Goal: Task Accomplishment & Management: Manage account settings

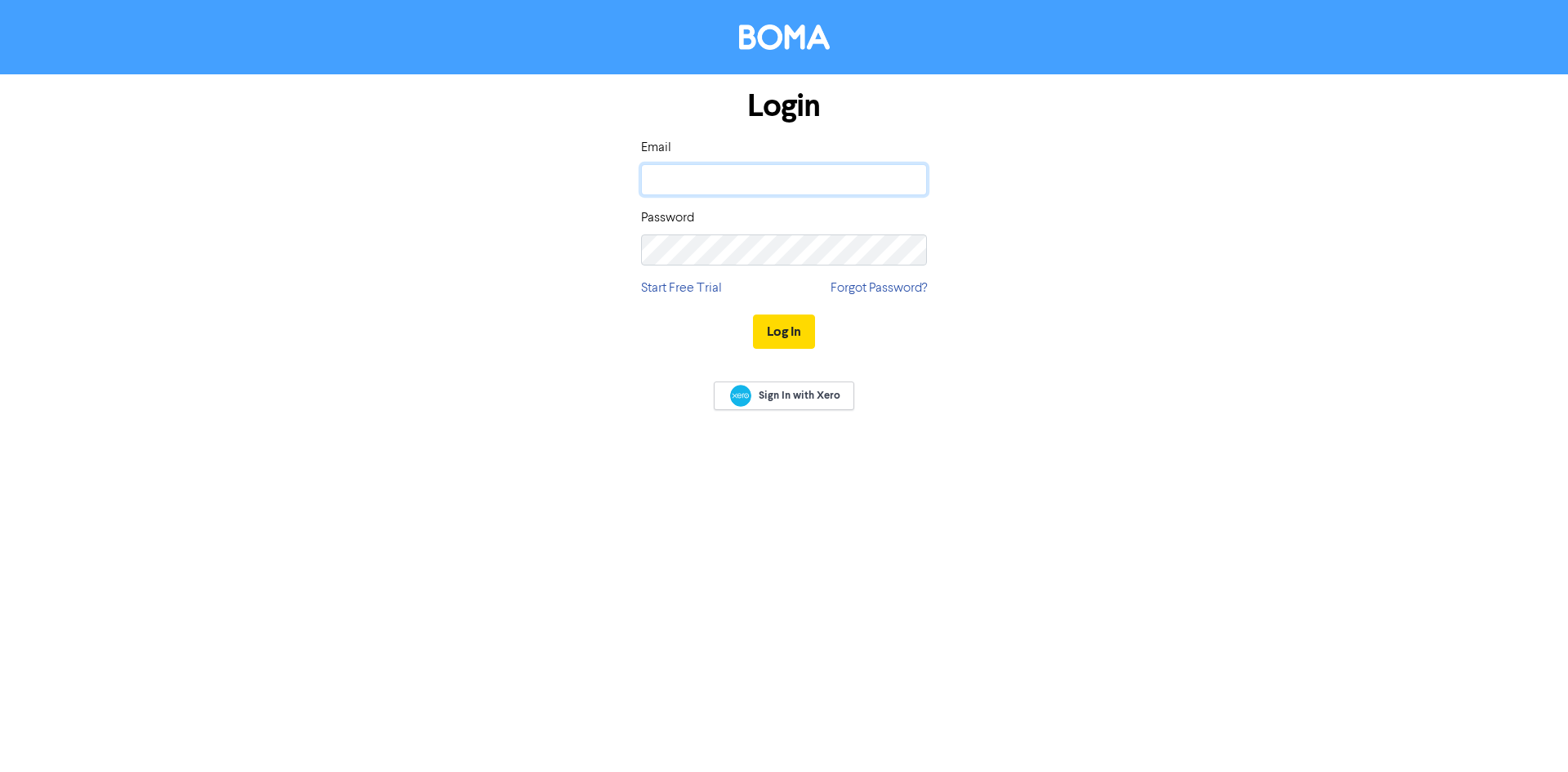
type input "[EMAIL_ADDRESS][DOMAIN_NAME]"
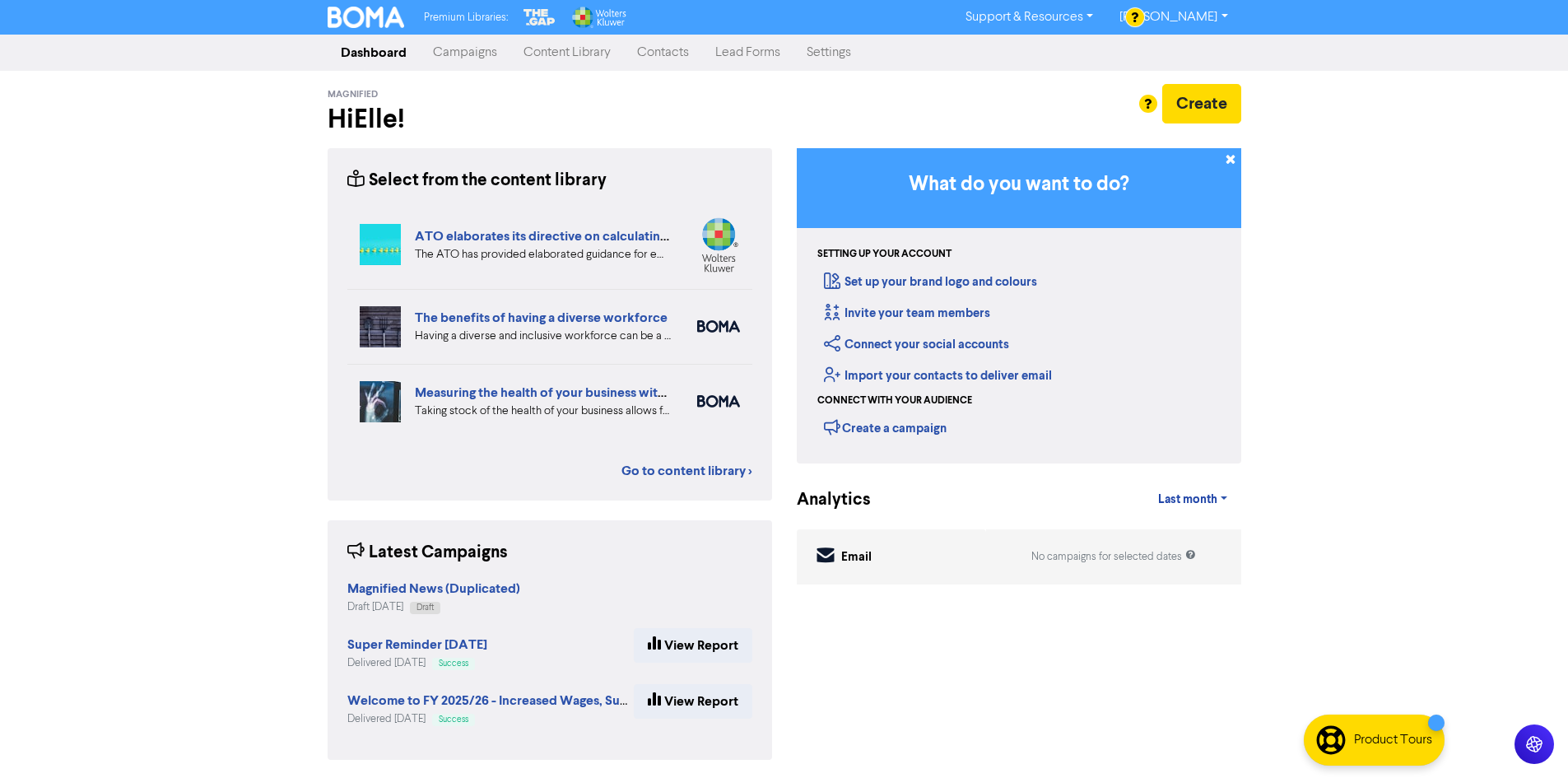
click at [463, 55] on link "Campaigns" at bounding box center [464, 52] width 90 height 33
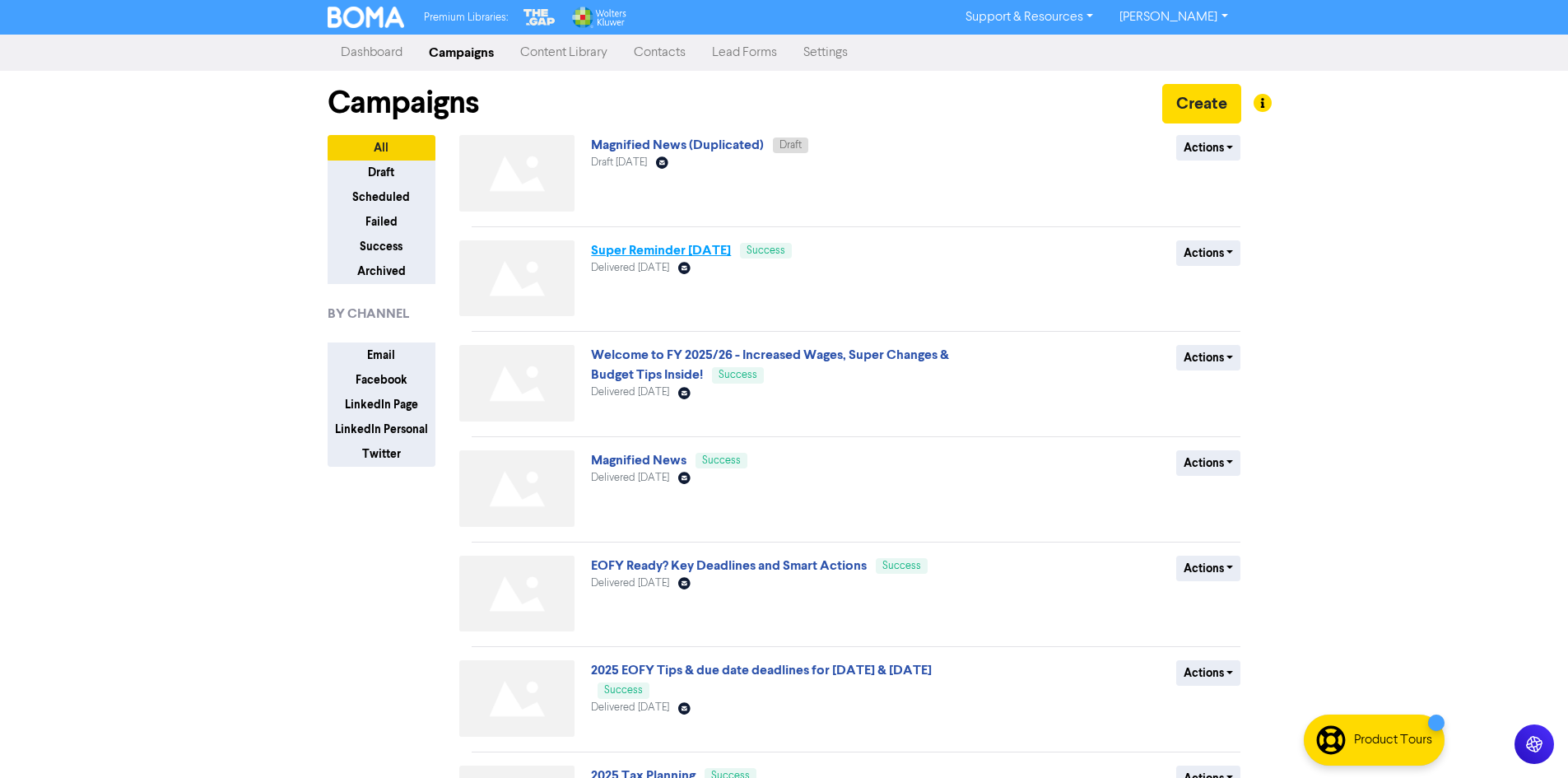
click at [678, 246] on link "Super Reminder [DATE]" at bounding box center [660, 250] width 139 height 16
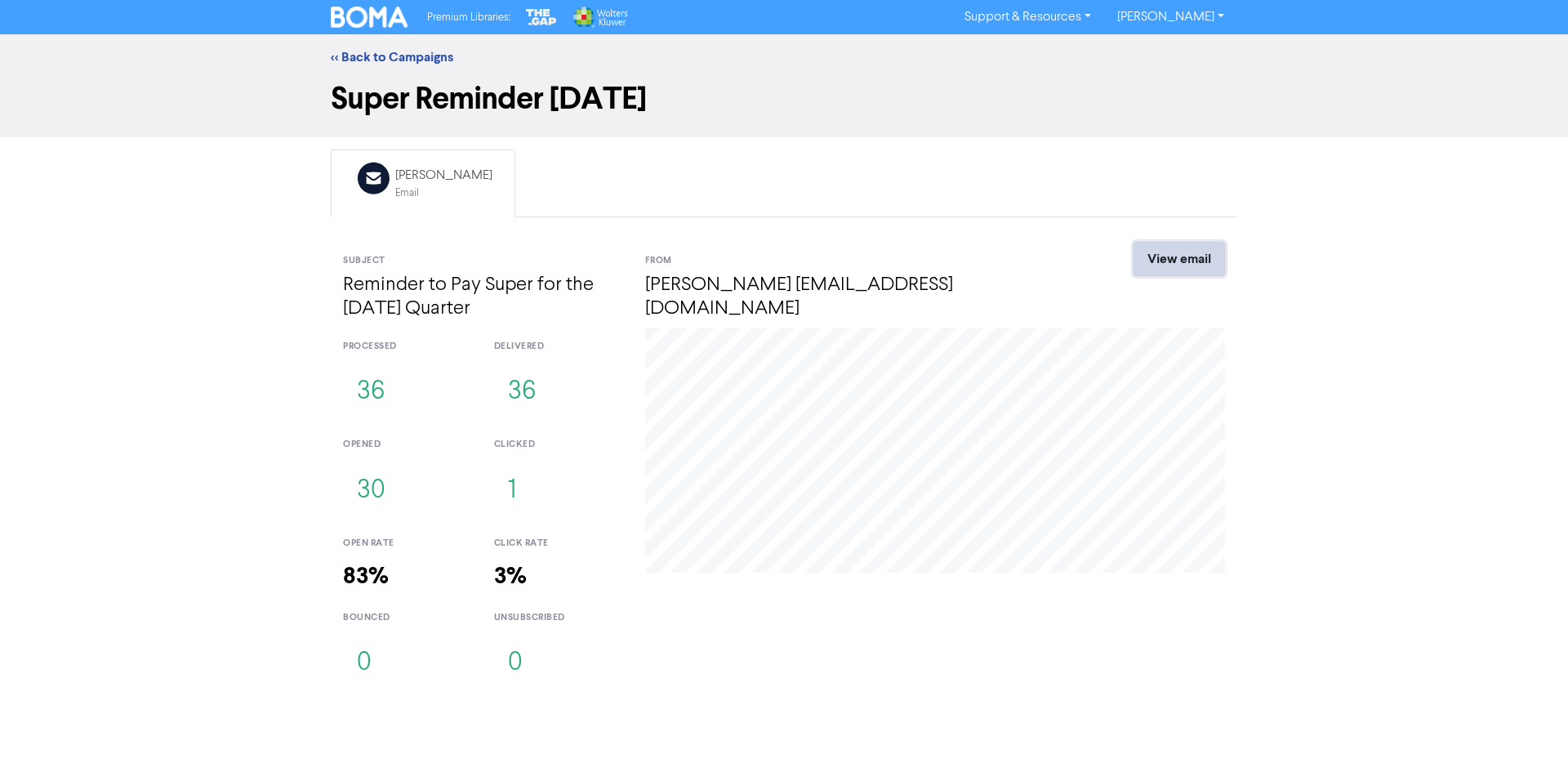
click at [1172, 264] on link "View email" at bounding box center [1178, 259] width 91 height 34
click at [352, 58] on link "<< Back to Campaigns" at bounding box center [392, 56] width 122 height 16
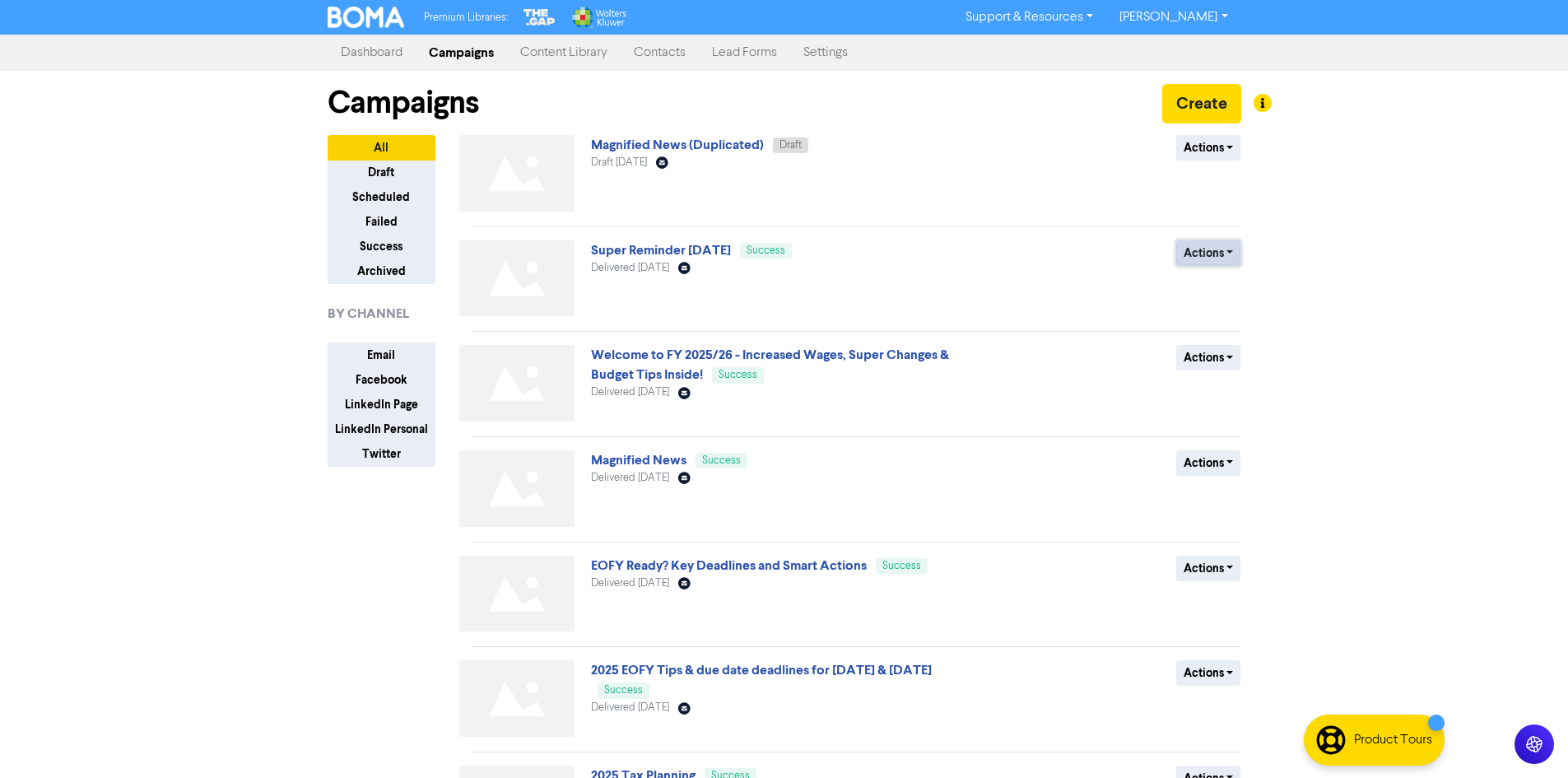
click at [1219, 250] on button "Actions" at bounding box center [1208, 252] width 65 height 26
click at [1231, 293] on button "Duplicate" at bounding box center [1242, 288] width 130 height 27
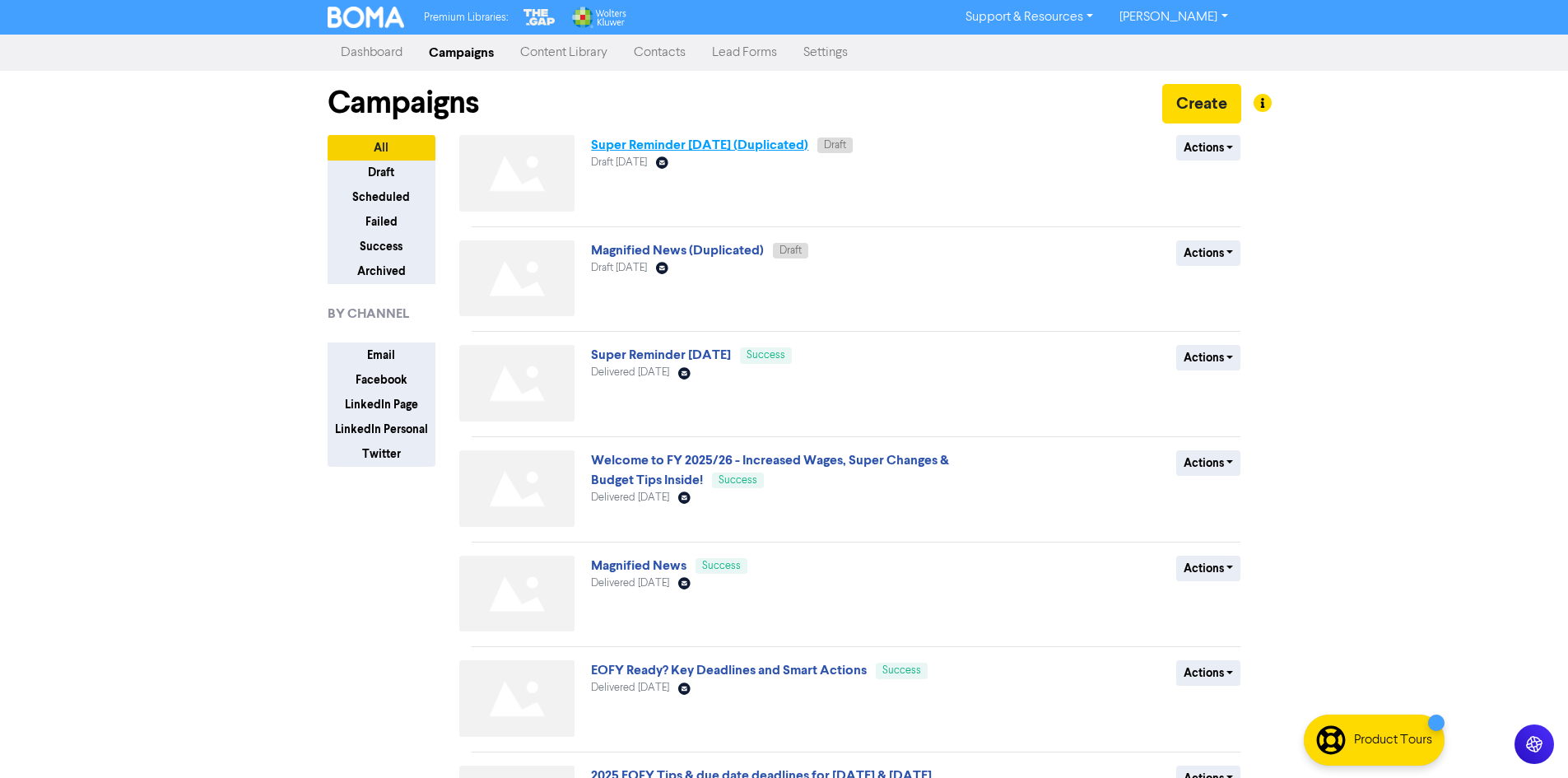
click at [717, 147] on link "Super Reminder [DATE] (Duplicated)" at bounding box center [699, 144] width 217 height 16
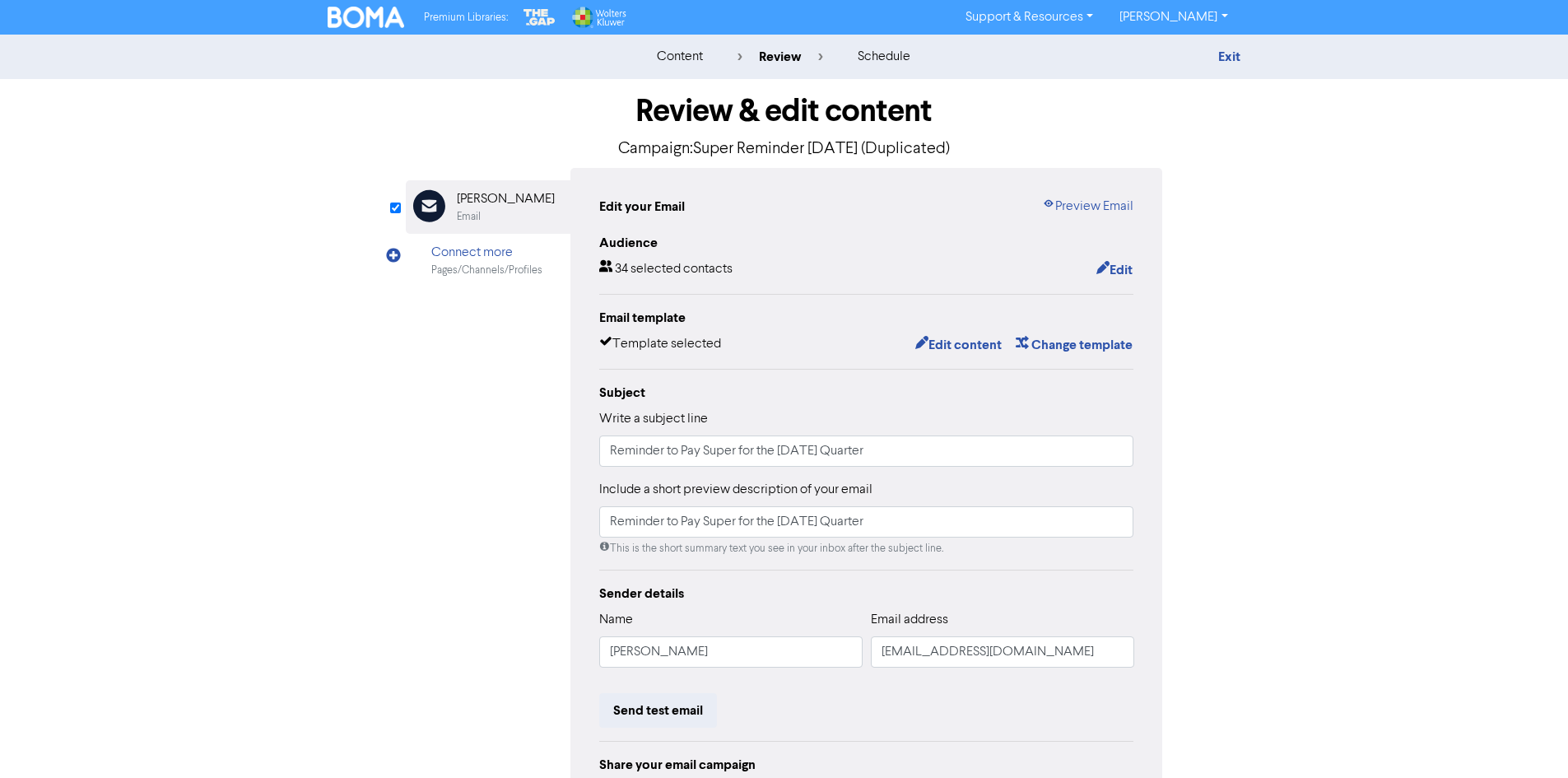
scroll to position [83, 0]
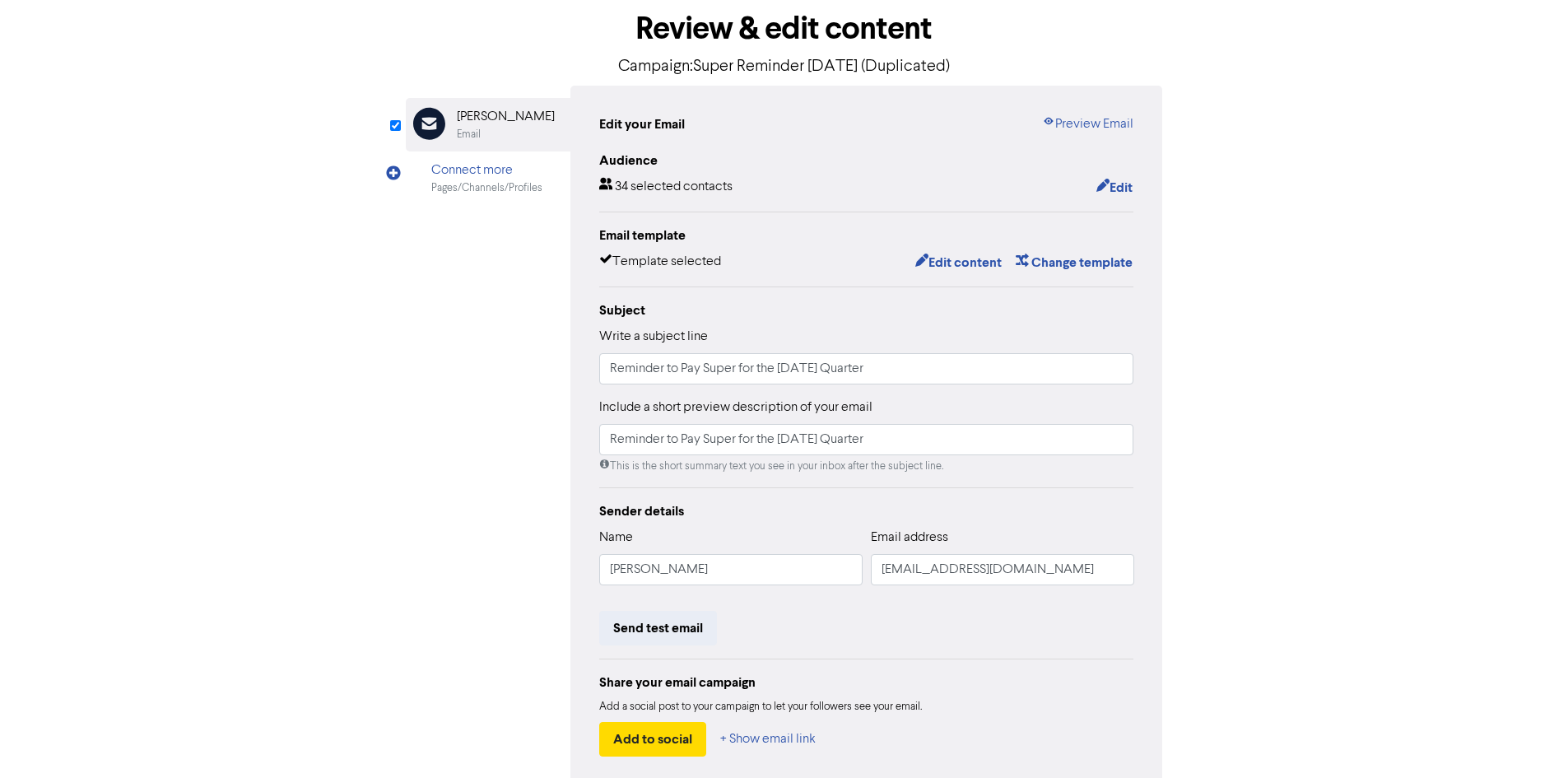
drag, startPoint x: 1124, startPoint y: 206, endPoint x: 1081, endPoint y: 172, distance: 54.8
click at [1122, 203] on div "Audience 34 selected contacts Edit Email template Template selected Edit conten…" at bounding box center [867, 454] width 535 height 606
click at [1098, 189] on icon "button" at bounding box center [1103, 187] width 13 height 16
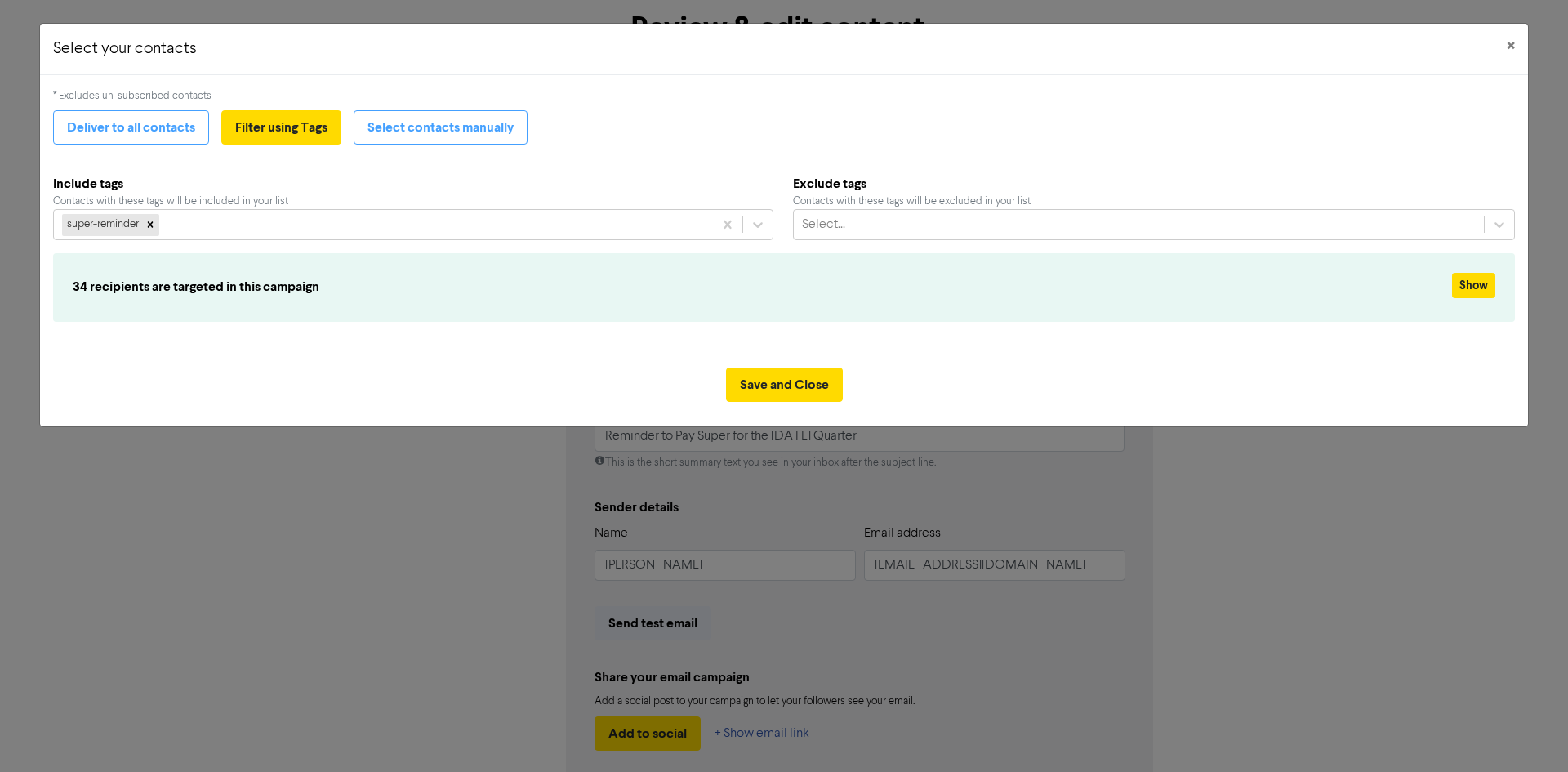
click at [628, 293] on h6 "34 recipients are targeted in this campaign" at bounding box center [663, 287] width 1181 height 15
click at [1507, 46] on span "×" at bounding box center [1511, 46] width 8 height 24
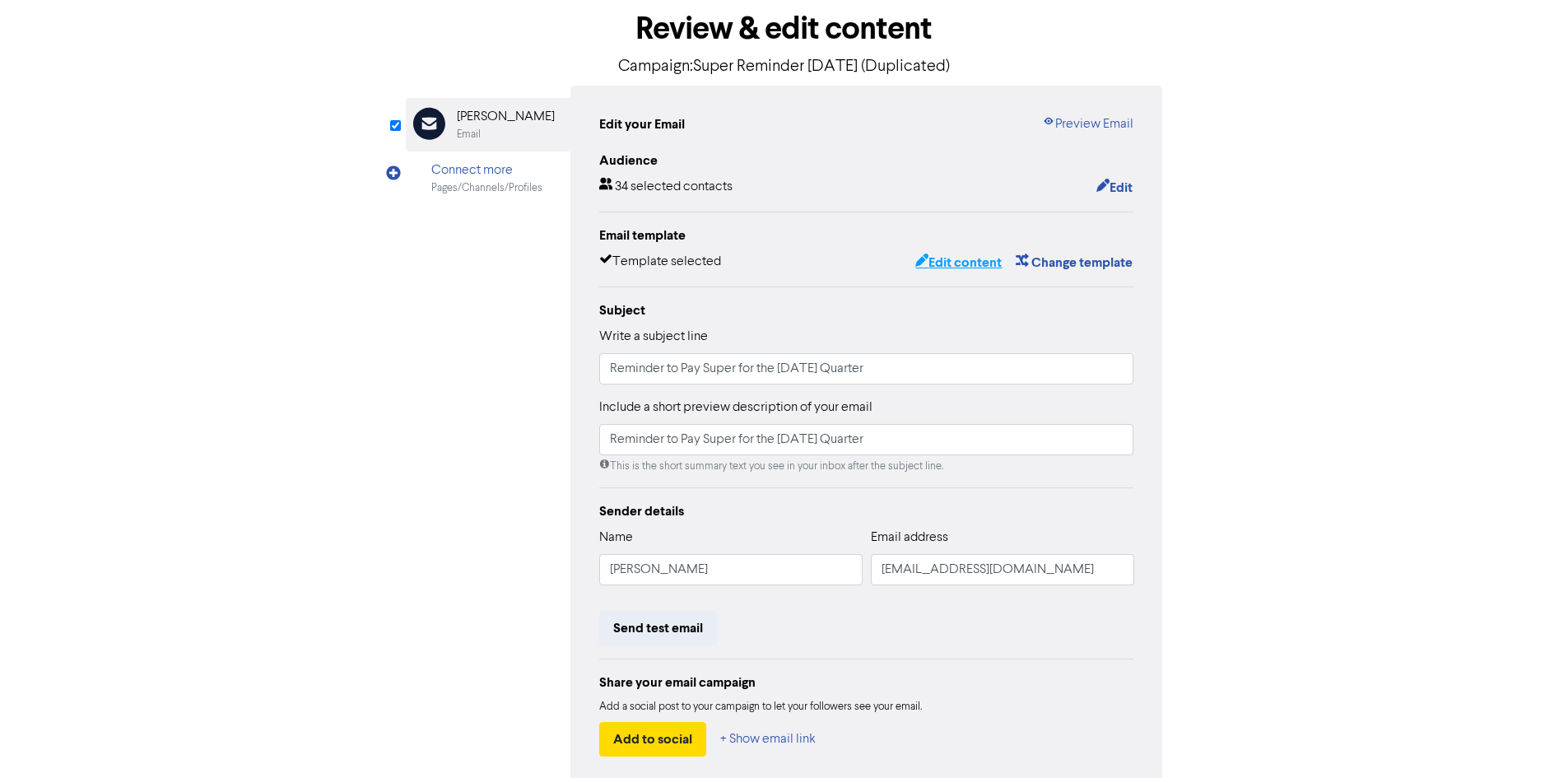
click at [942, 266] on button "Edit content" at bounding box center [958, 262] width 88 height 22
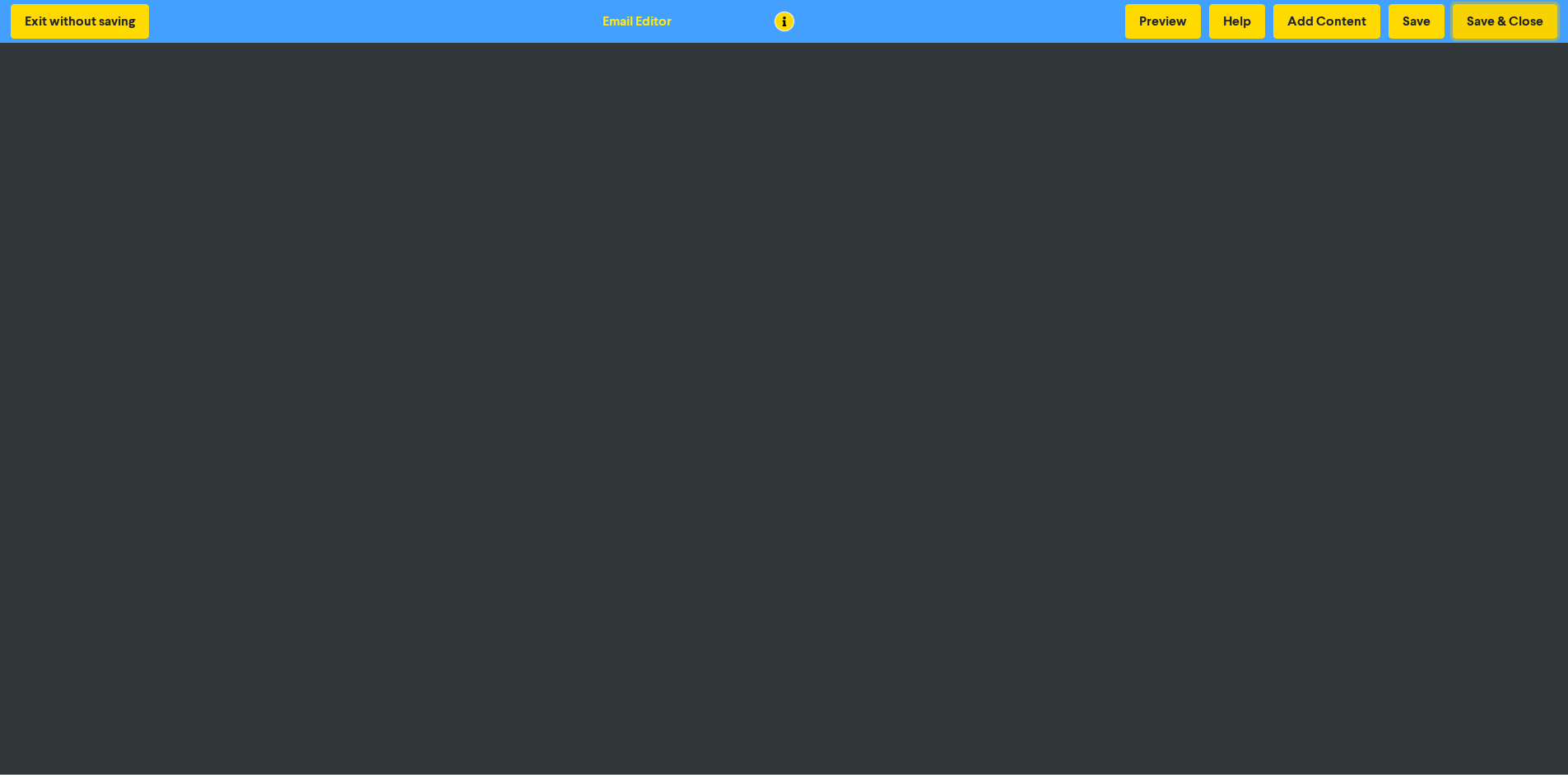
click at [1502, 15] on button "Save & Close" at bounding box center [1504, 21] width 104 height 34
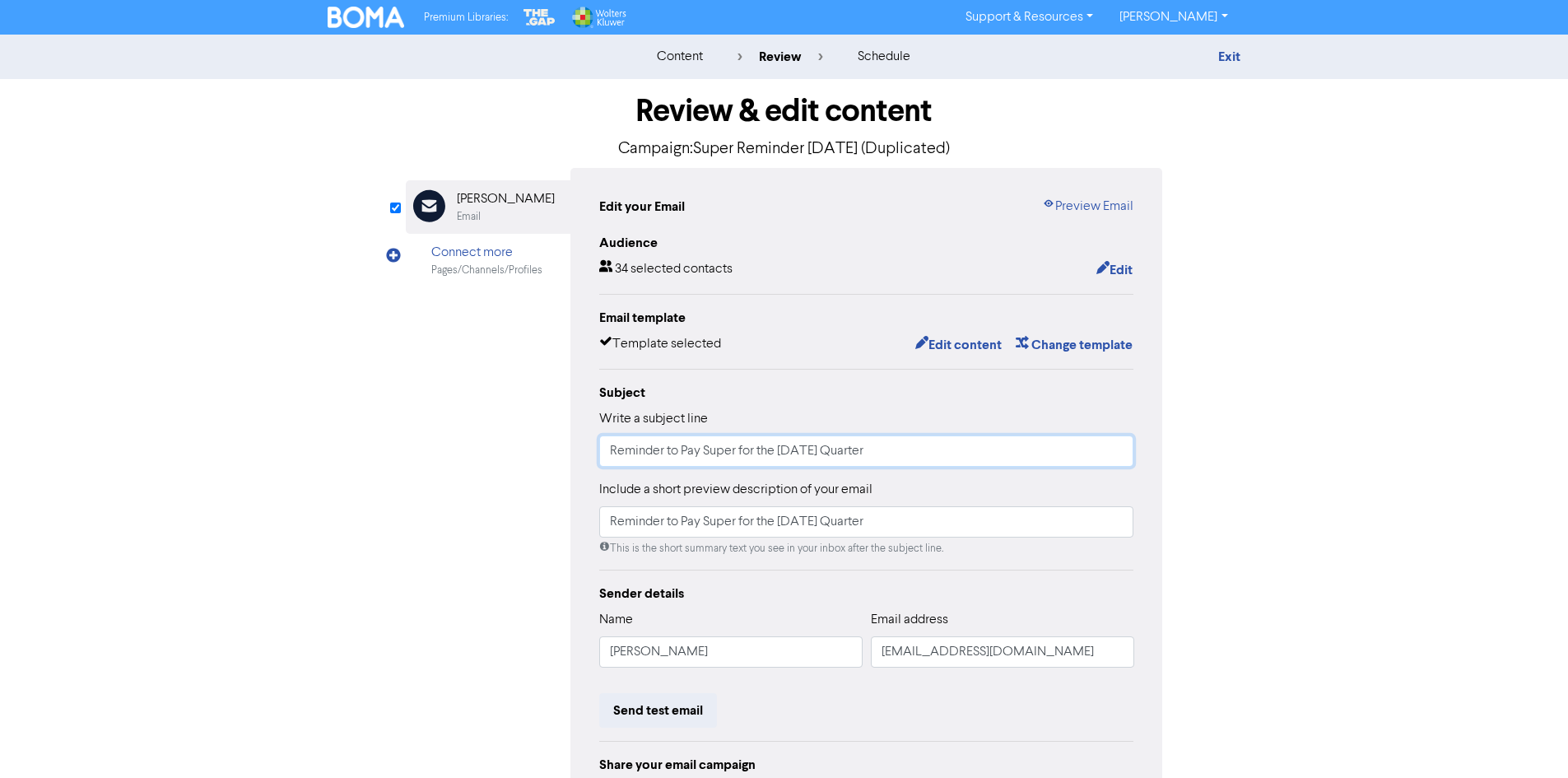
click at [806, 451] on input "Reminder to Pay Super for the June 2025 Quarter" at bounding box center [867, 451] width 535 height 31
type input "Reminder to Pay Super for the September 2025 Quarter"
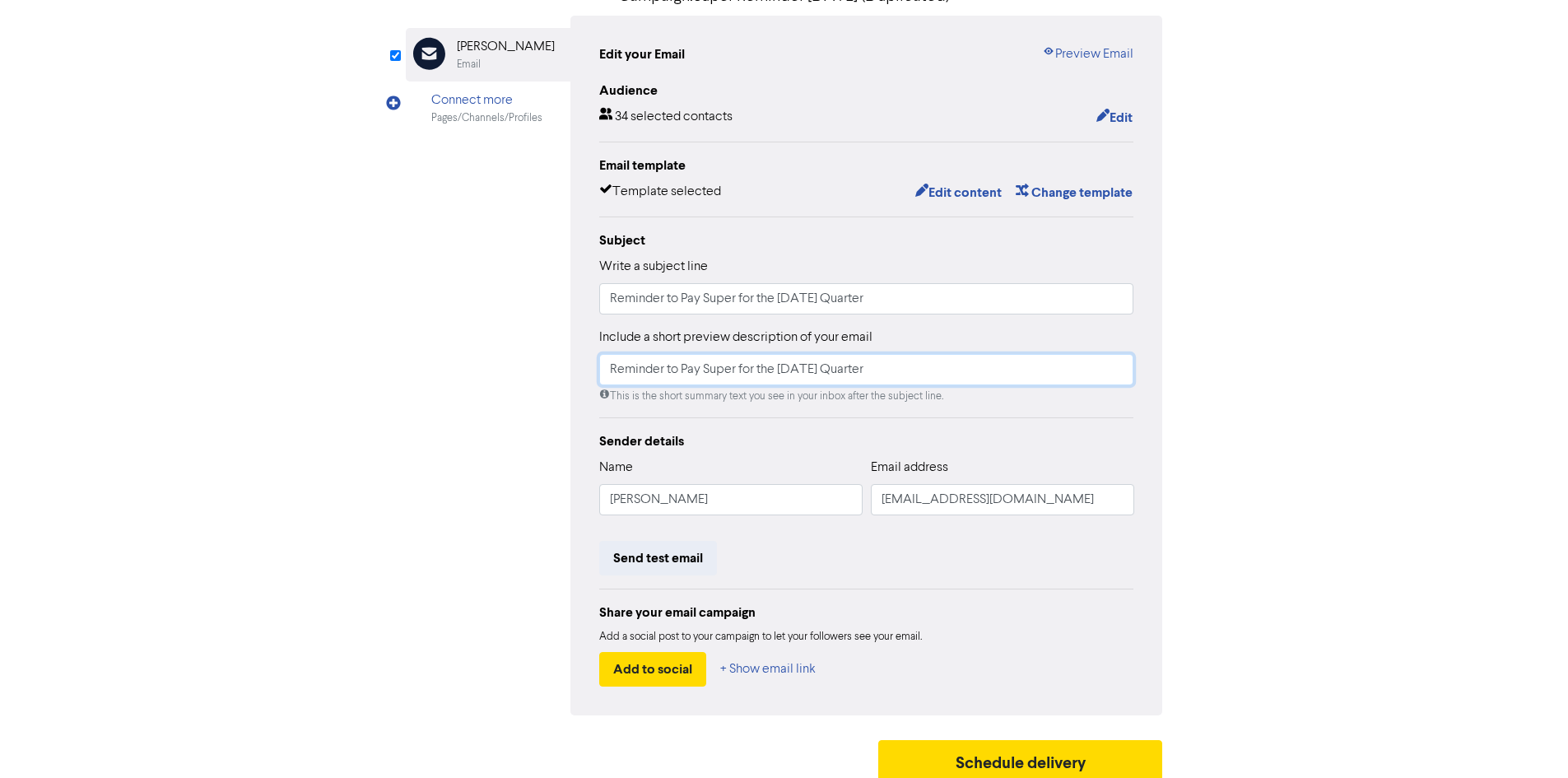
scroll to position [165, 0]
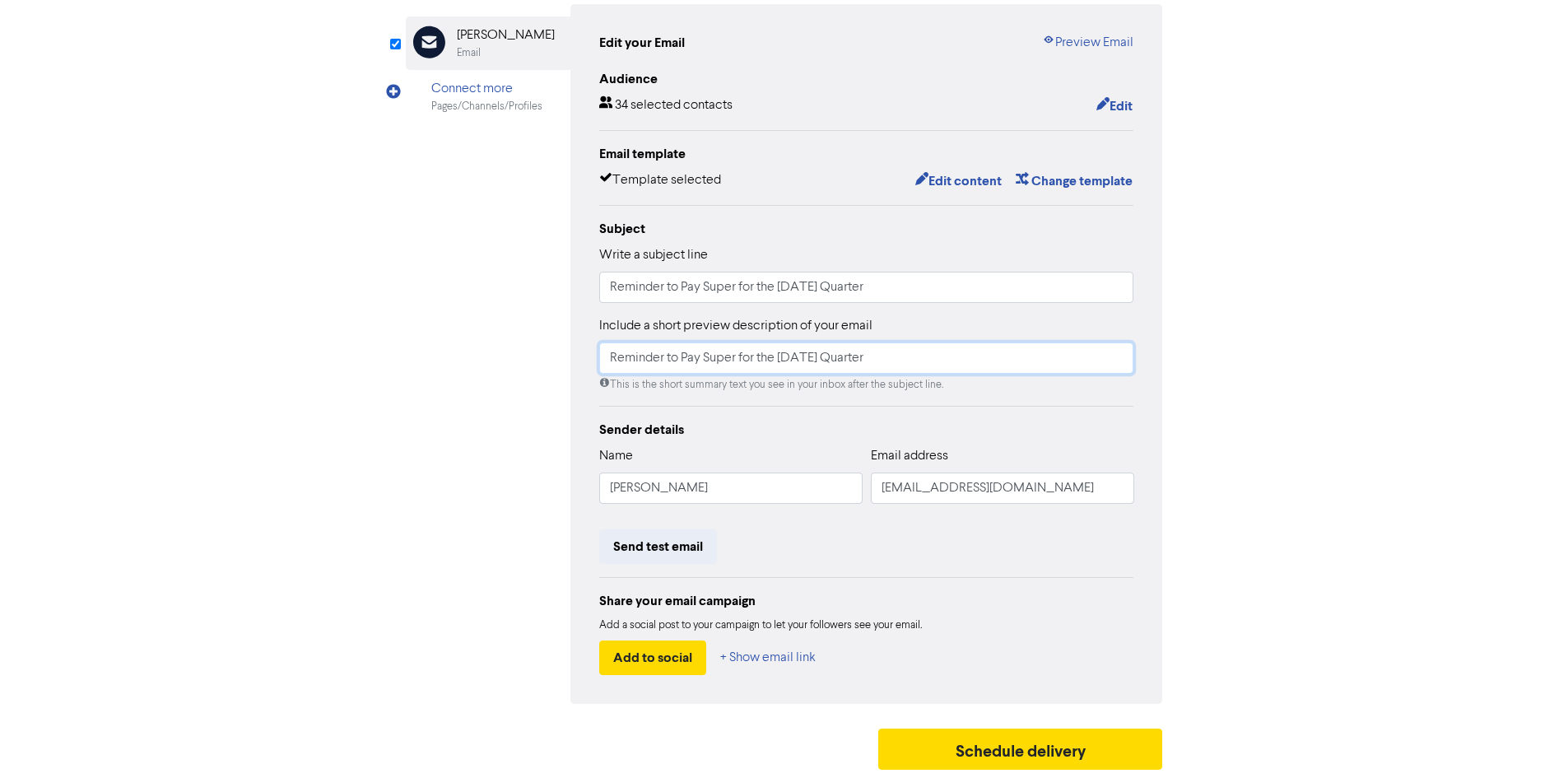
type input "Reminder to Pay Super for the September 2025 Quarter"
click at [780, 489] on input "Sandra Magann" at bounding box center [731, 488] width 264 height 31
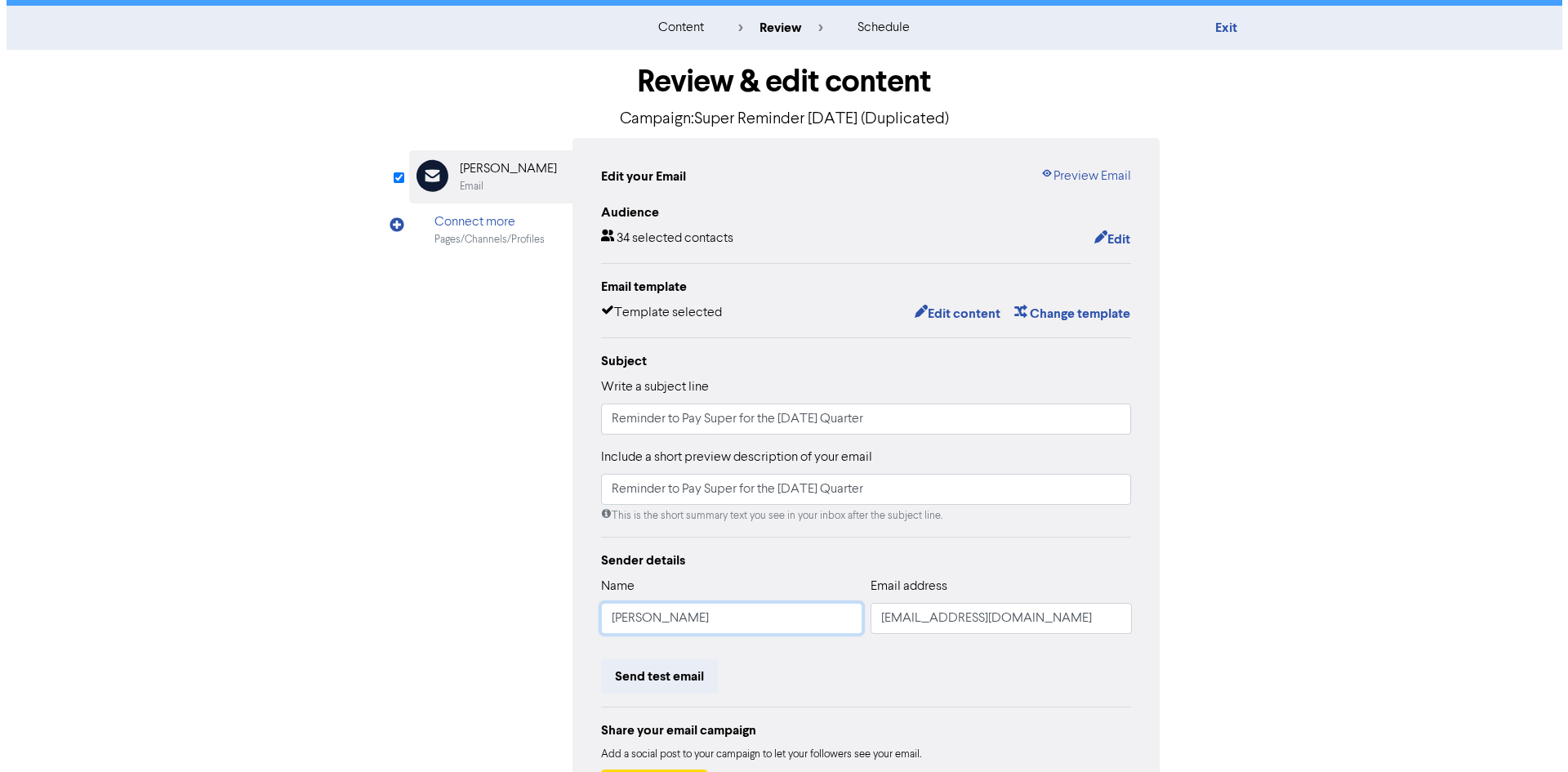
scroll to position [0, 0]
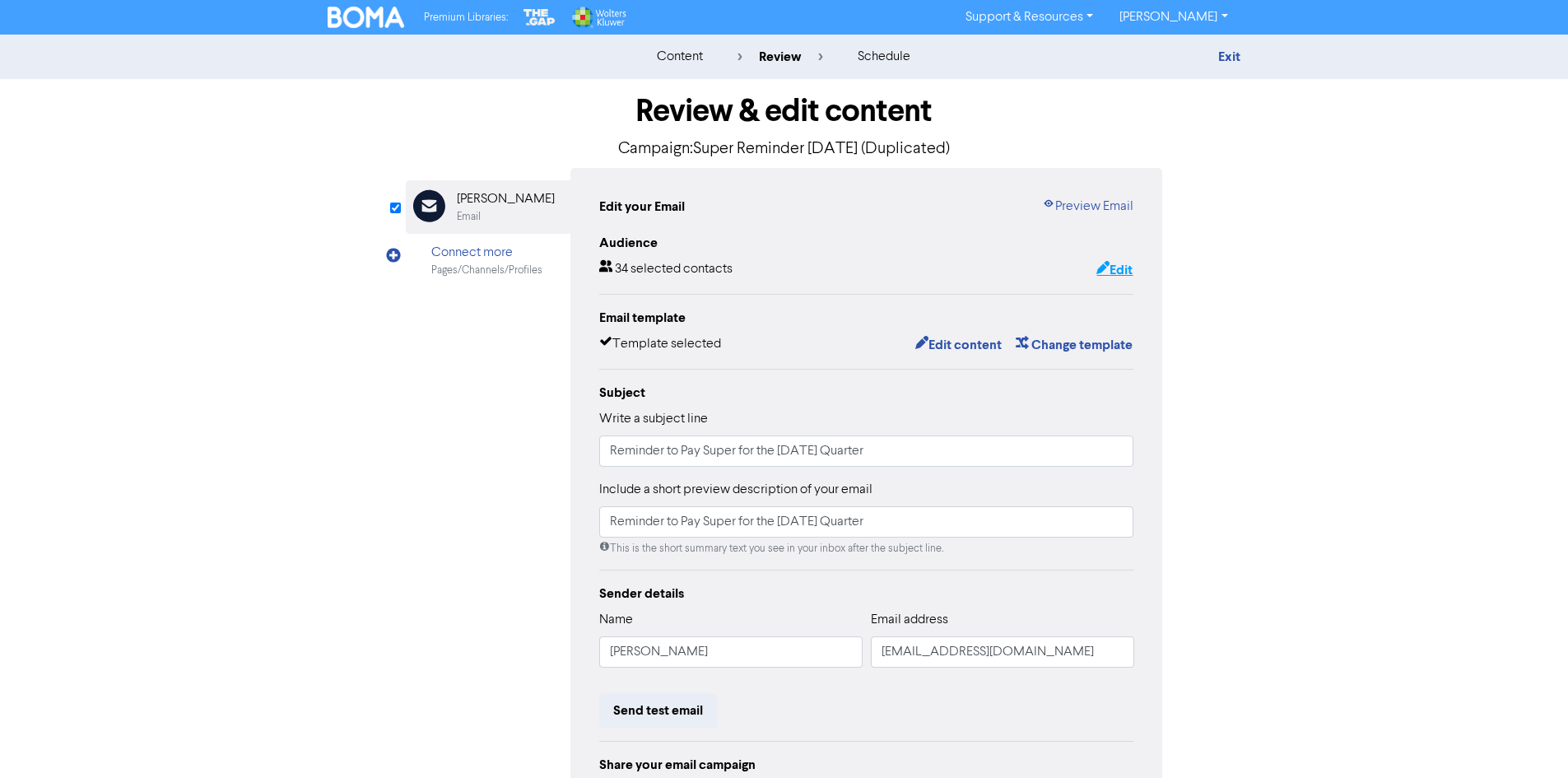
click at [1107, 269] on button "Edit" at bounding box center [1115, 269] width 38 height 22
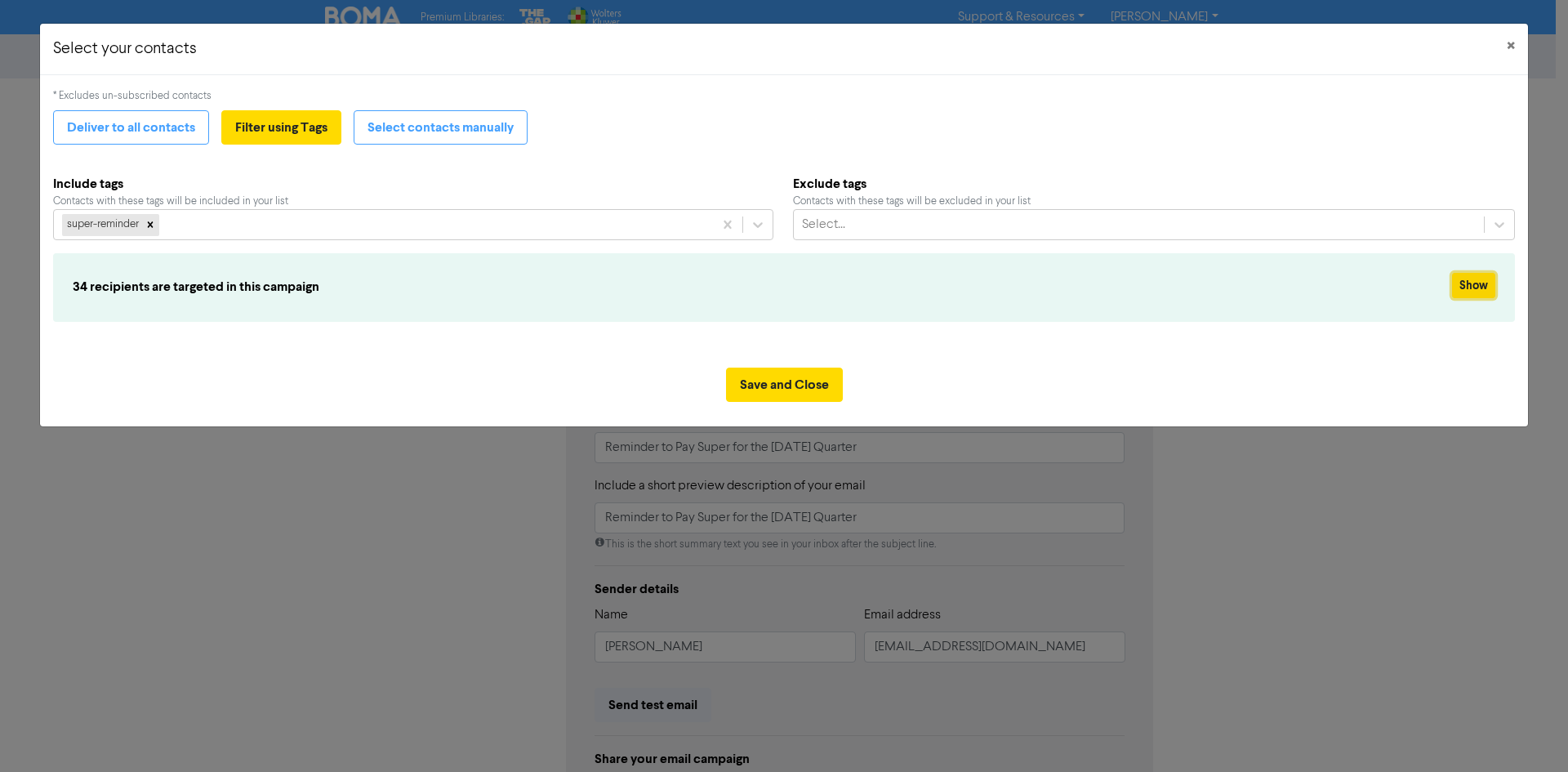
click at [1489, 285] on button "Show" at bounding box center [1473, 285] width 43 height 25
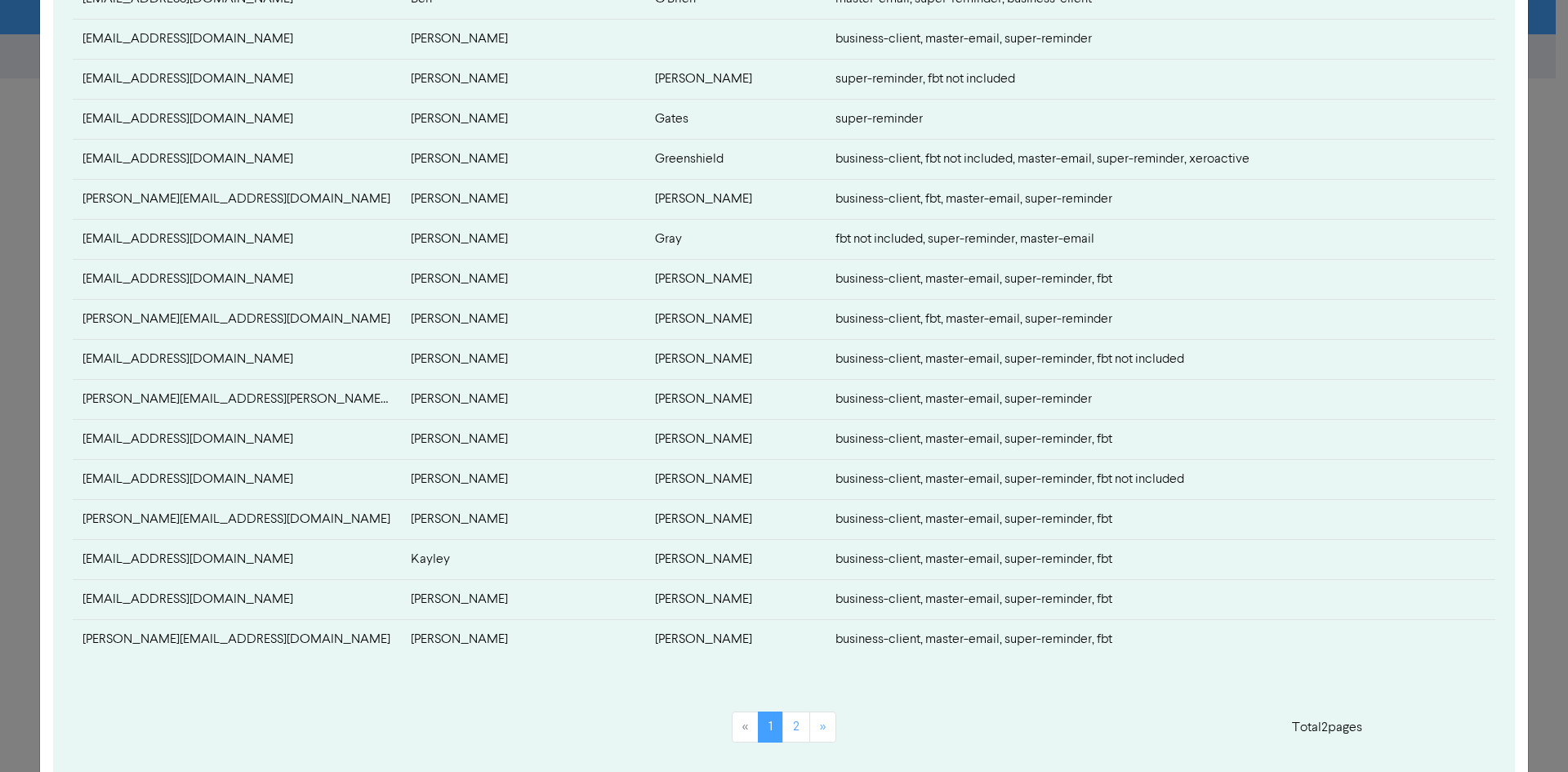
scroll to position [571, 0]
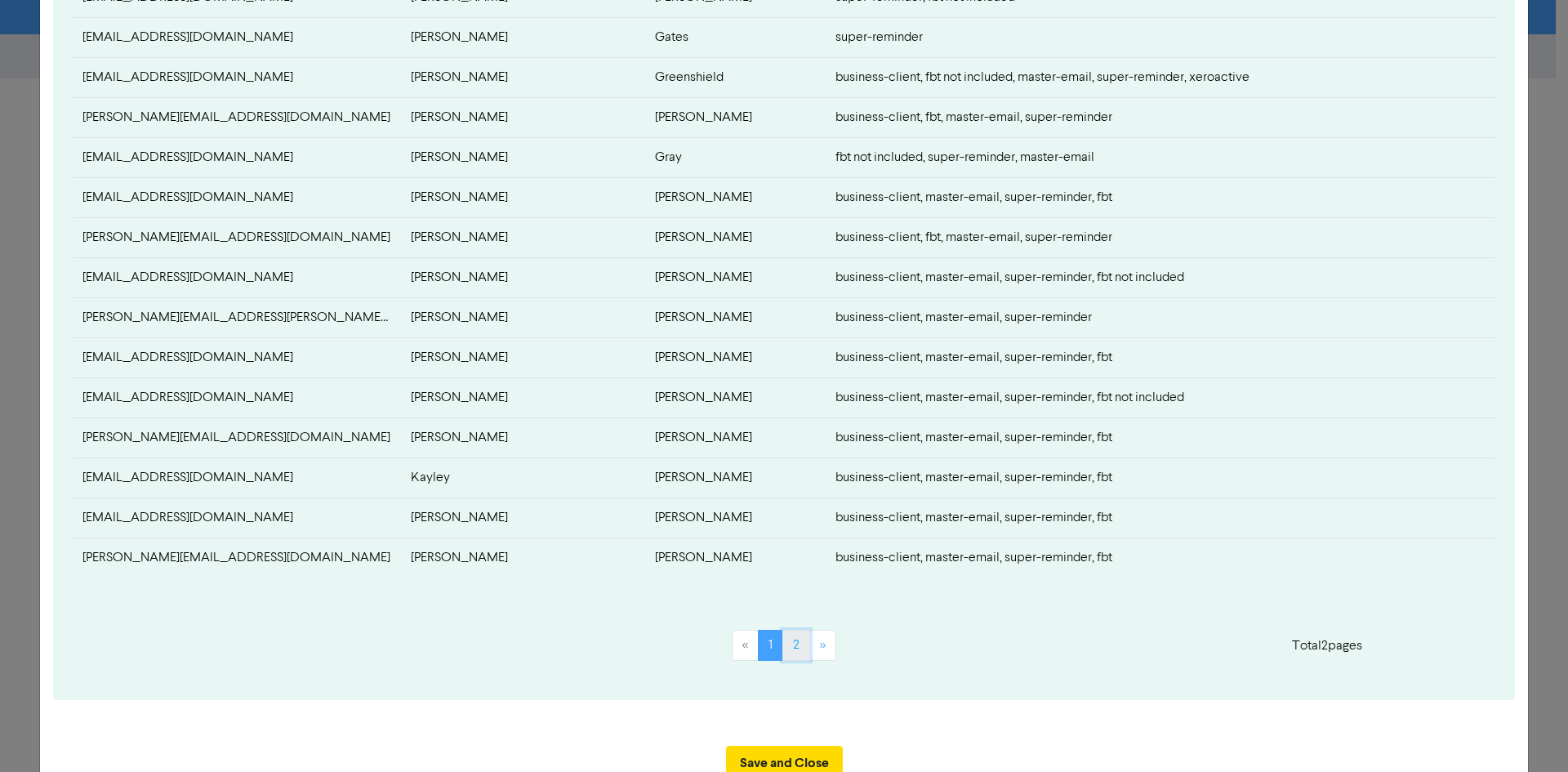
click at [792, 658] on link "2" at bounding box center [795, 645] width 27 height 31
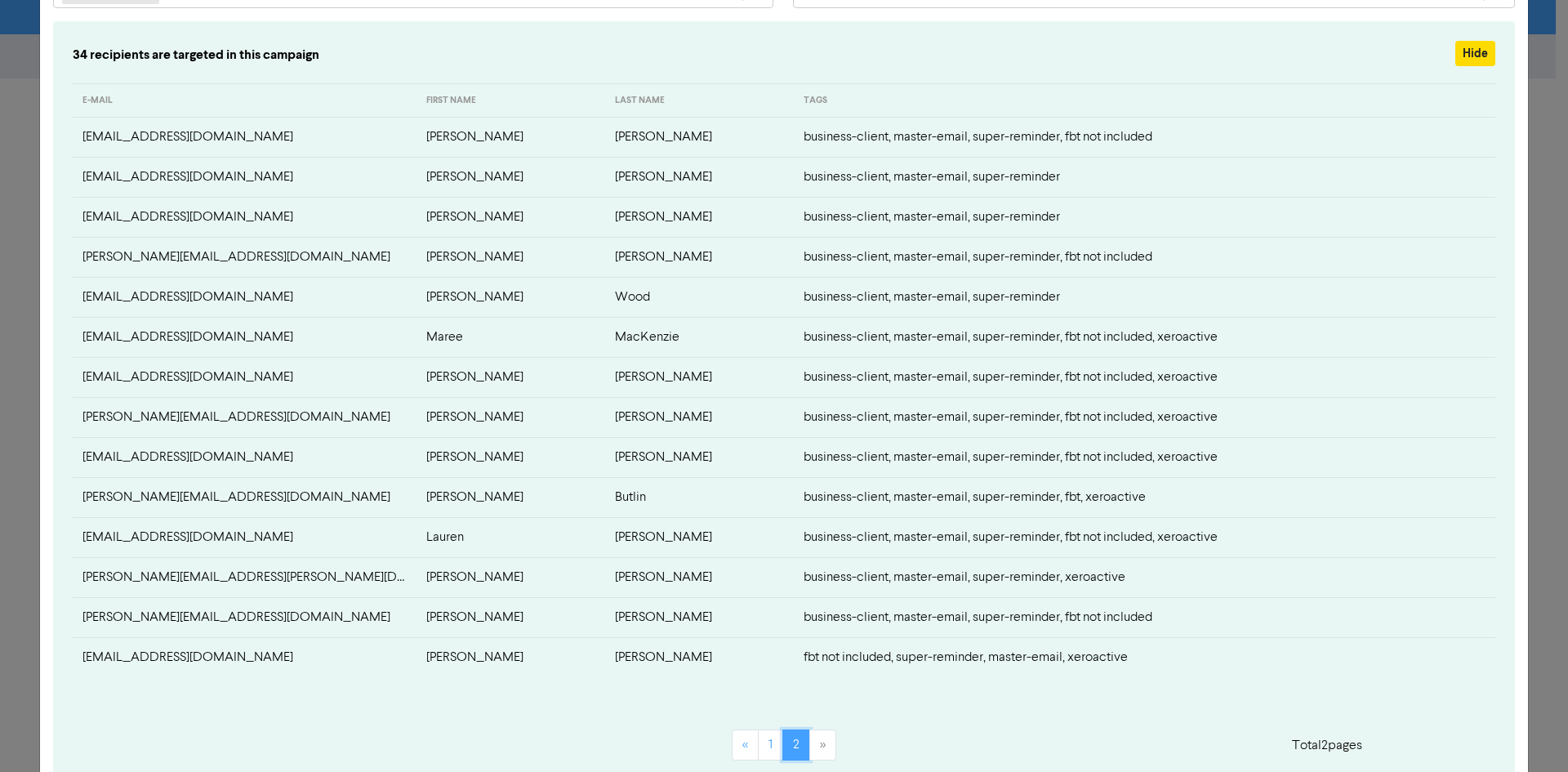
scroll to position [245, 0]
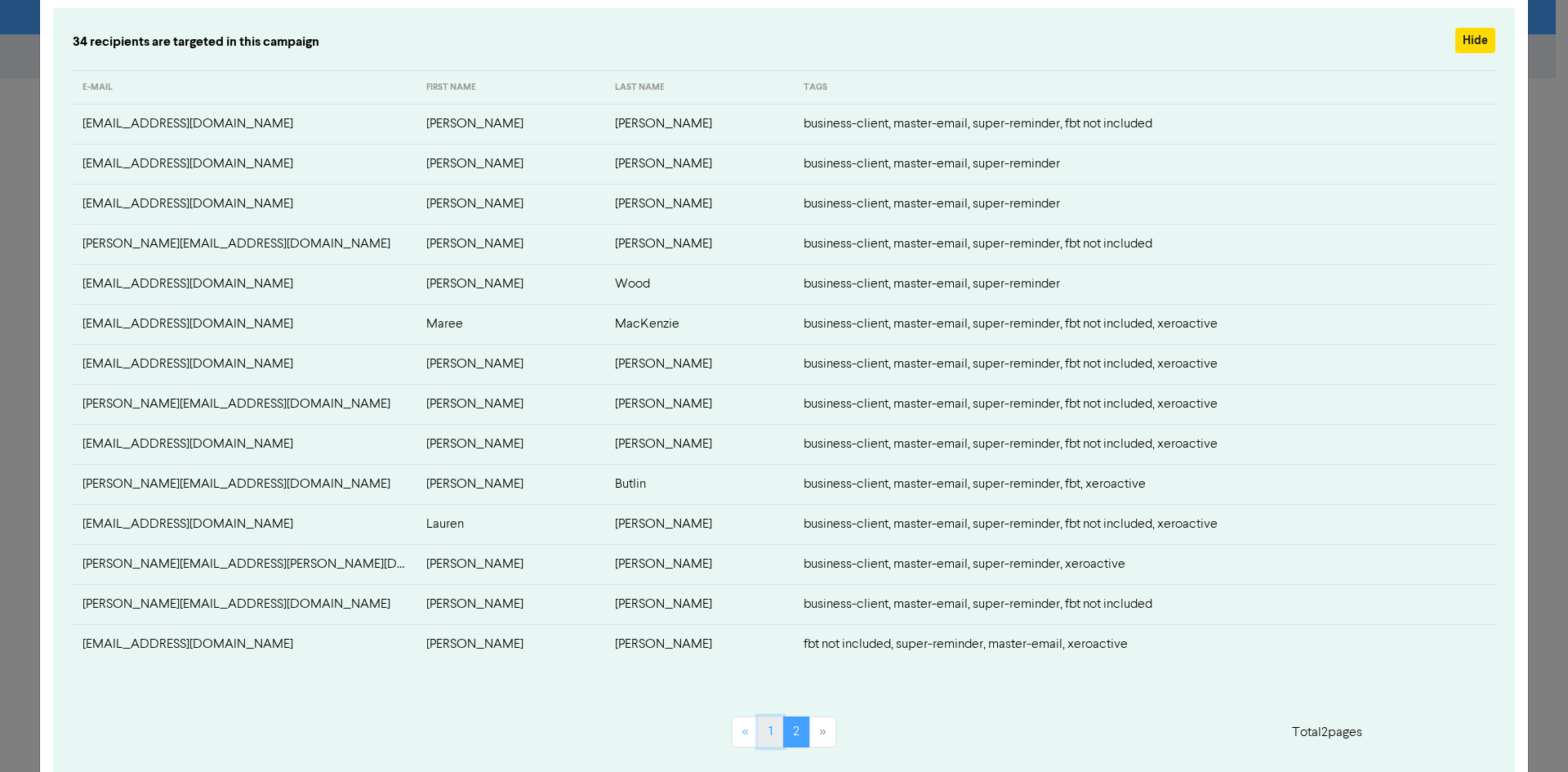
click at [767, 735] on link "1" at bounding box center [770, 732] width 25 height 31
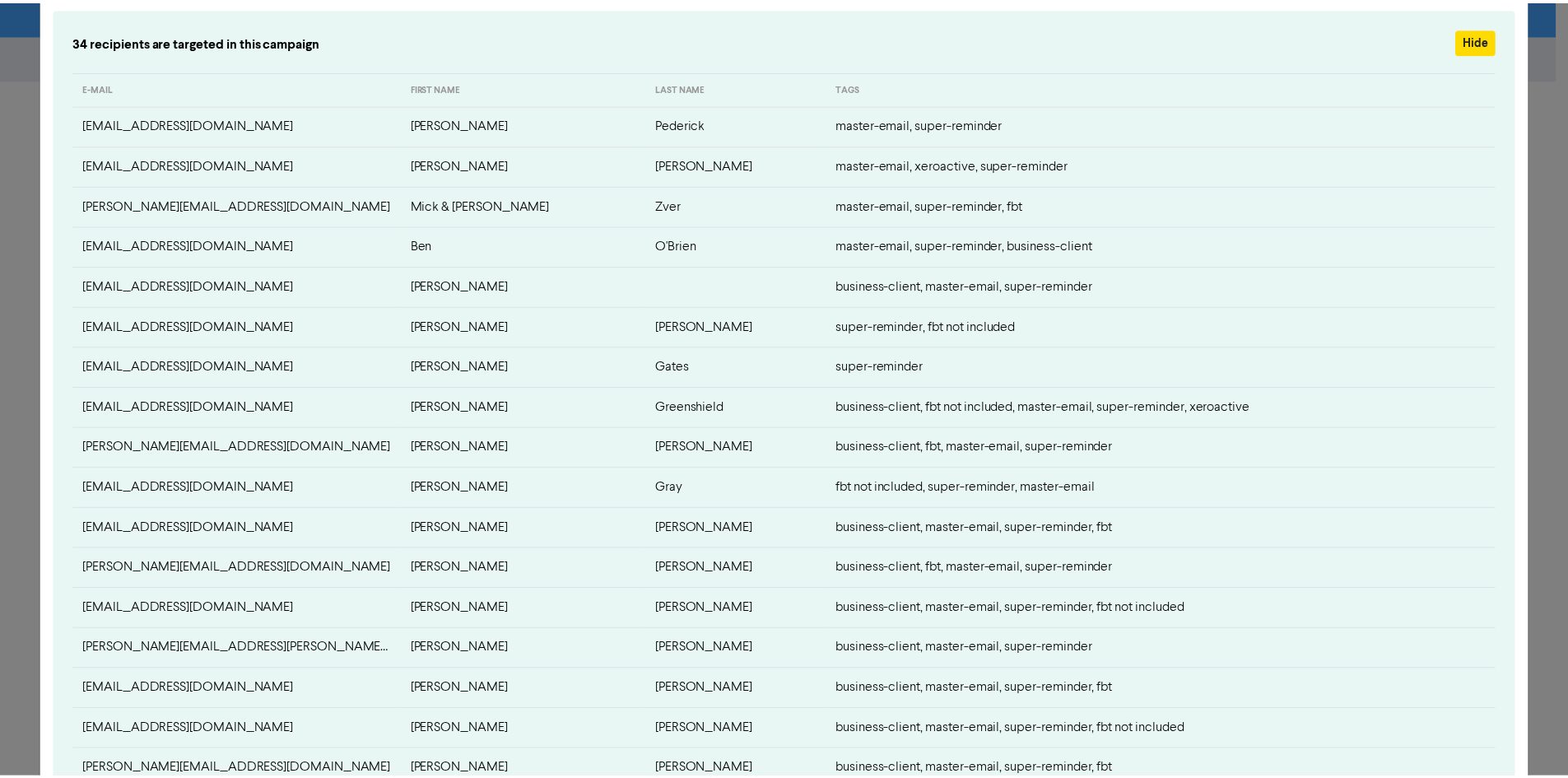
scroll to position [0, 0]
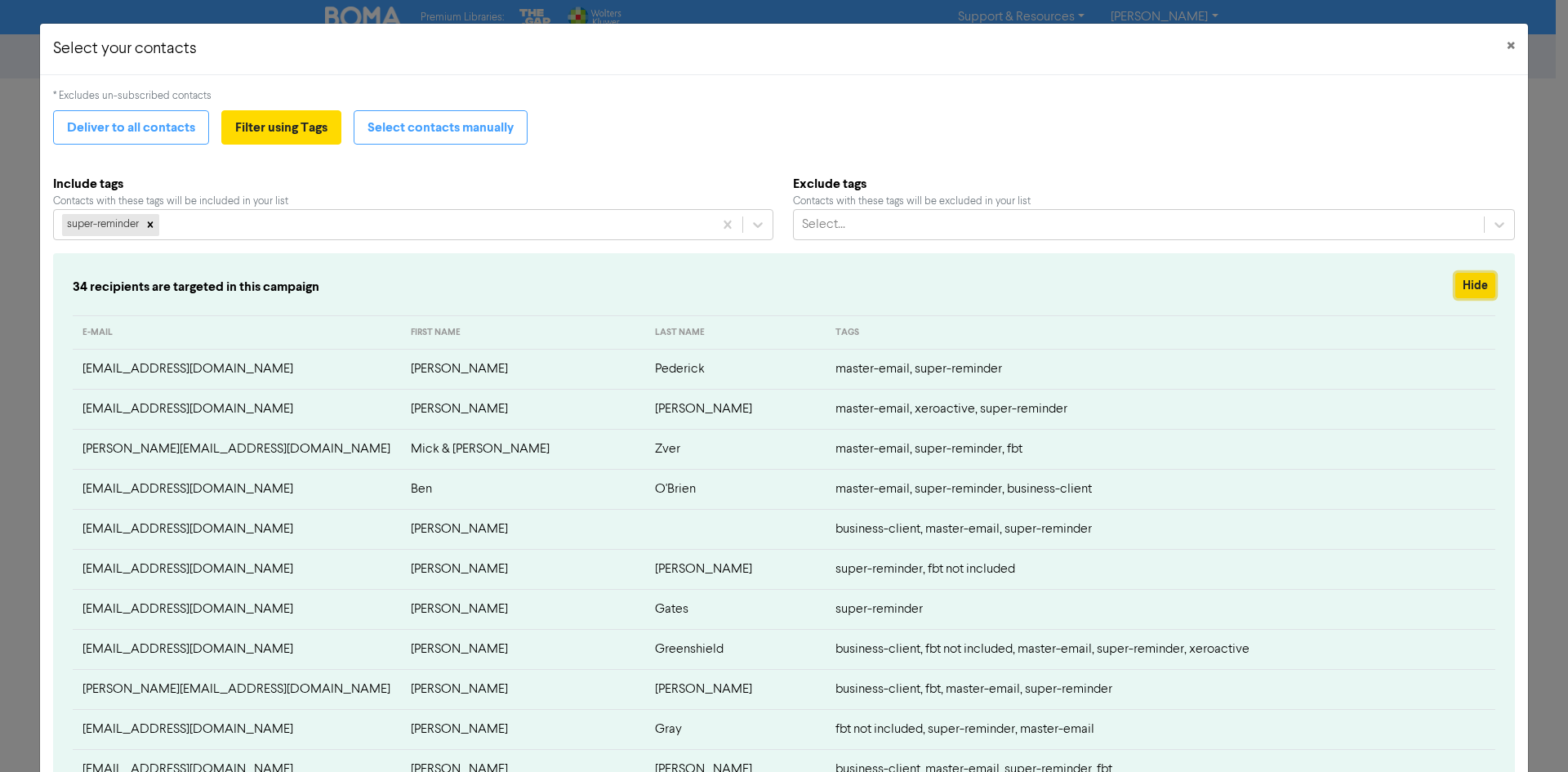
click at [1460, 276] on button "Hide" at bounding box center [1475, 285] width 40 height 25
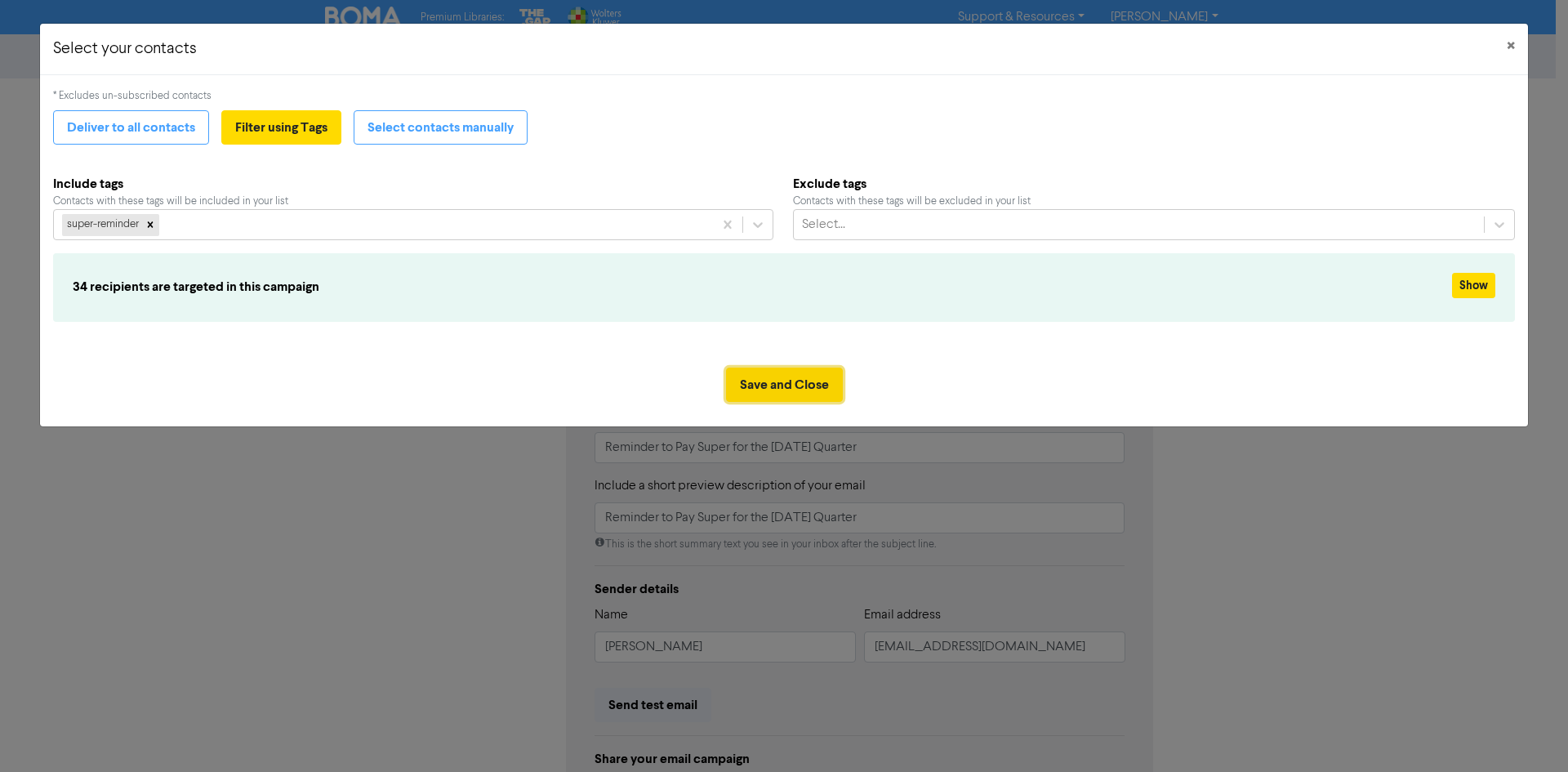
click at [756, 373] on button "Save and Close" at bounding box center [784, 384] width 117 height 34
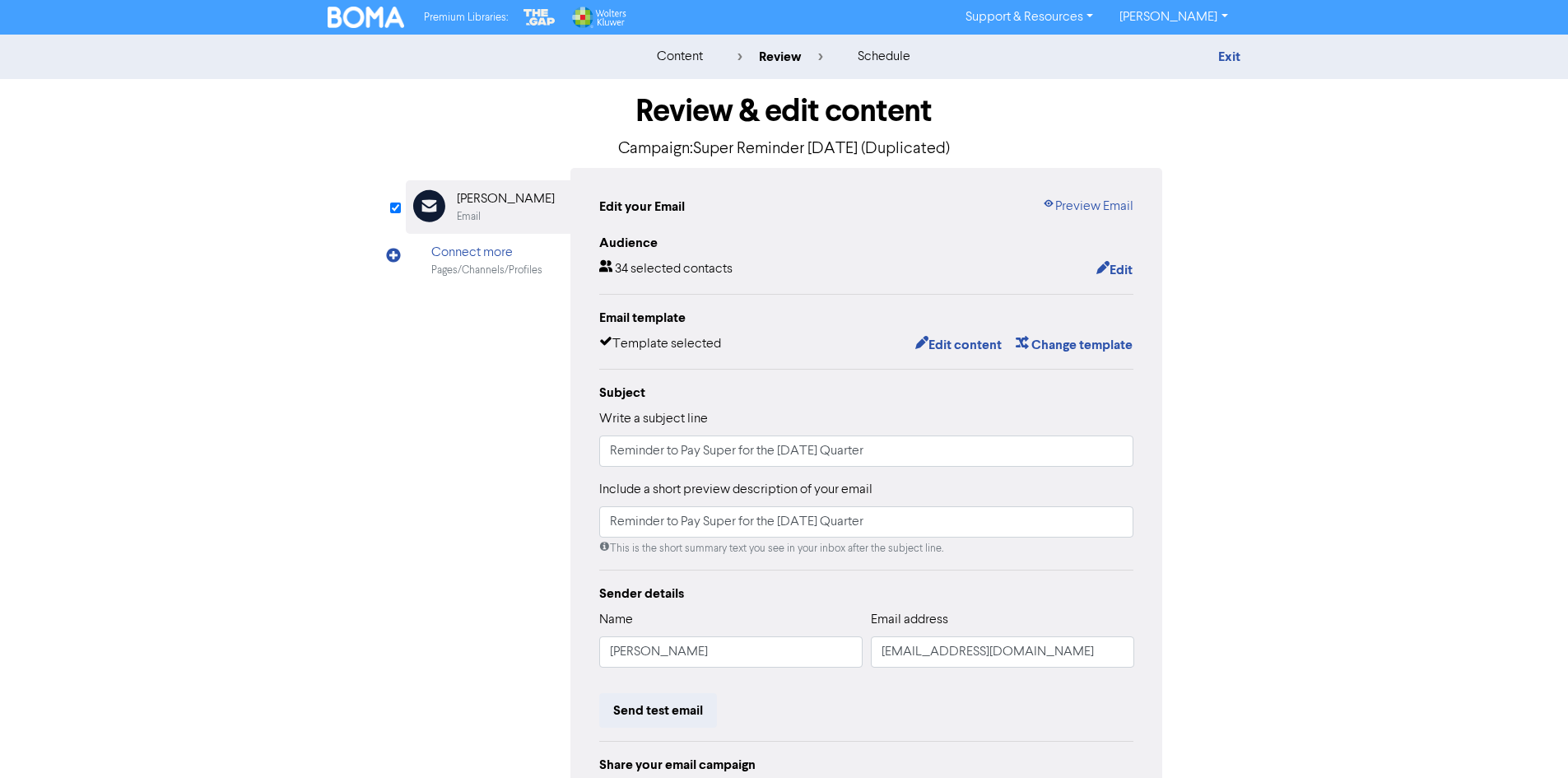
click at [373, 23] on img at bounding box center [366, 17] width 78 height 22
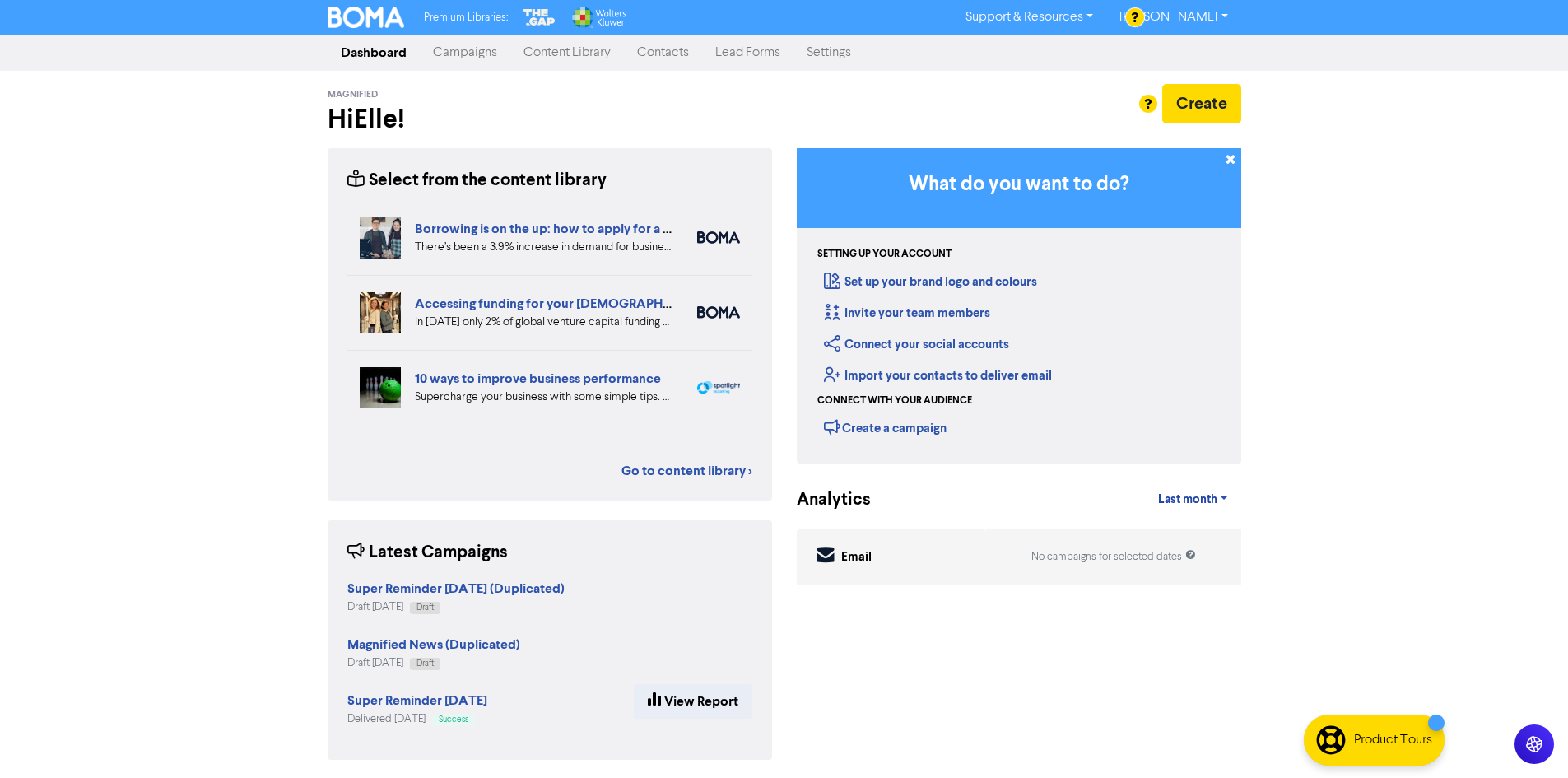
click at [655, 52] on link "Contacts" at bounding box center [663, 52] width 78 height 33
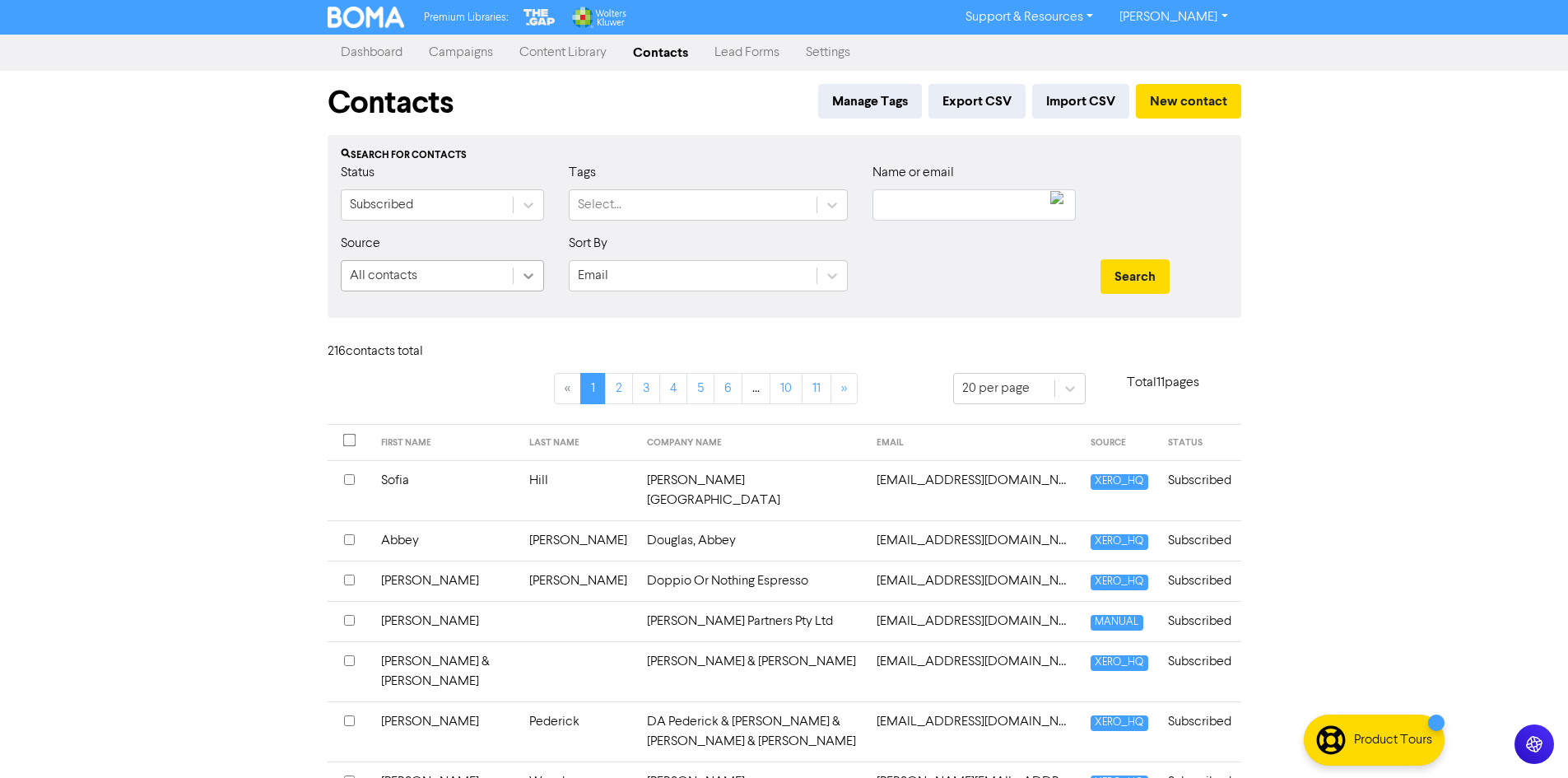
click at [532, 269] on icon at bounding box center [527, 275] width 16 height 16
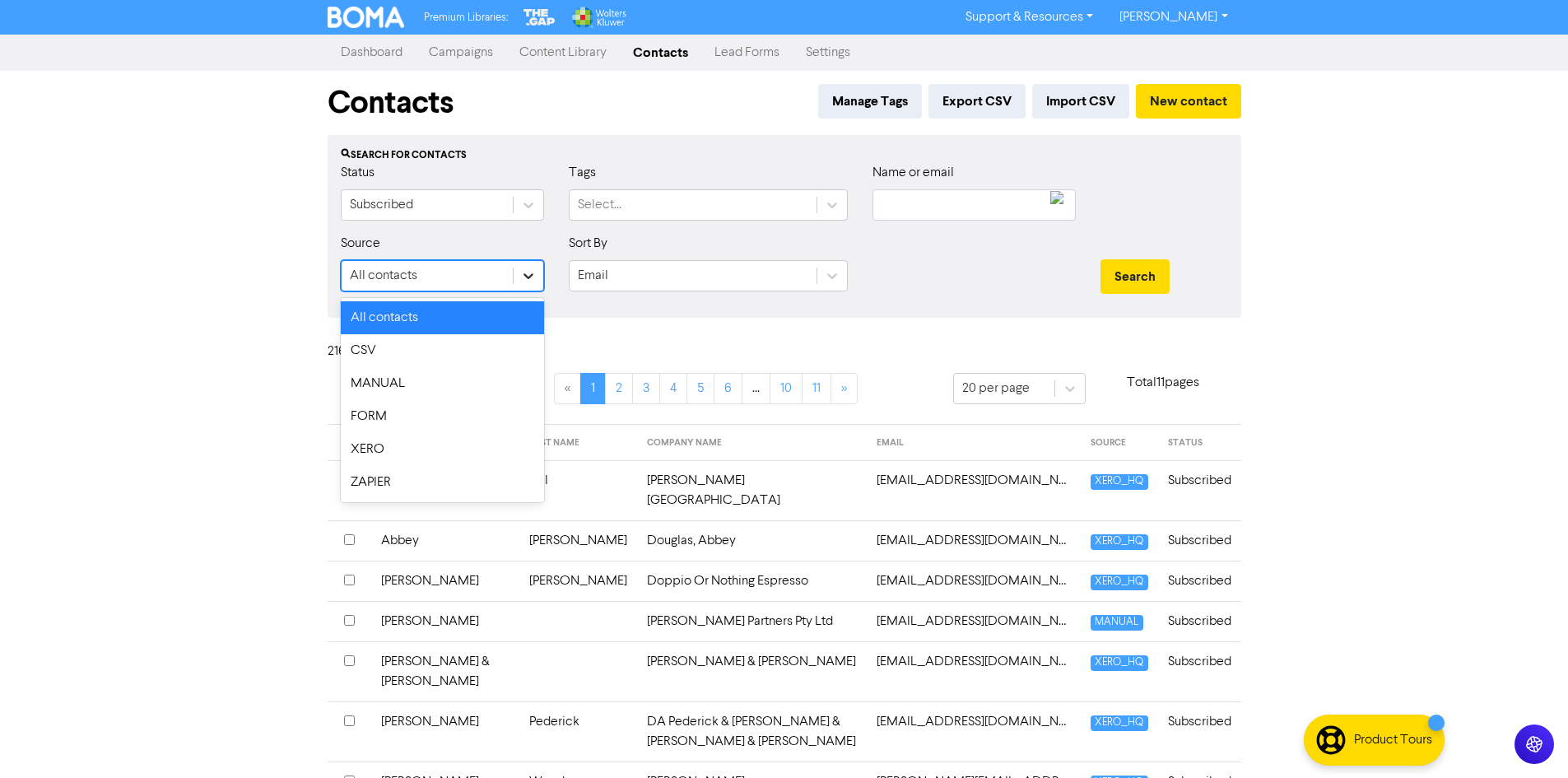
click at [532, 269] on icon at bounding box center [527, 275] width 16 height 16
click at [543, 215] on div at bounding box center [527, 204] width 29 height 29
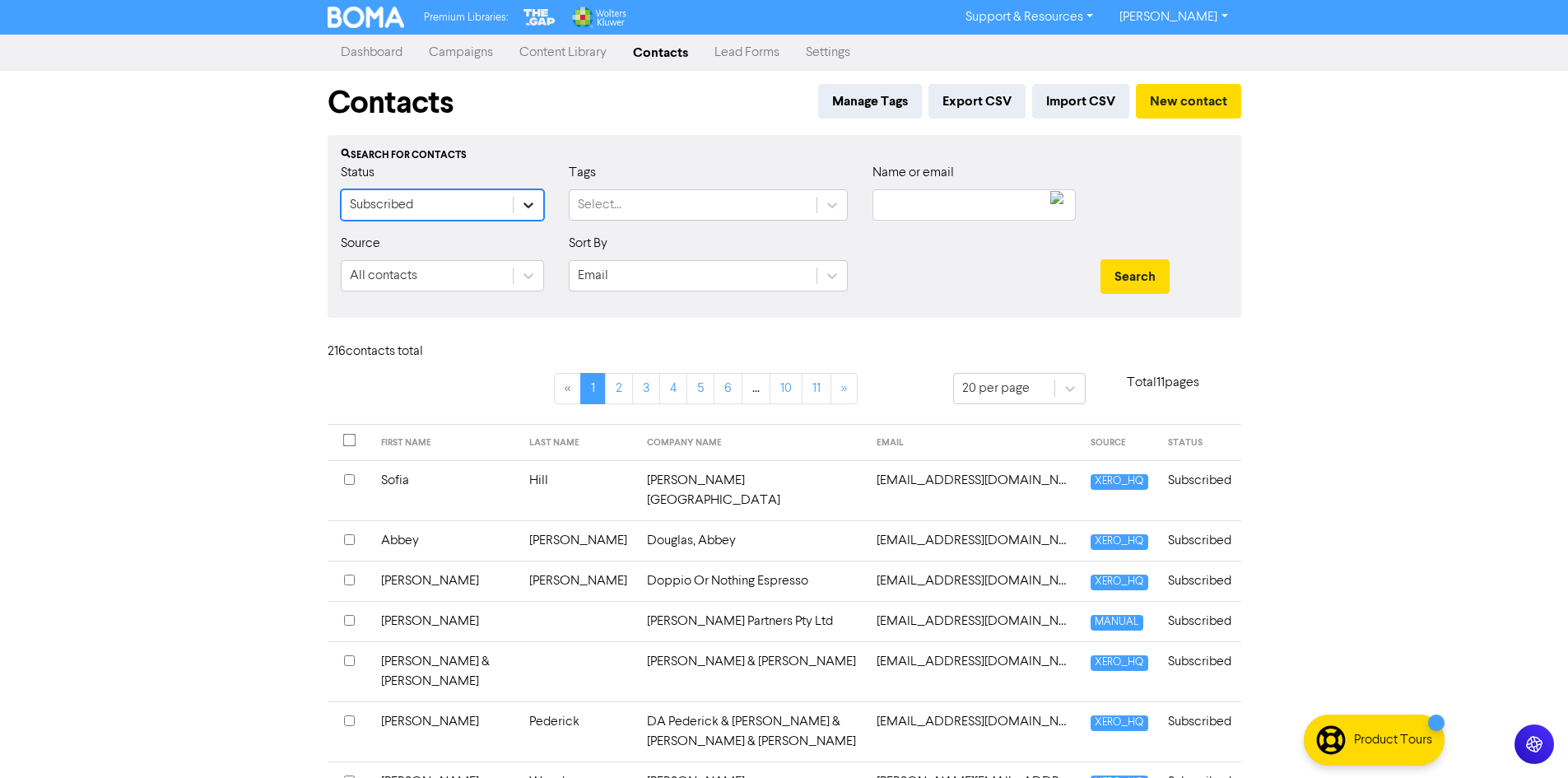
click at [543, 215] on div at bounding box center [527, 204] width 29 height 29
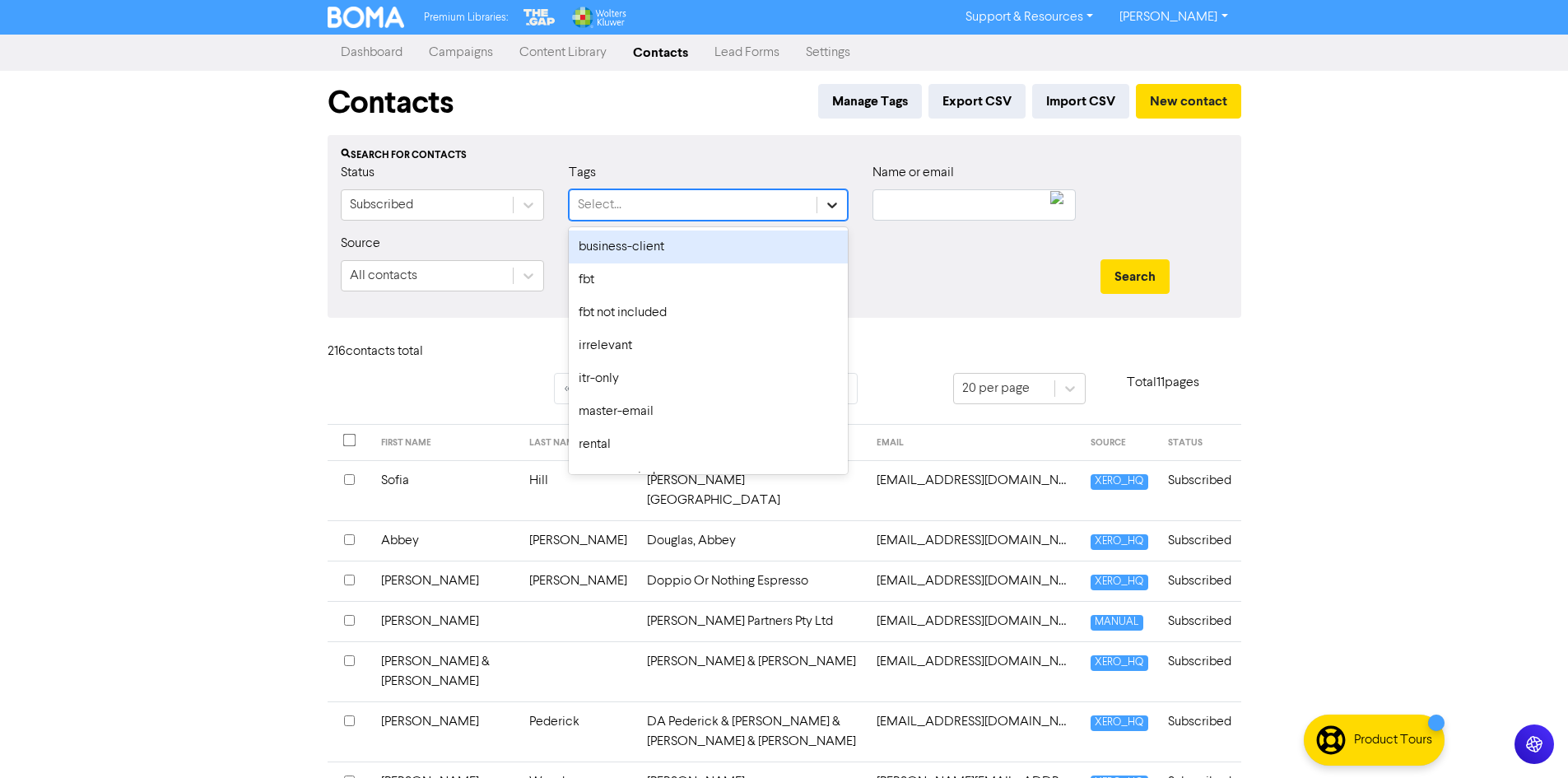
click at [839, 200] on icon at bounding box center [831, 204] width 16 height 16
click at [659, 253] on div "business-client" at bounding box center [708, 247] width 279 height 33
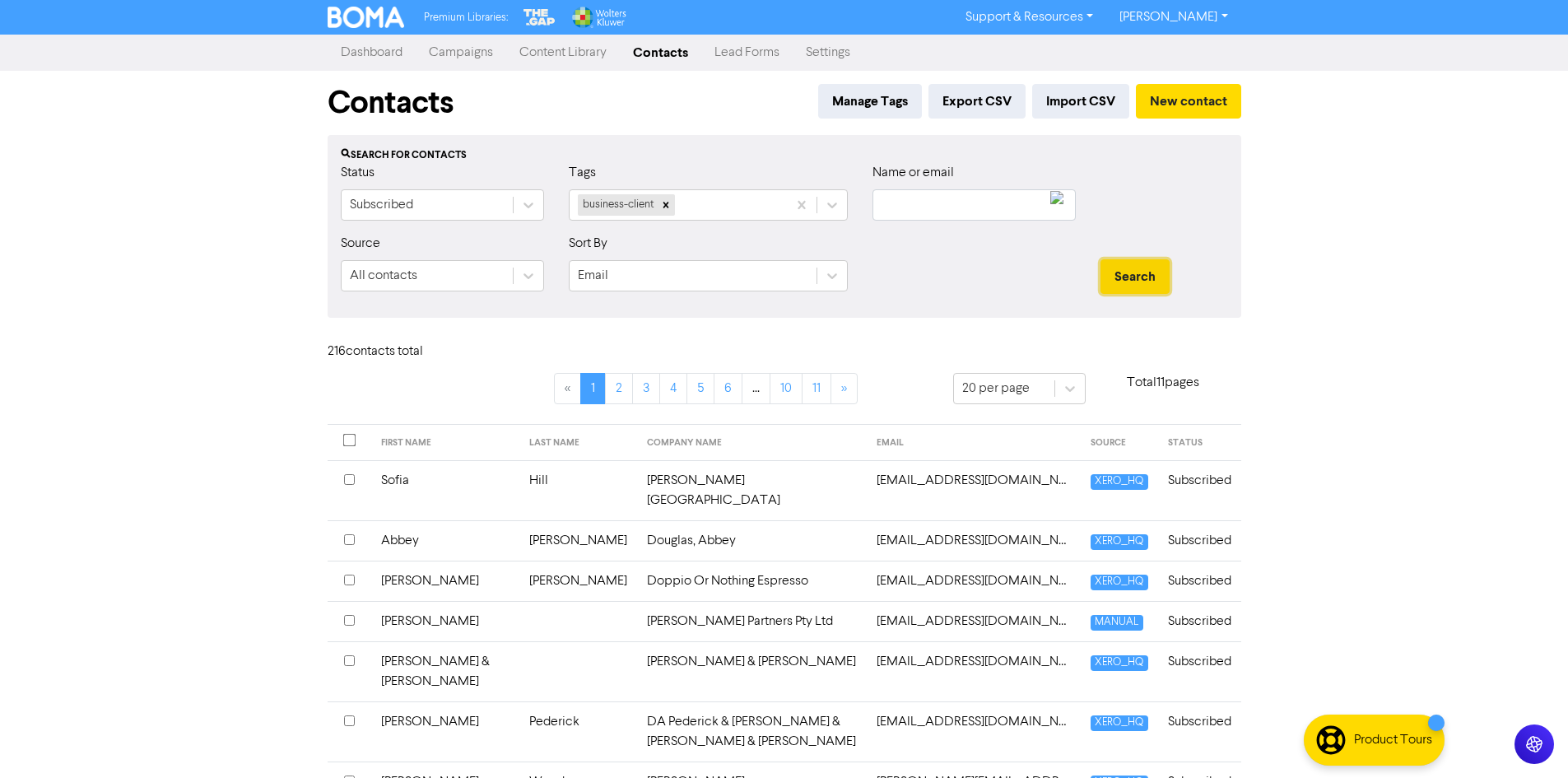
click at [1128, 279] on button "Search" at bounding box center [1134, 276] width 69 height 34
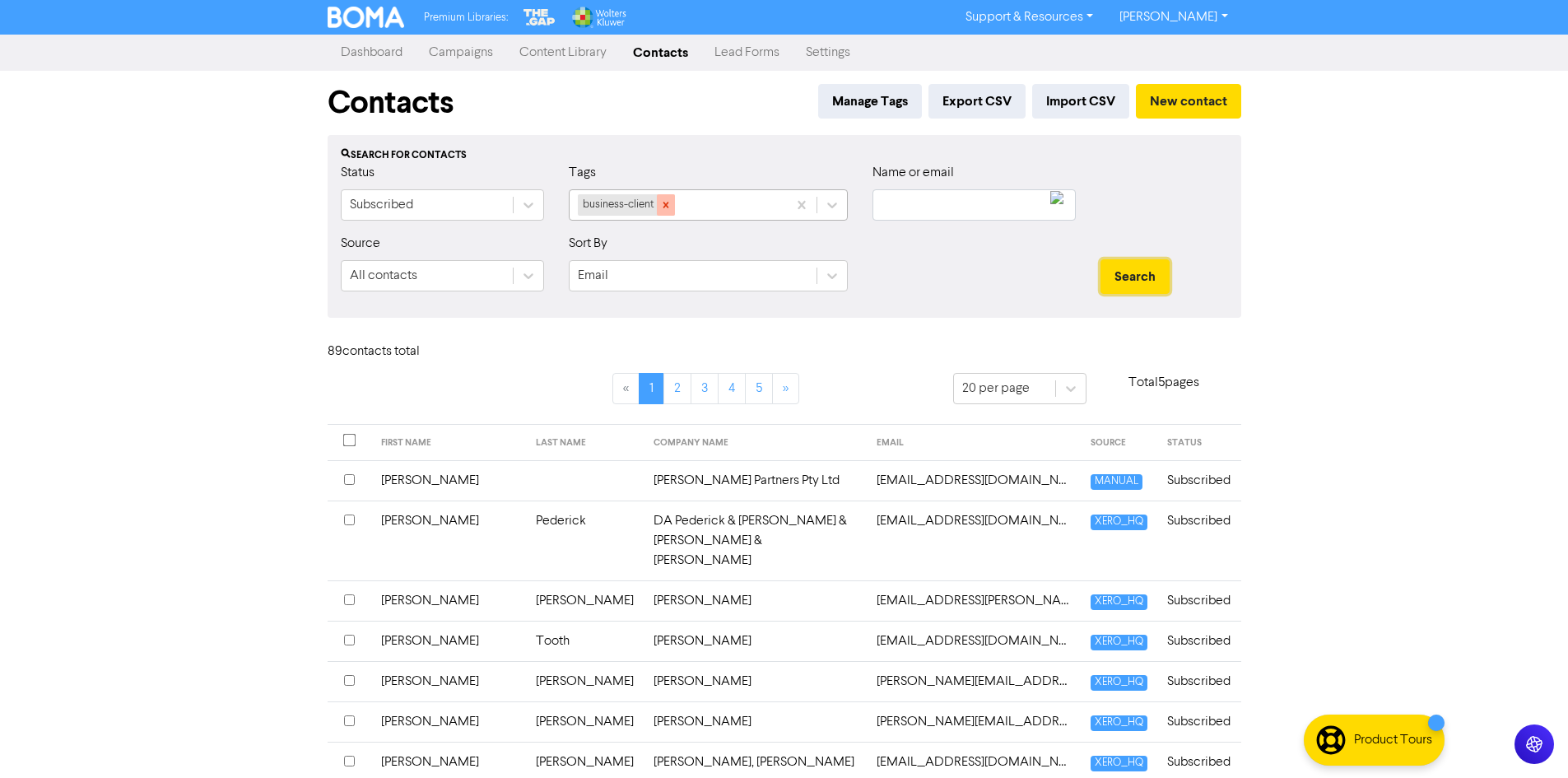
click at [671, 212] on div at bounding box center [665, 205] width 18 height 22
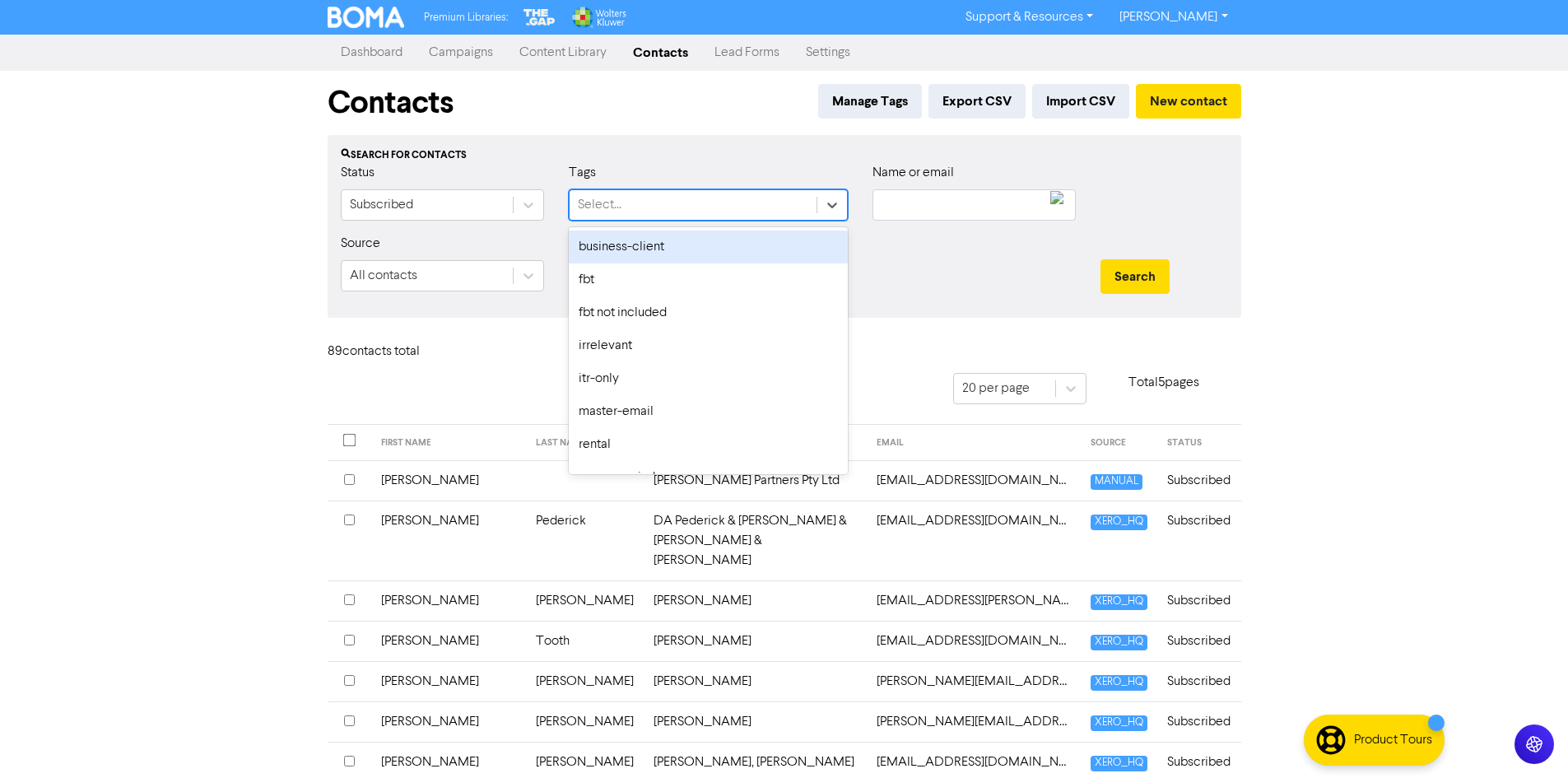
click at [651, 202] on div "Select..." at bounding box center [692, 204] width 247 height 29
type input "su"
click at [654, 239] on div "super-reminder" at bounding box center [708, 247] width 279 height 33
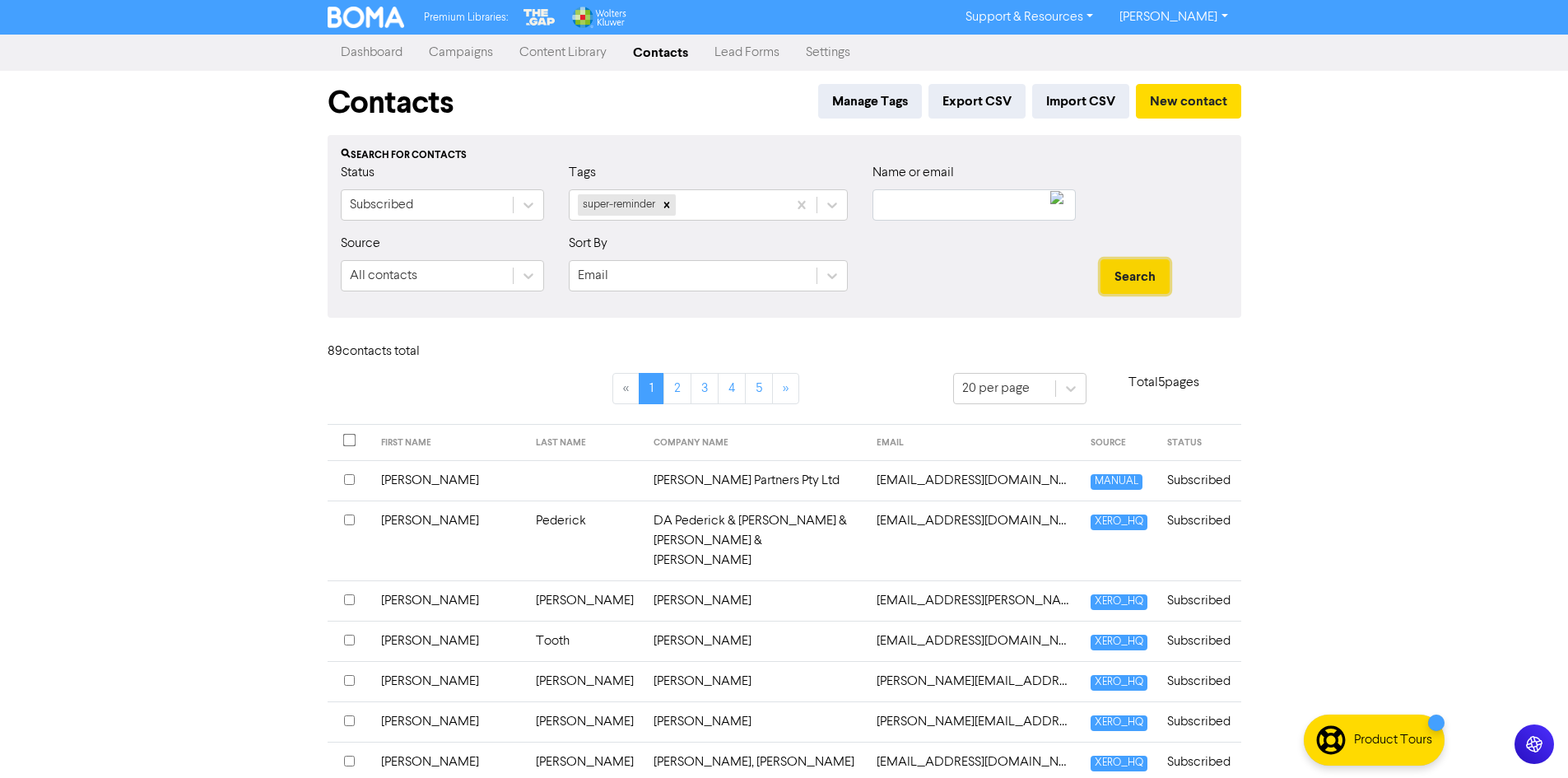
click at [1146, 277] on button "Search" at bounding box center [1134, 276] width 69 height 34
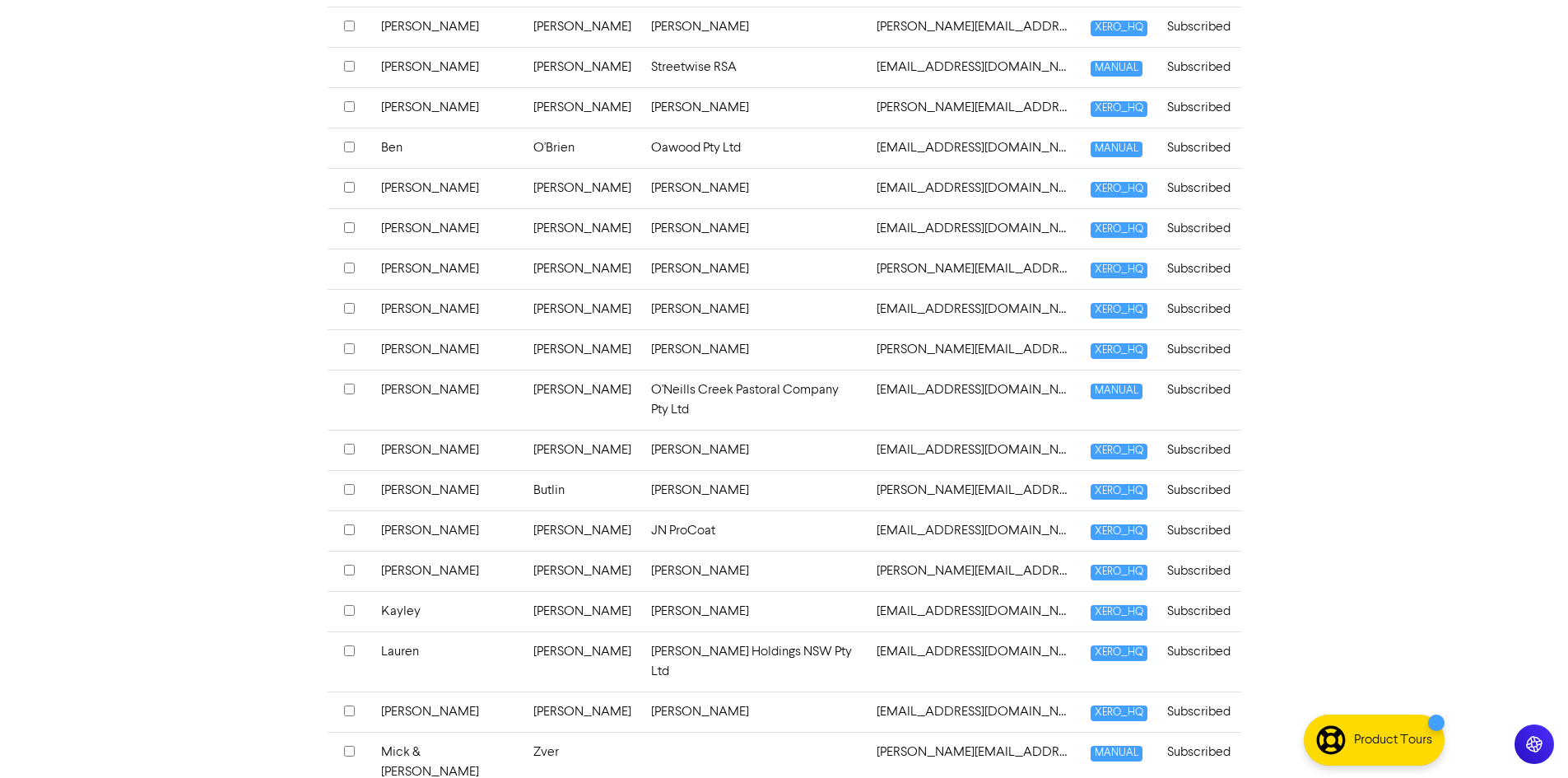
scroll to position [553, 0]
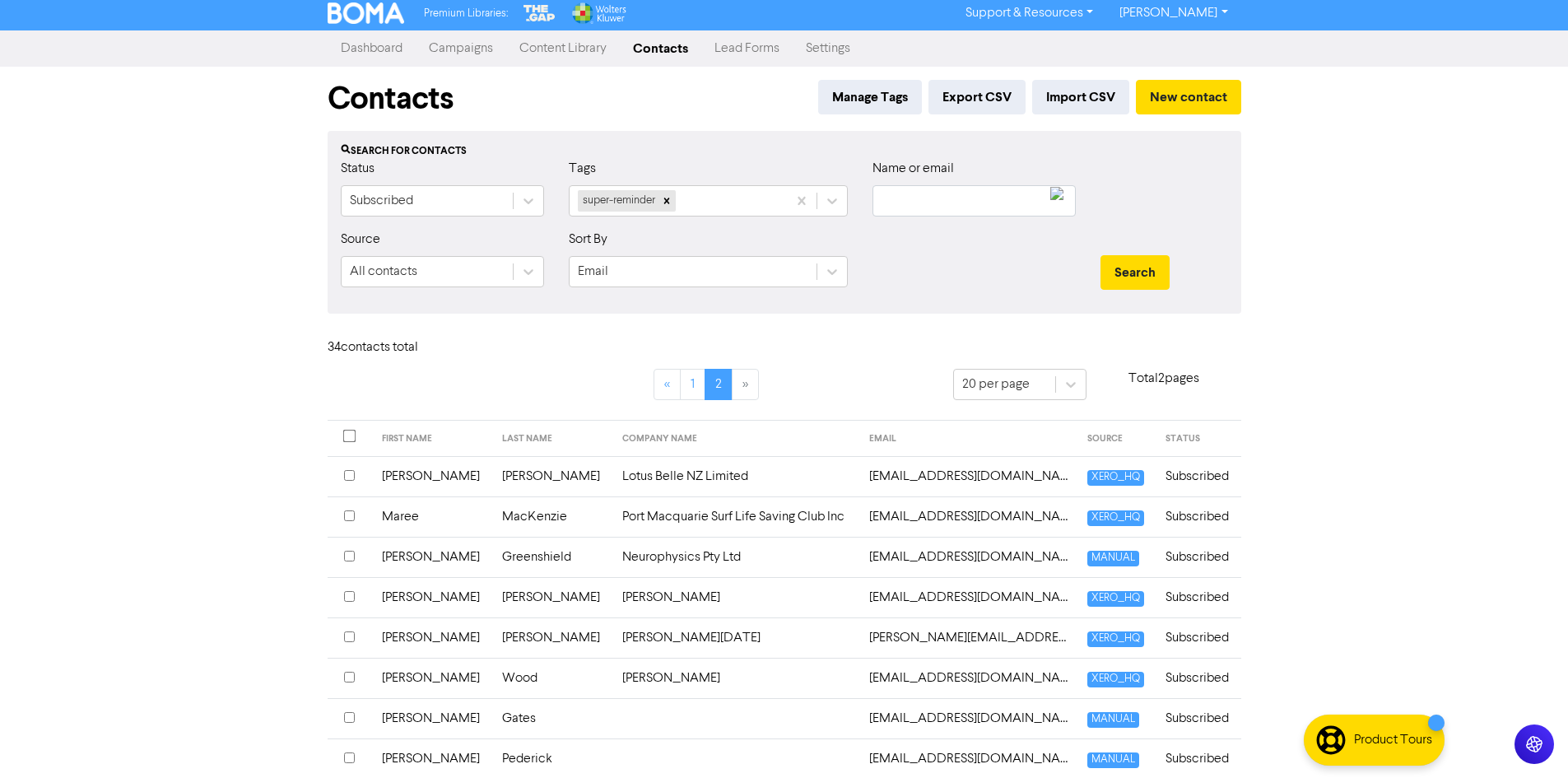
scroll to position [0, 0]
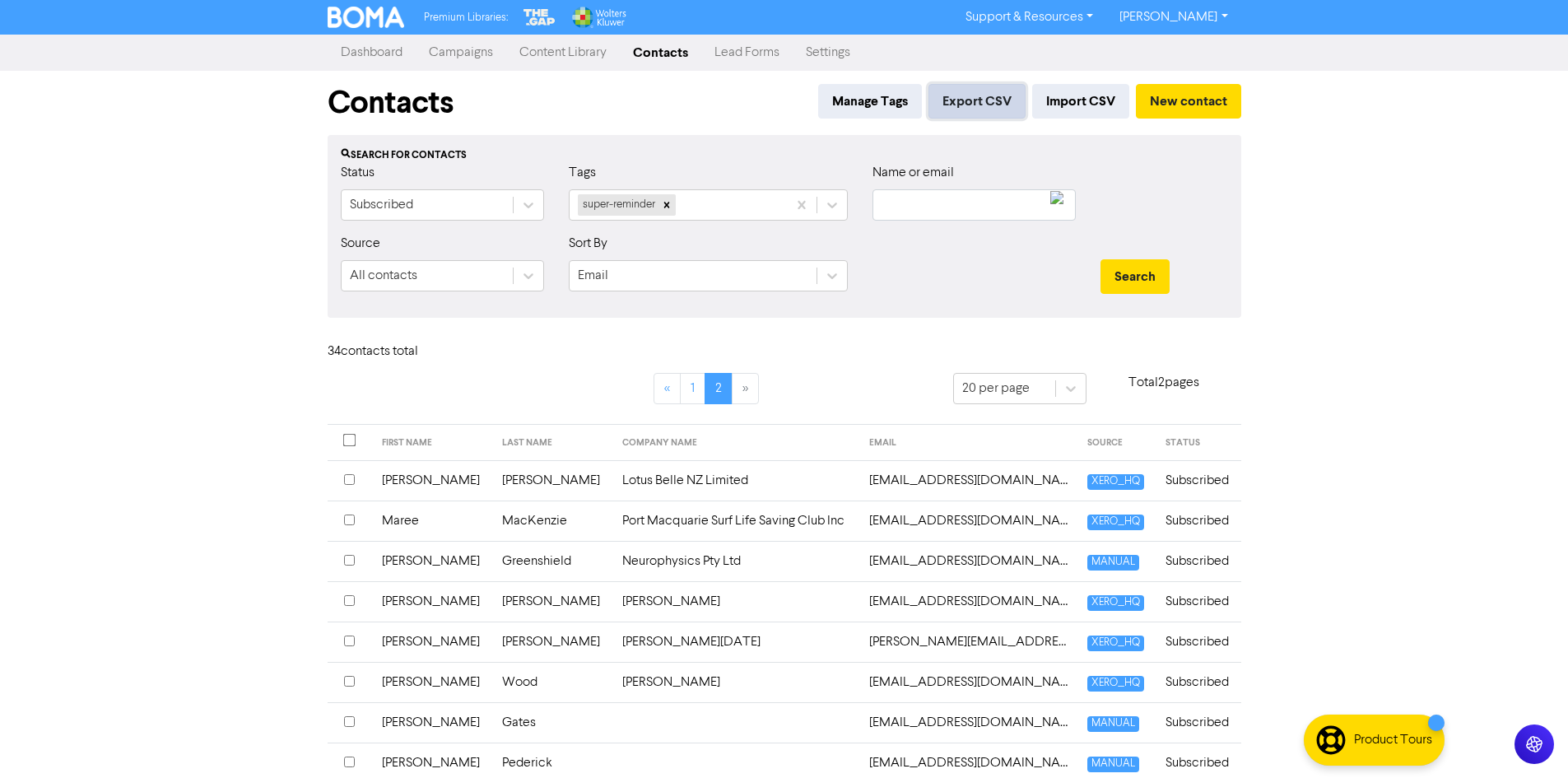
click at [980, 90] on button "Export CSV" at bounding box center [977, 101] width 97 height 34
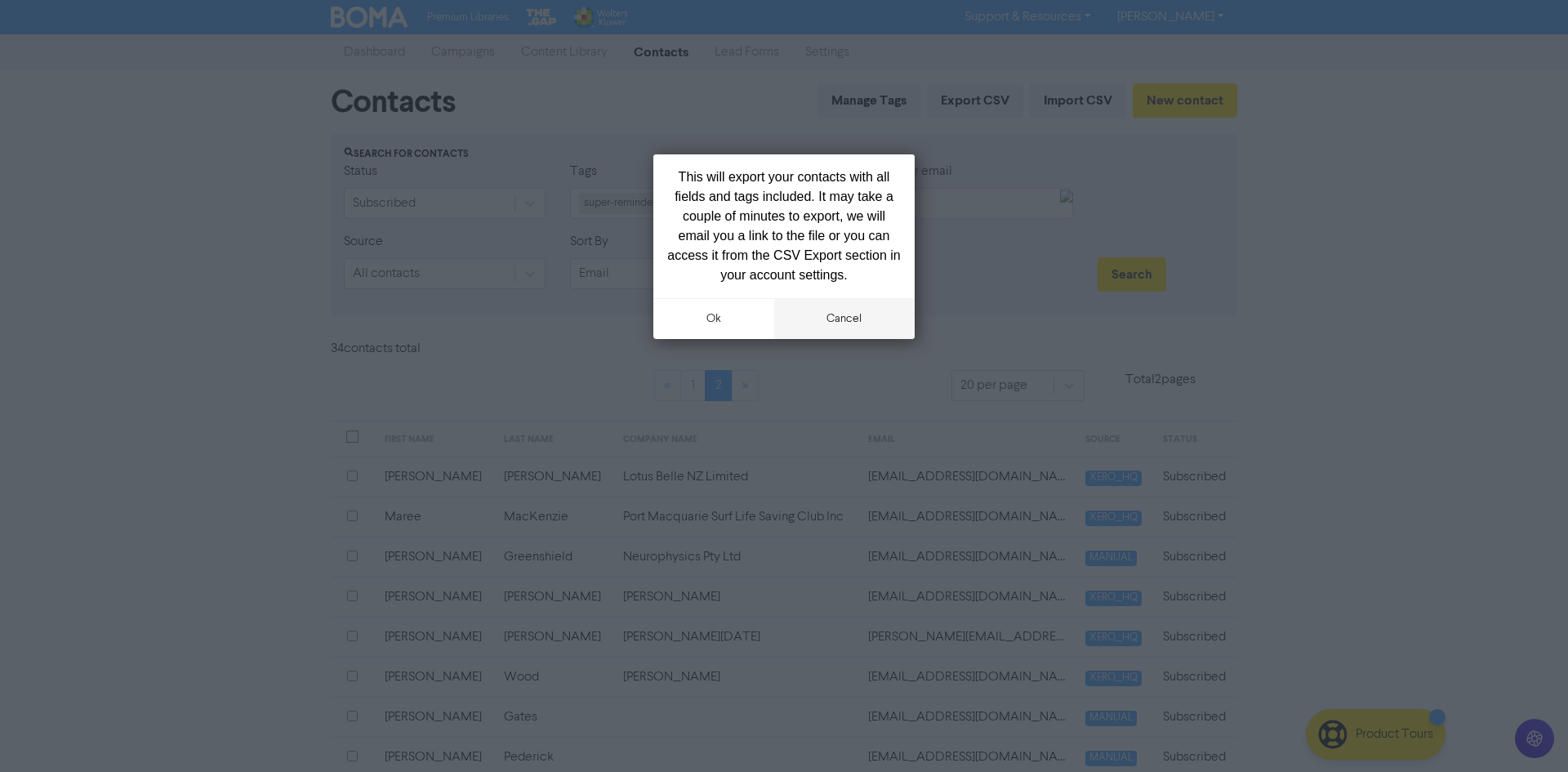
click at [841, 317] on button "cancel" at bounding box center [844, 318] width 141 height 40
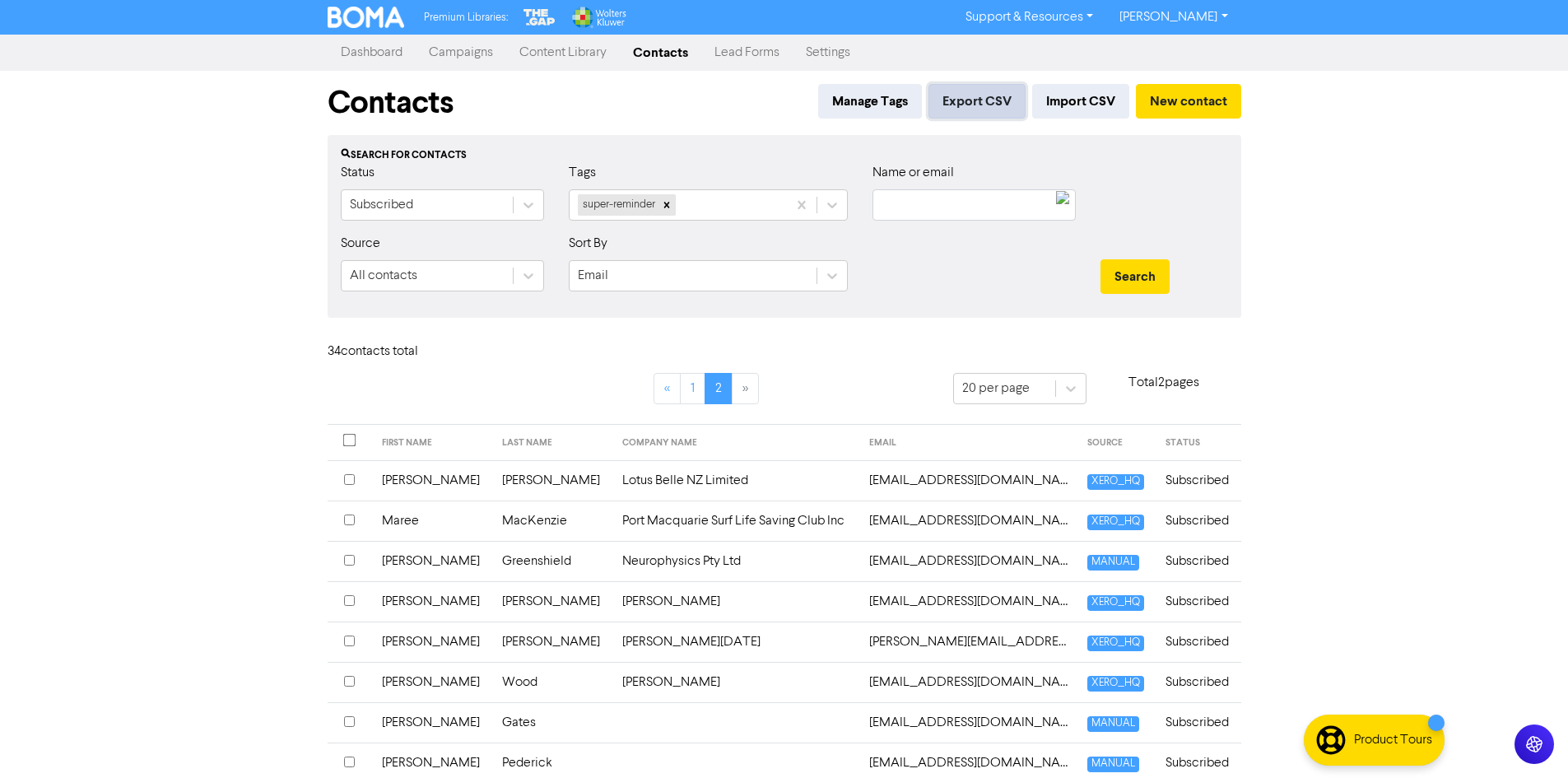
click at [947, 105] on button "Export CSV" at bounding box center [977, 101] width 97 height 34
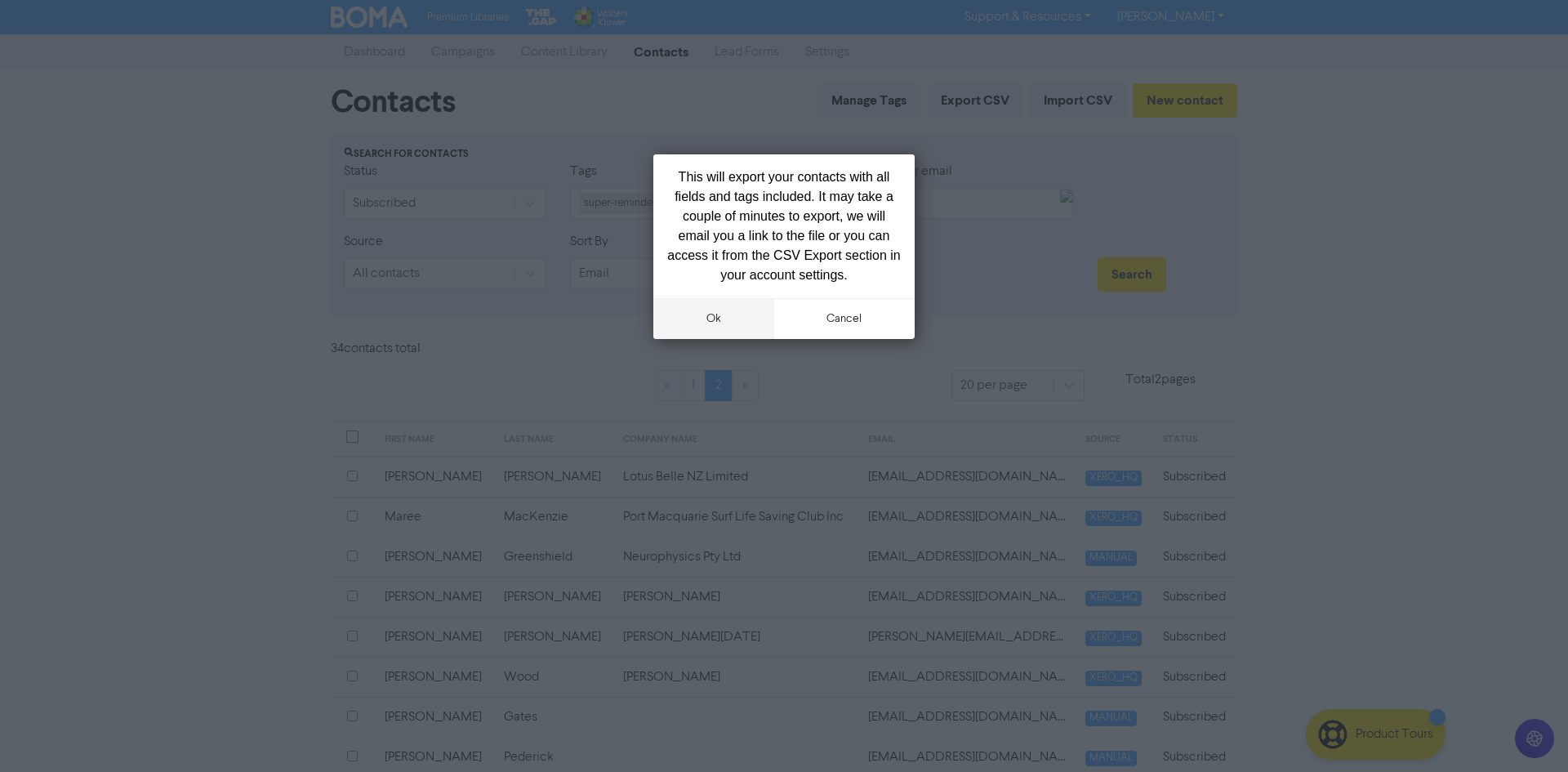
click at [712, 326] on button "ok" at bounding box center [713, 318] width 120 height 40
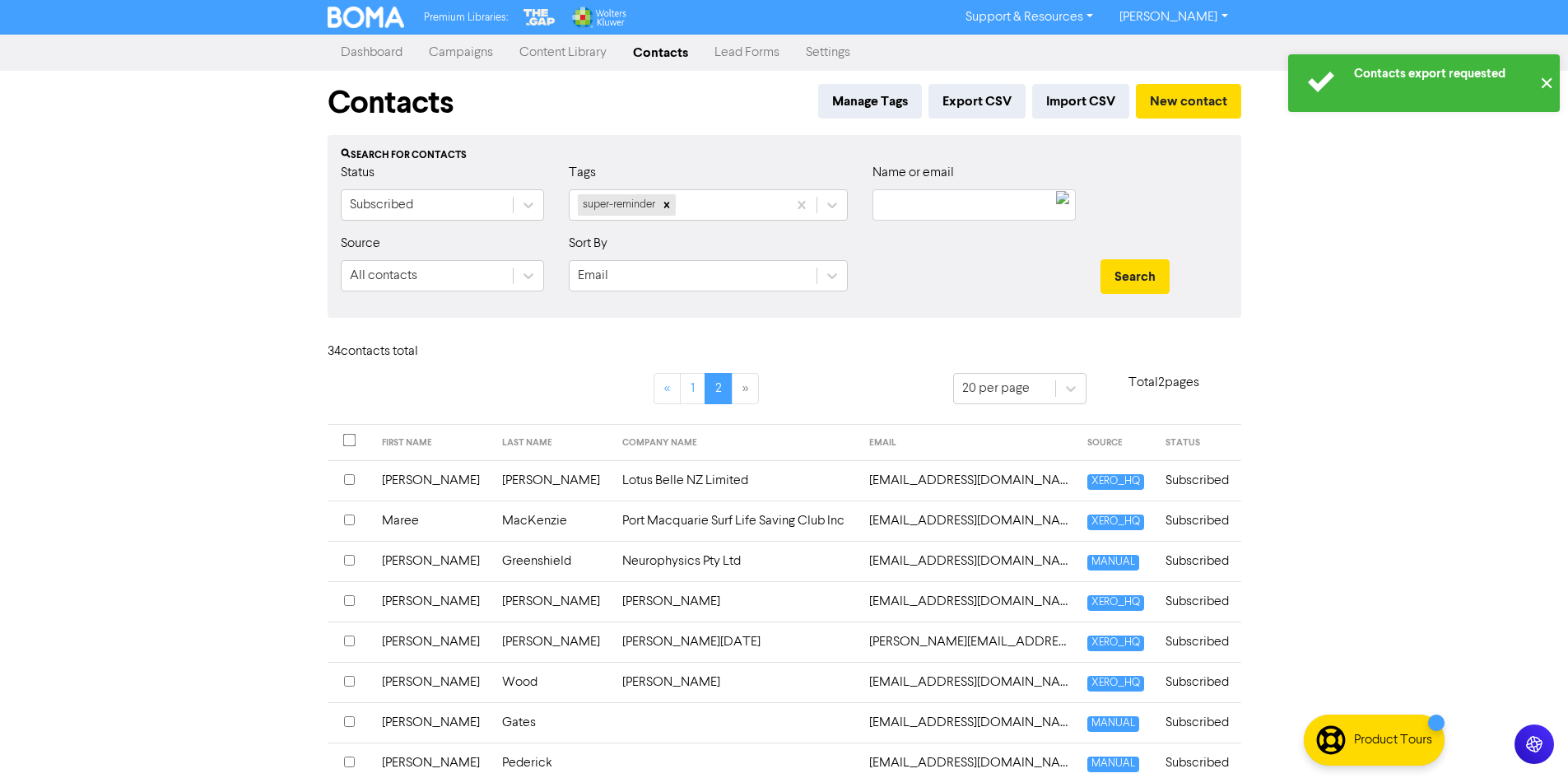
click at [1542, 90] on button "✕" at bounding box center [1545, 83] width 28 height 58
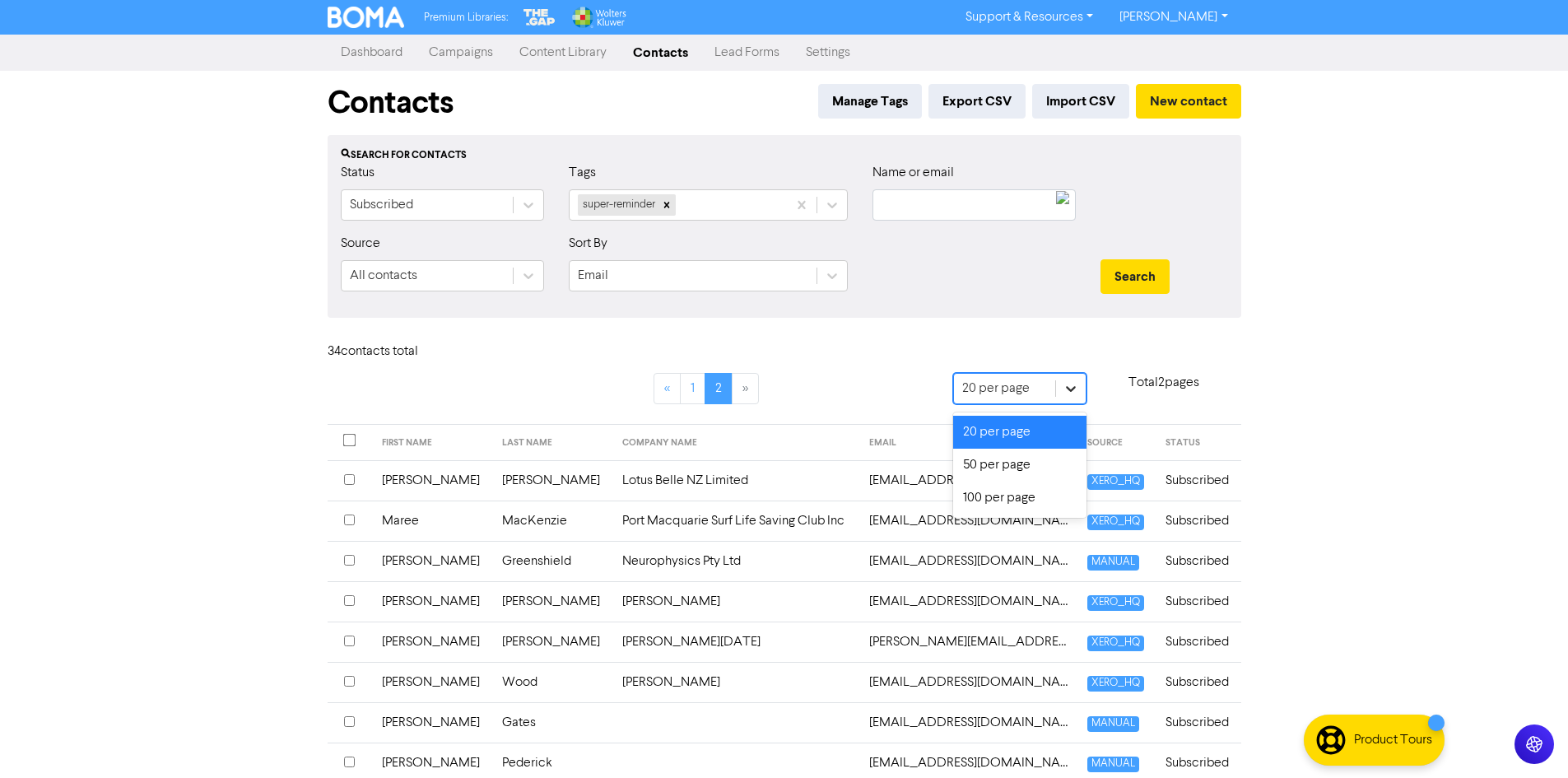
click at [1073, 390] on icon at bounding box center [1070, 388] width 16 height 16
click at [1029, 497] on div "100 per page" at bounding box center [1020, 498] width 134 height 33
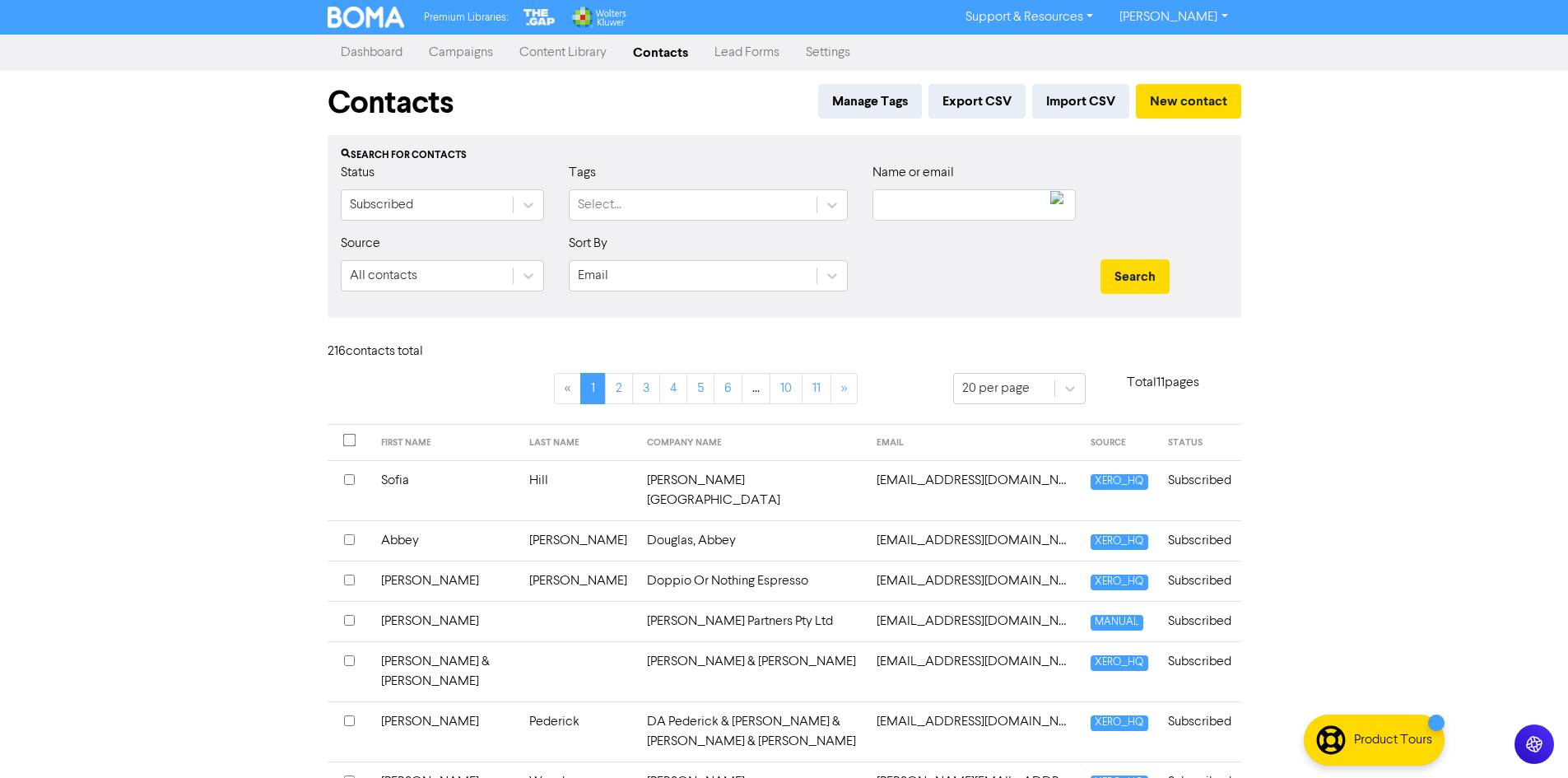
click at [472, 59] on link "Campaigns" at bounding box center [460, 52] width 90 height 33
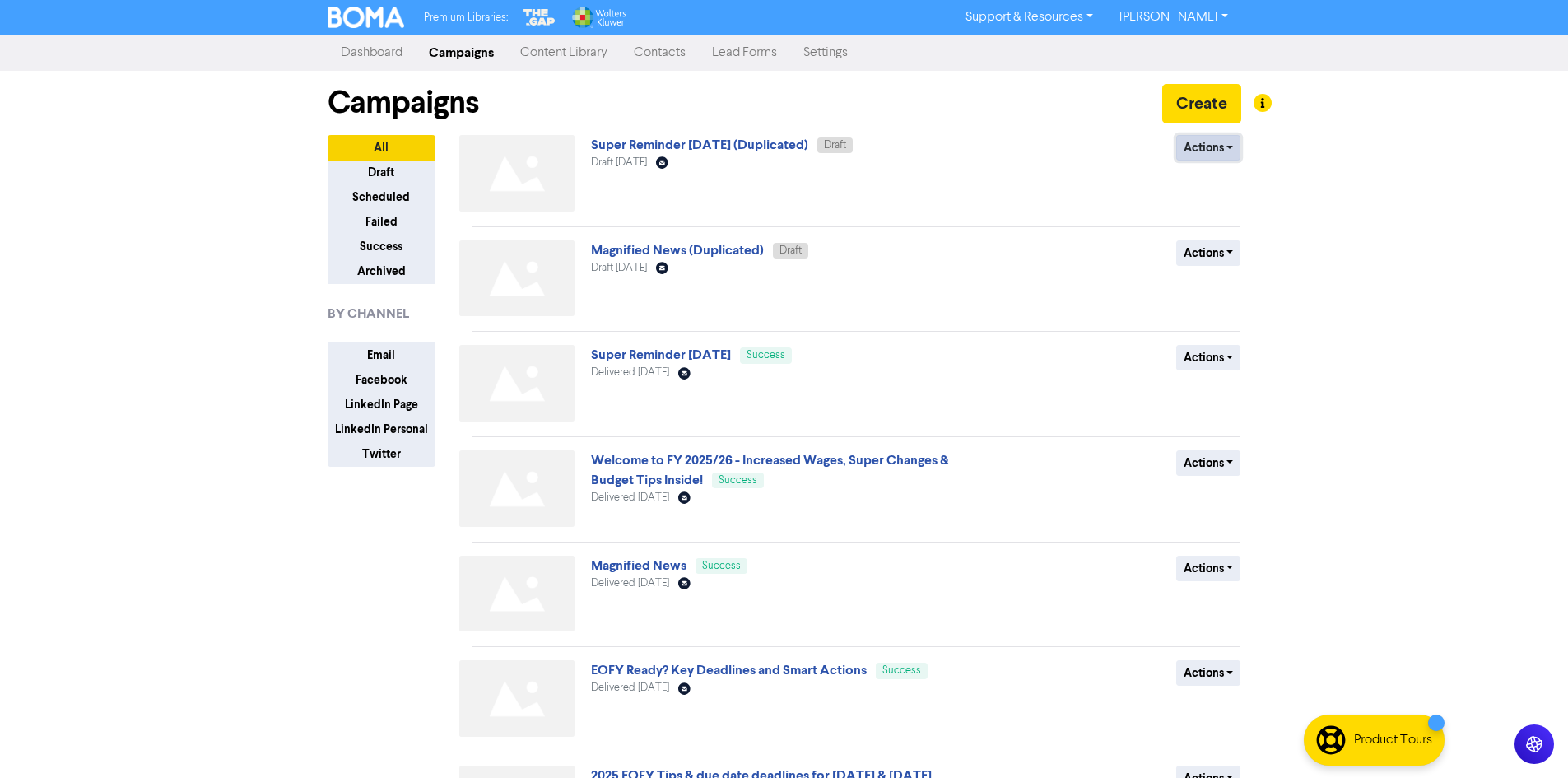
click at [1227, 152] on button "Actions" at bounding box center [1208, 147] width 65 height 26
click at [1222, 246] on button "Rename" at bounding box center [1242, 235] width 130 height 27
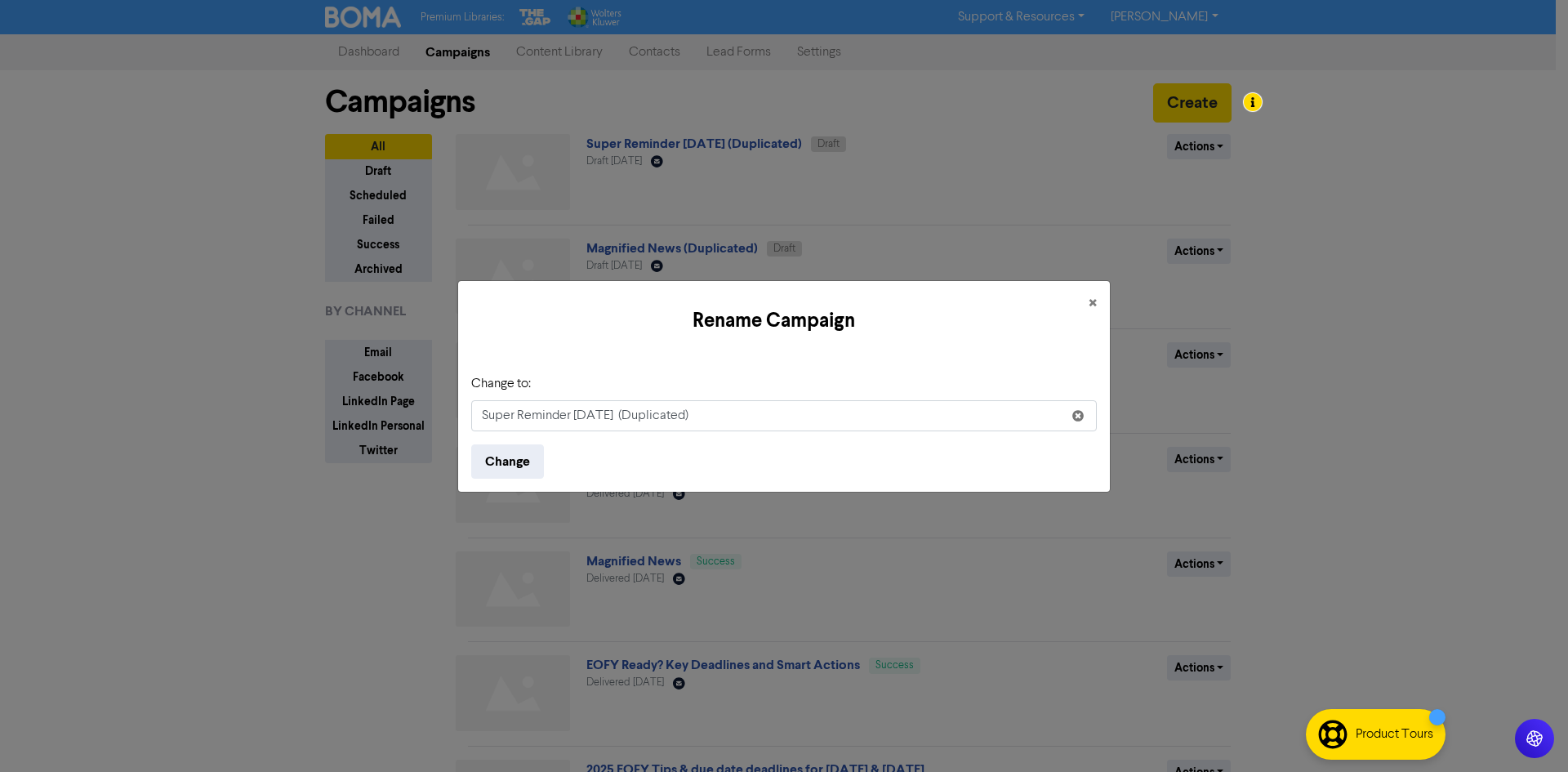
drag, startPoint x: 744, startPoint y: 419, endPoint x: 638, endPoint y: 414, distance: 106.1
click at [638, 414] on input "Super Reminder [DATE] (Duplicated)" at bounding box center [784, 415] width 626 height 31
click at [600, 416] on input "Super Reminder [DATE]" at bounding box center [784, 415] width 626 height 31
type input "Super Reminder September 2025"
click at [527, 469] on button "Change" at bounding box center [507, 461] width 72 height 34
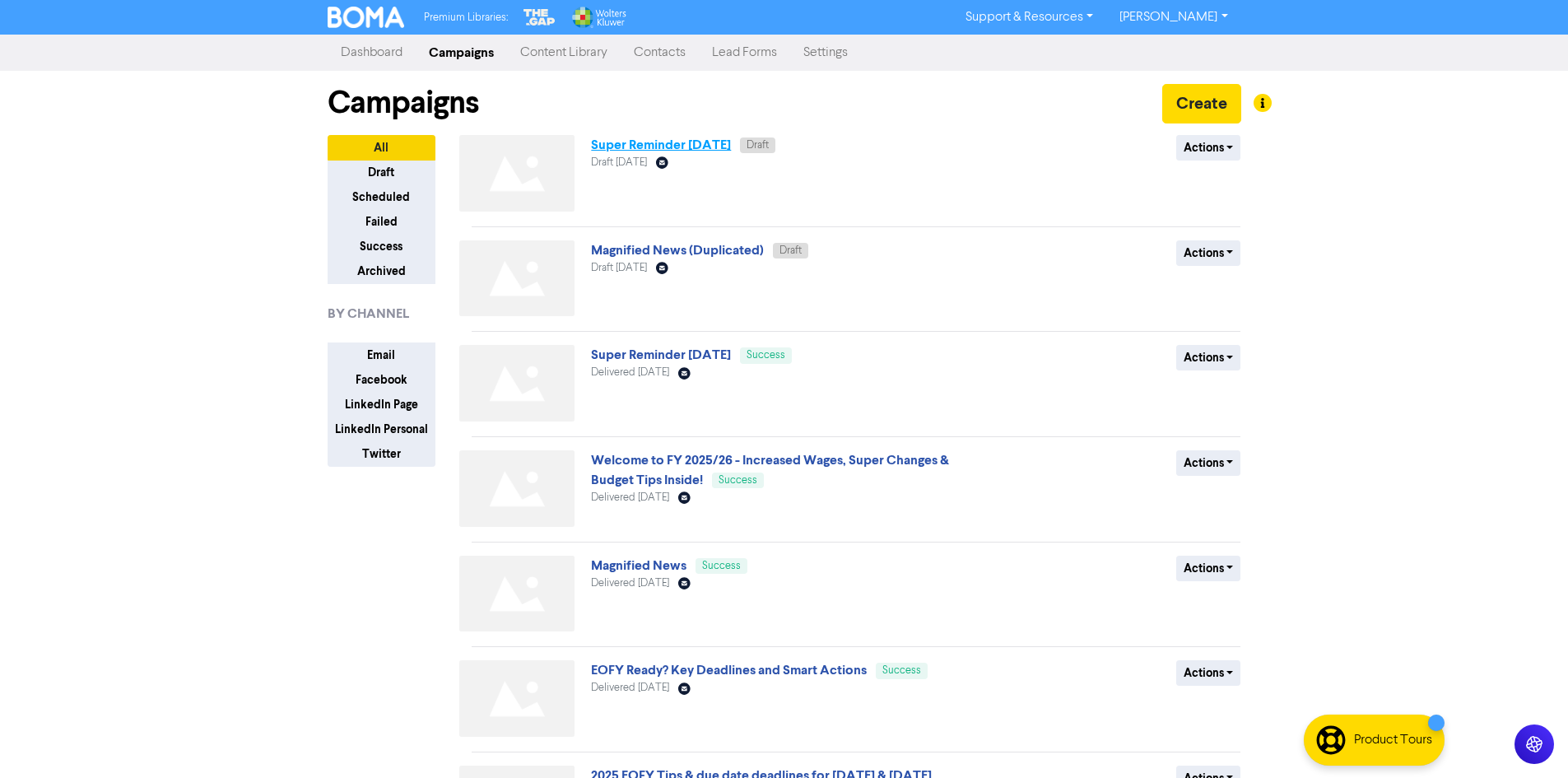
click at [699, 152] on link "Super Reminder September 2025" at bounding box center [660, 144] width 139 height 16
click at [693, 351] on link "Super Reminder [DATE]" at bounding box center [660, 354] width 139 height 16
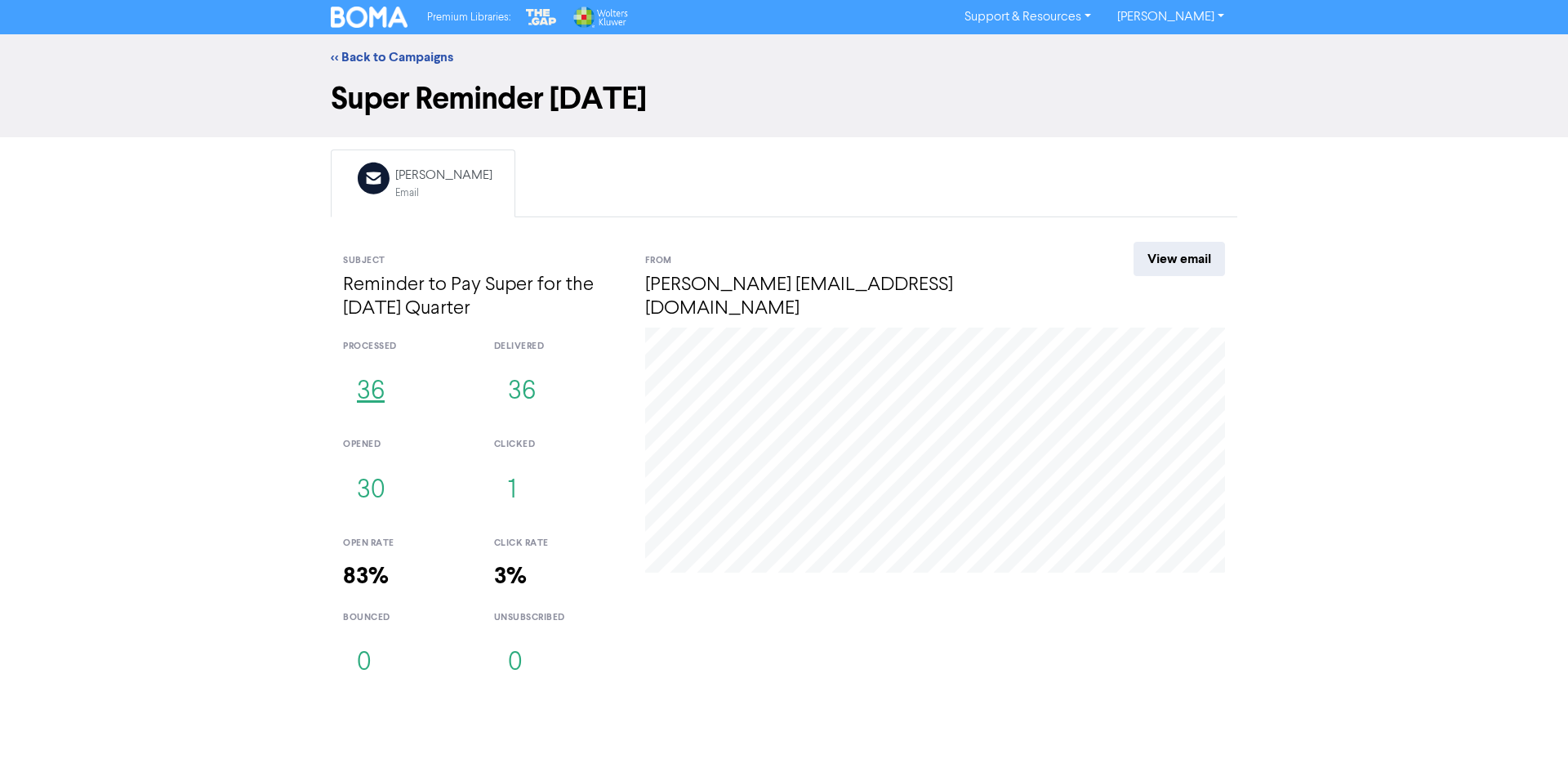
click at [373, 394] on button "36" at bounding box center [370, 392] width 56 height 54
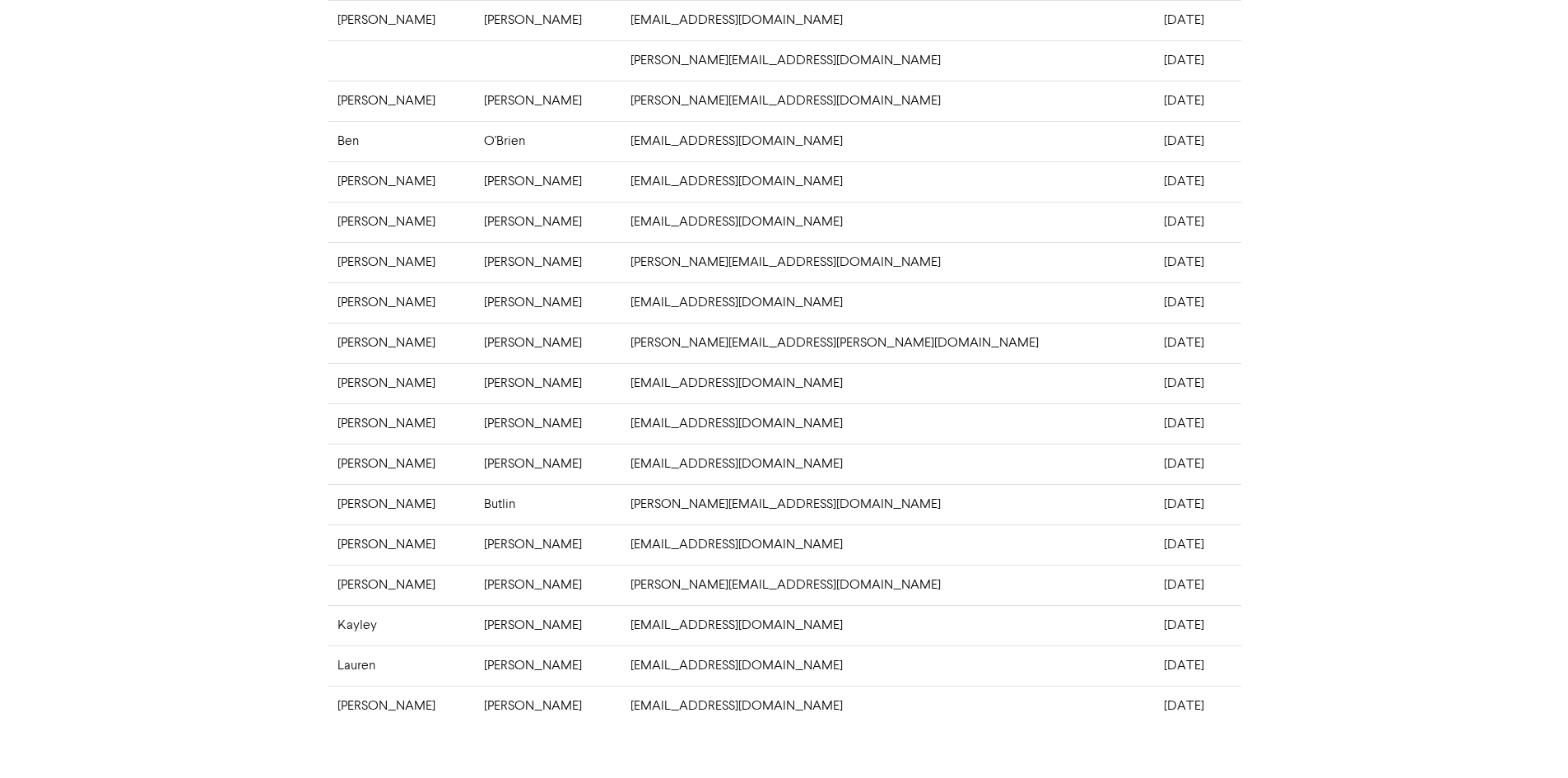
scroll to position [247, 0]
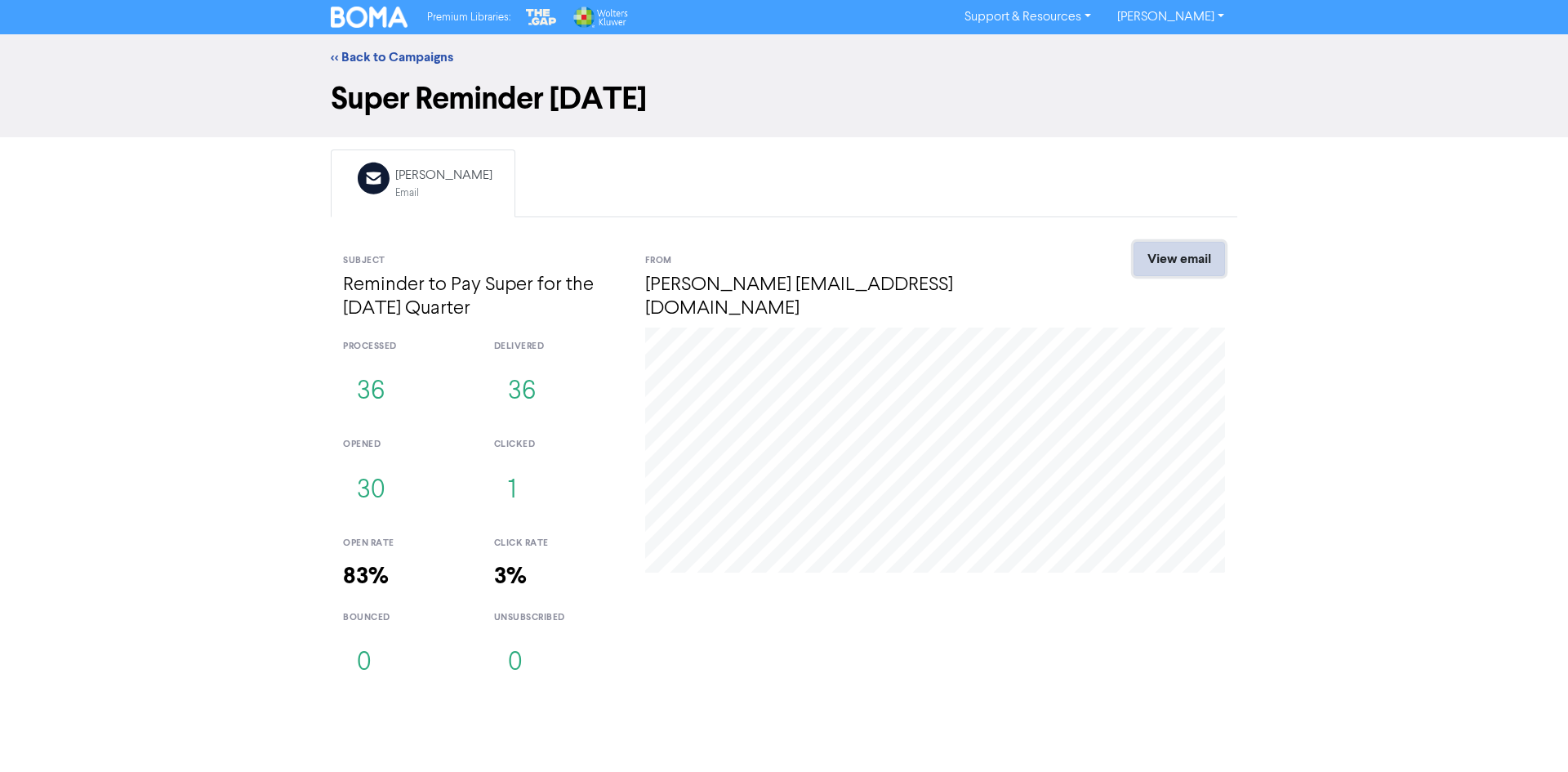
click at [1180, 262] on link "View email" at bounding box center [1178, 259] width 91 height 34
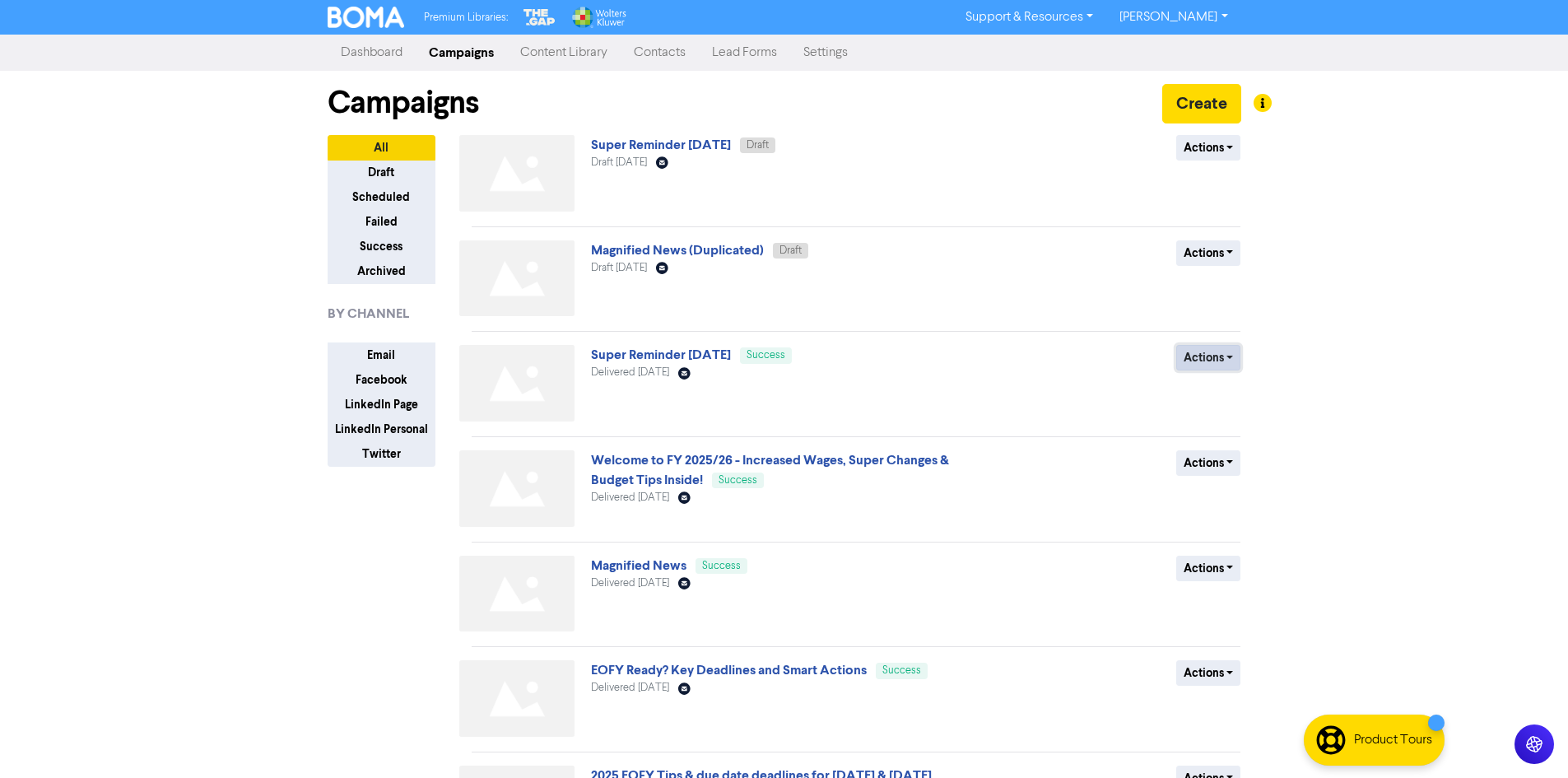
click at [1224, 362] on button "Actions" at bounding box center [1208, 357] width 65 height 26
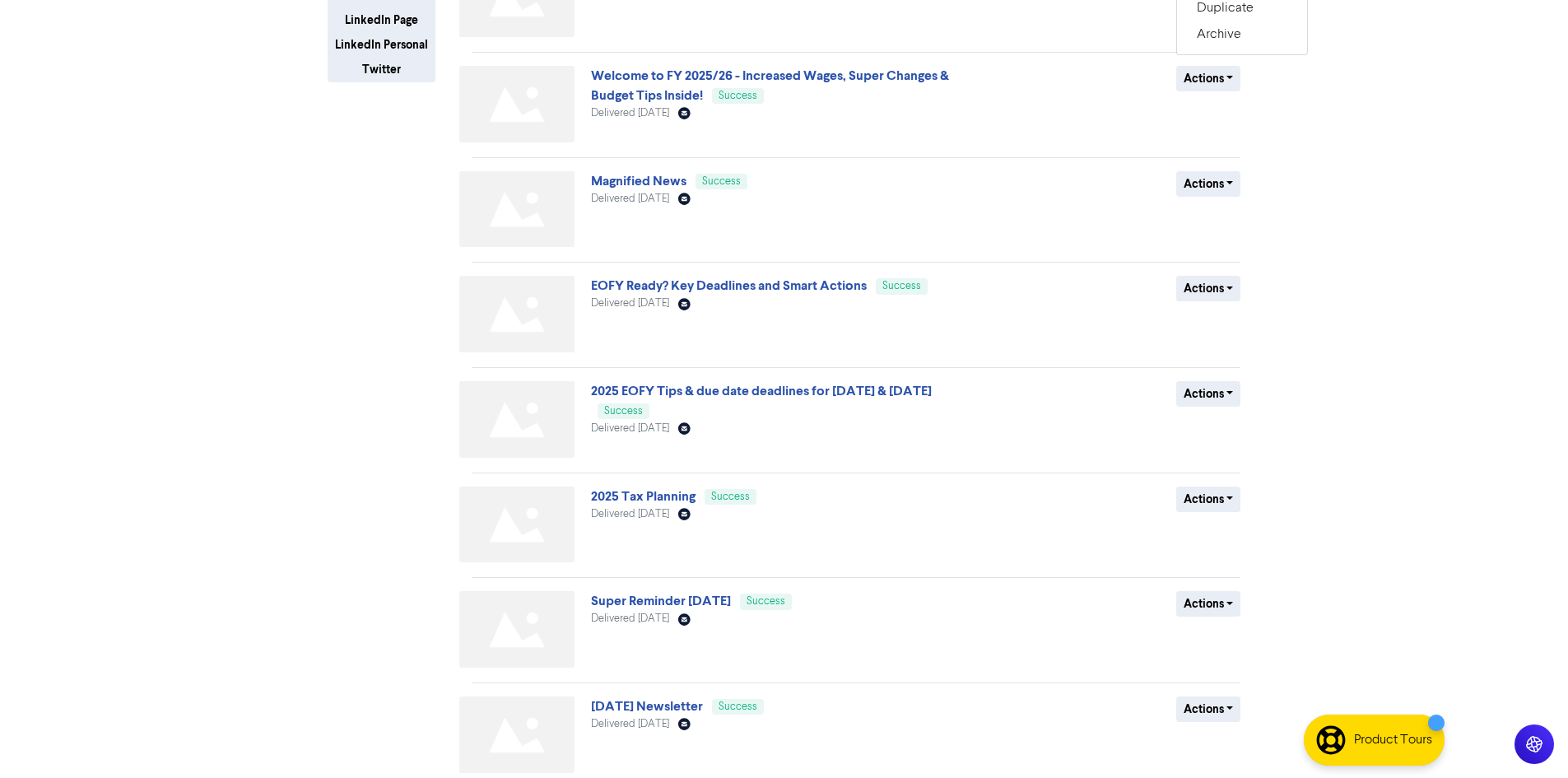
scroll to position [412, 0]
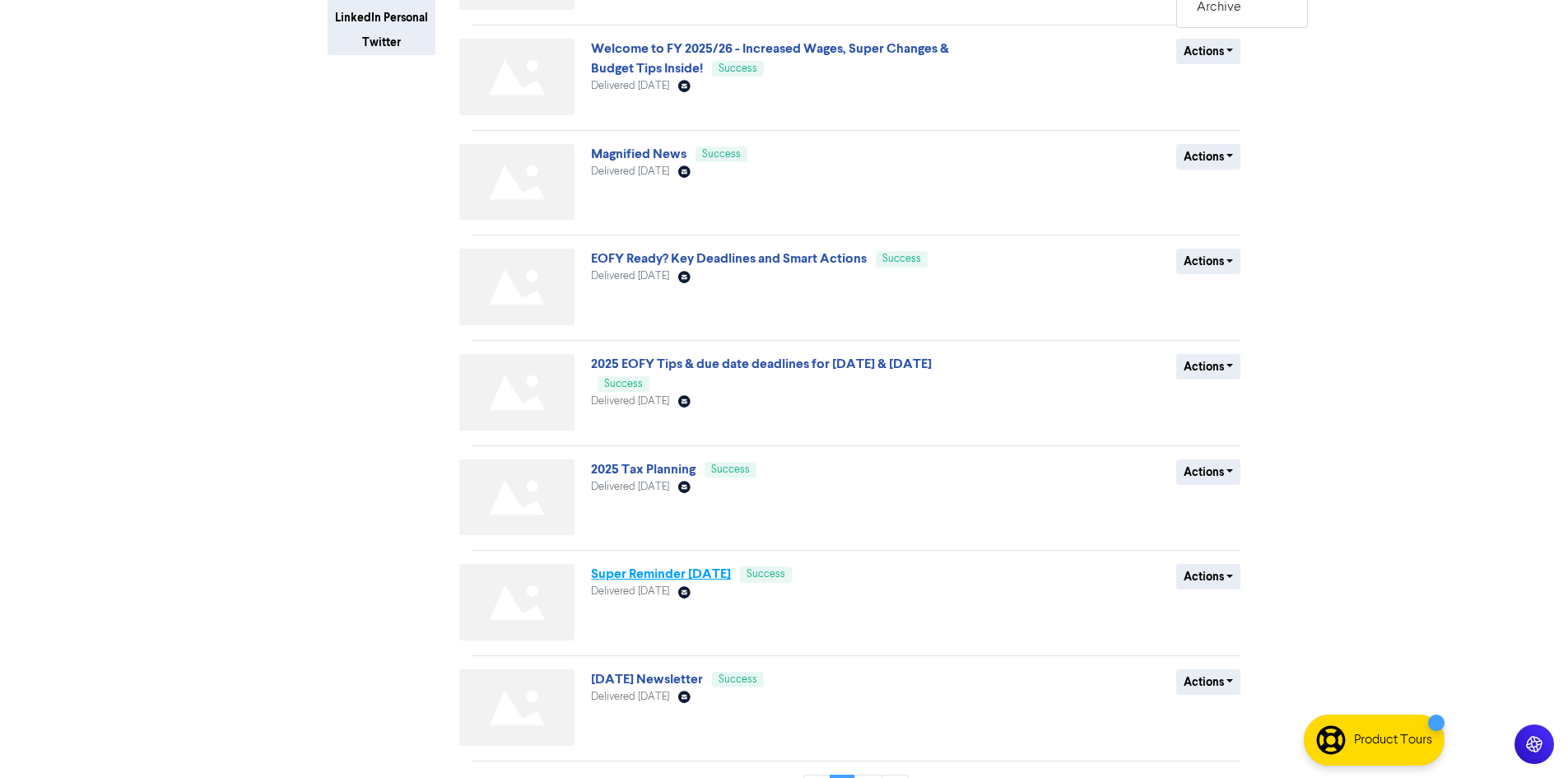
click at [724, 571] on link "Super Reminder March 2025" at bounding box center [660, 573] width 139 height 16
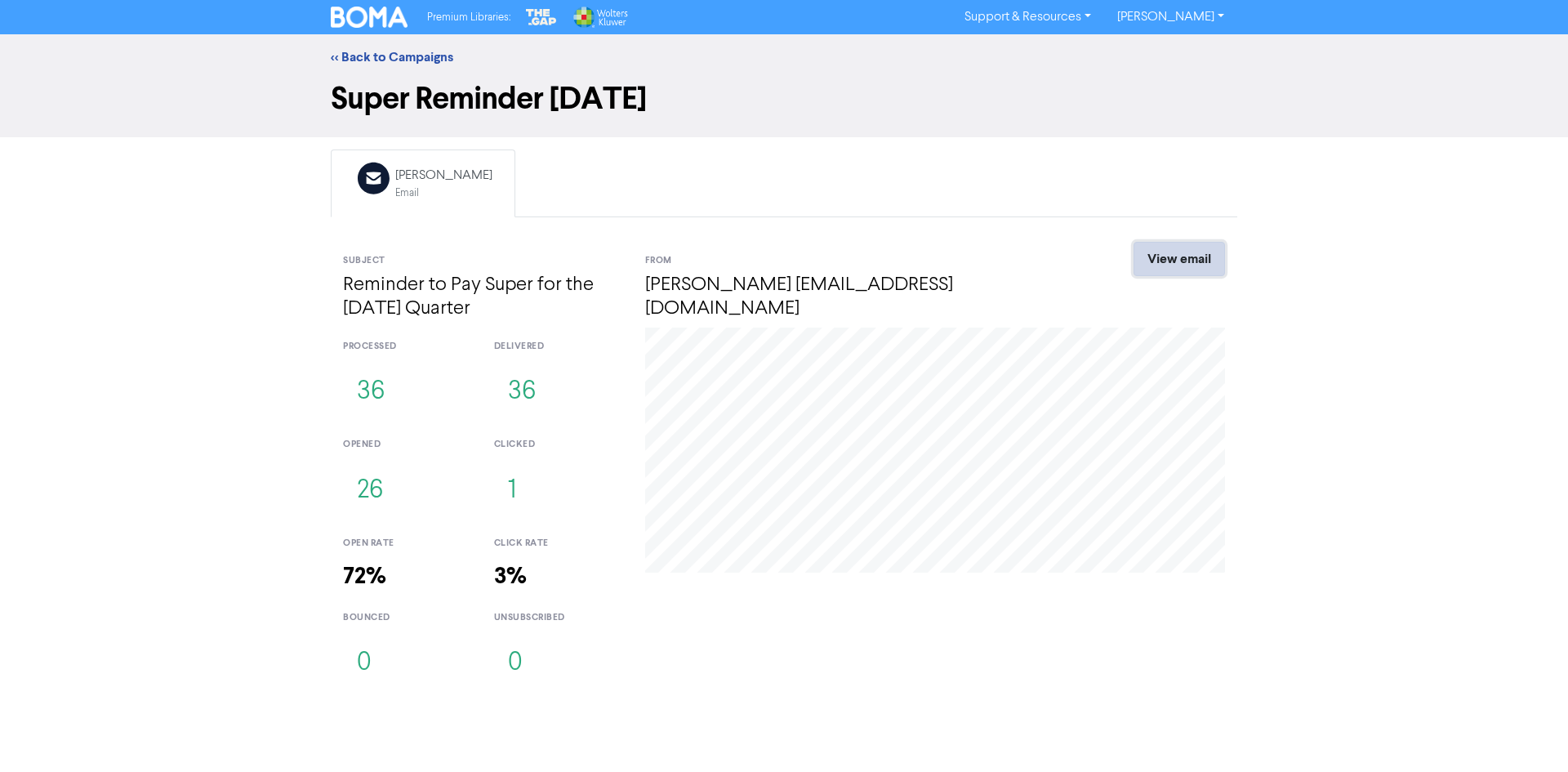
click at [1192, 255] on link "View email" at bounding box center [1178, 259] width 91 height 34
click at [375, 46] on div "<< Back to Campaigns" at bounding box center [784, 56] width 1568 height 46
click at [404, 59] on link "<< Back to Campaigns" at bounding box center [392, 56] width 122 height 16
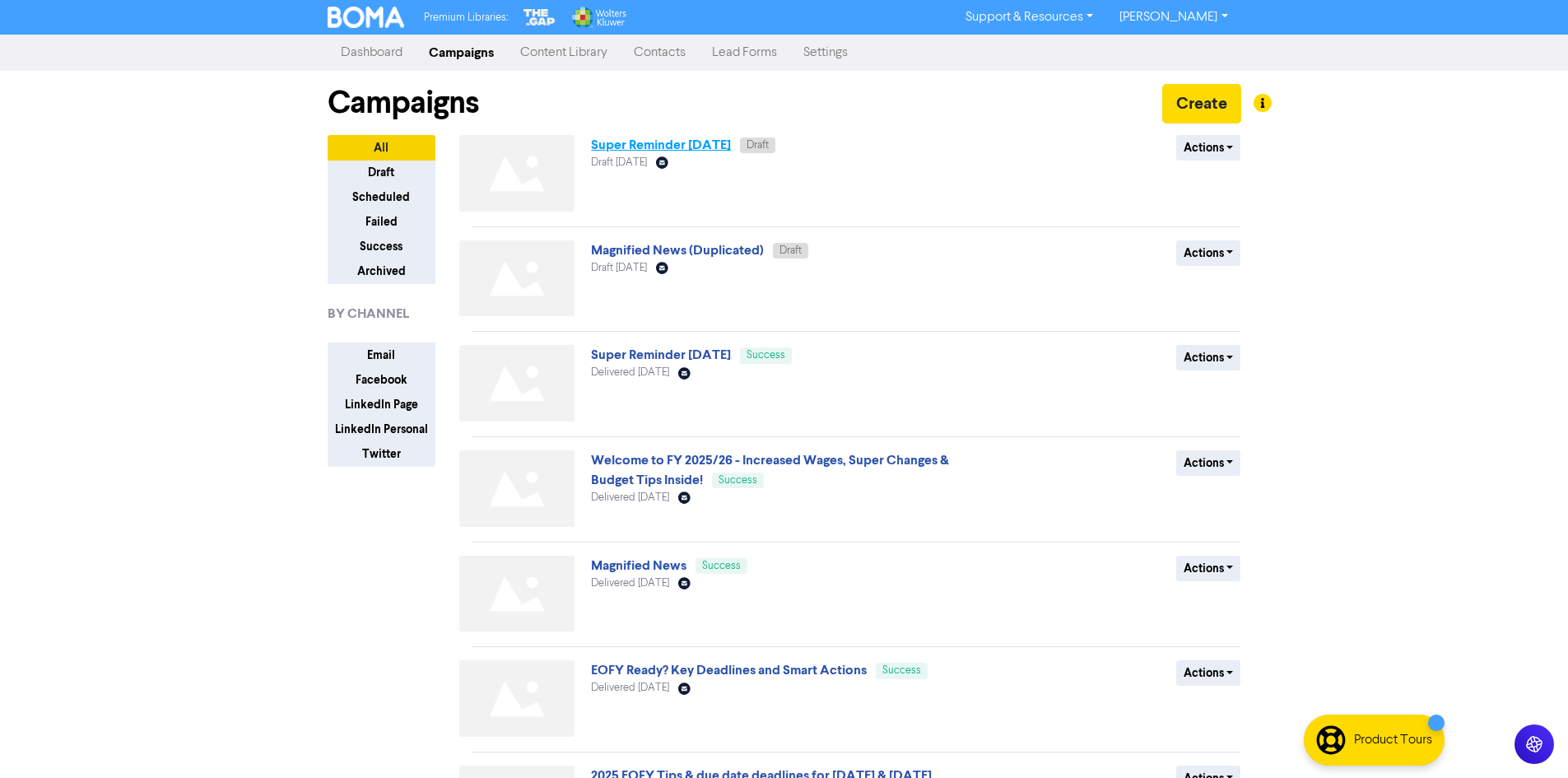
click at [656, 146] on link "Super Reminder September 2025" at bounding box center [660, 144] width 139 height 16
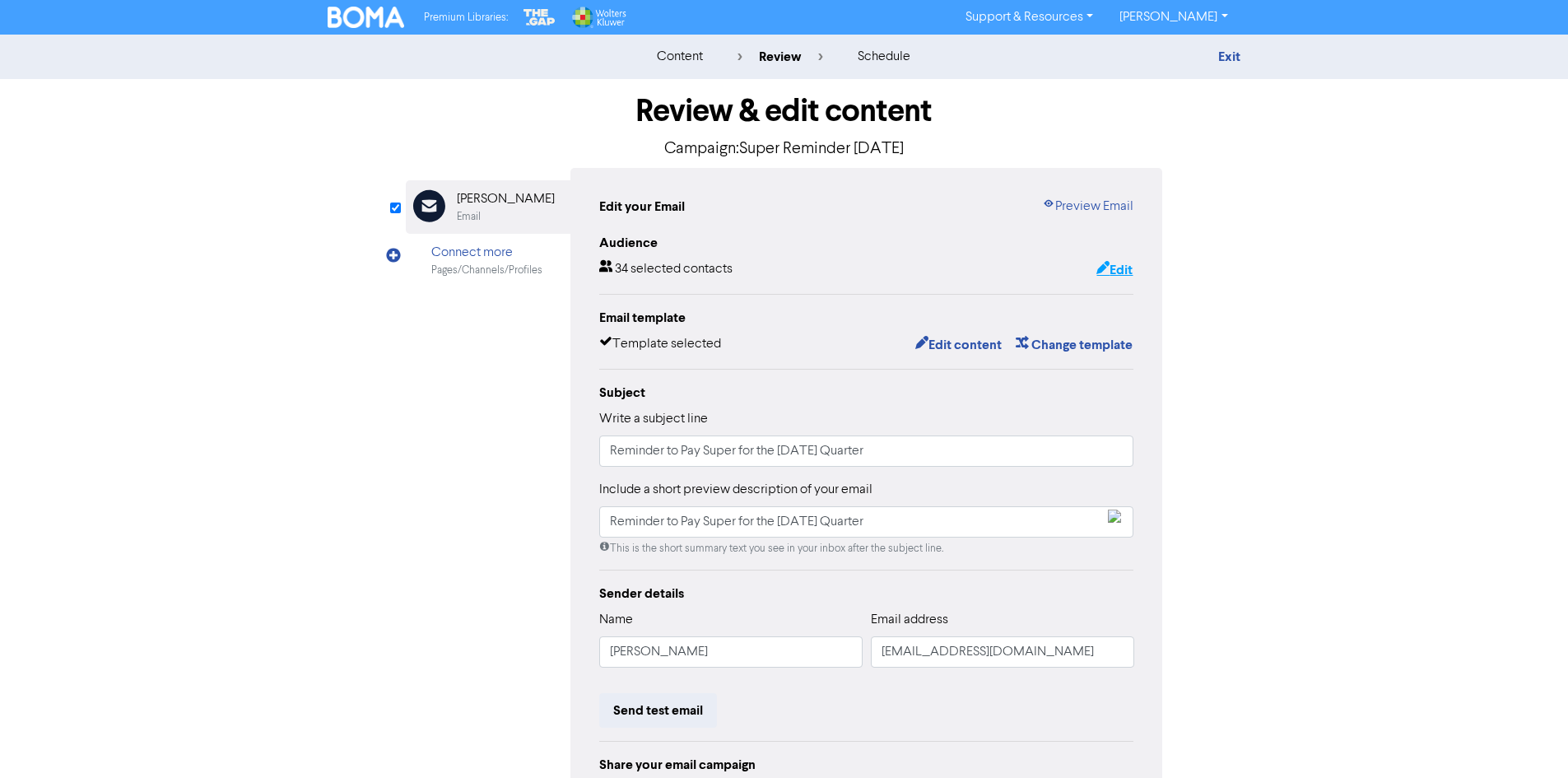
click at [1107, 266] on button "Edit" at bounding box center [1115, 269] width 38 height 22
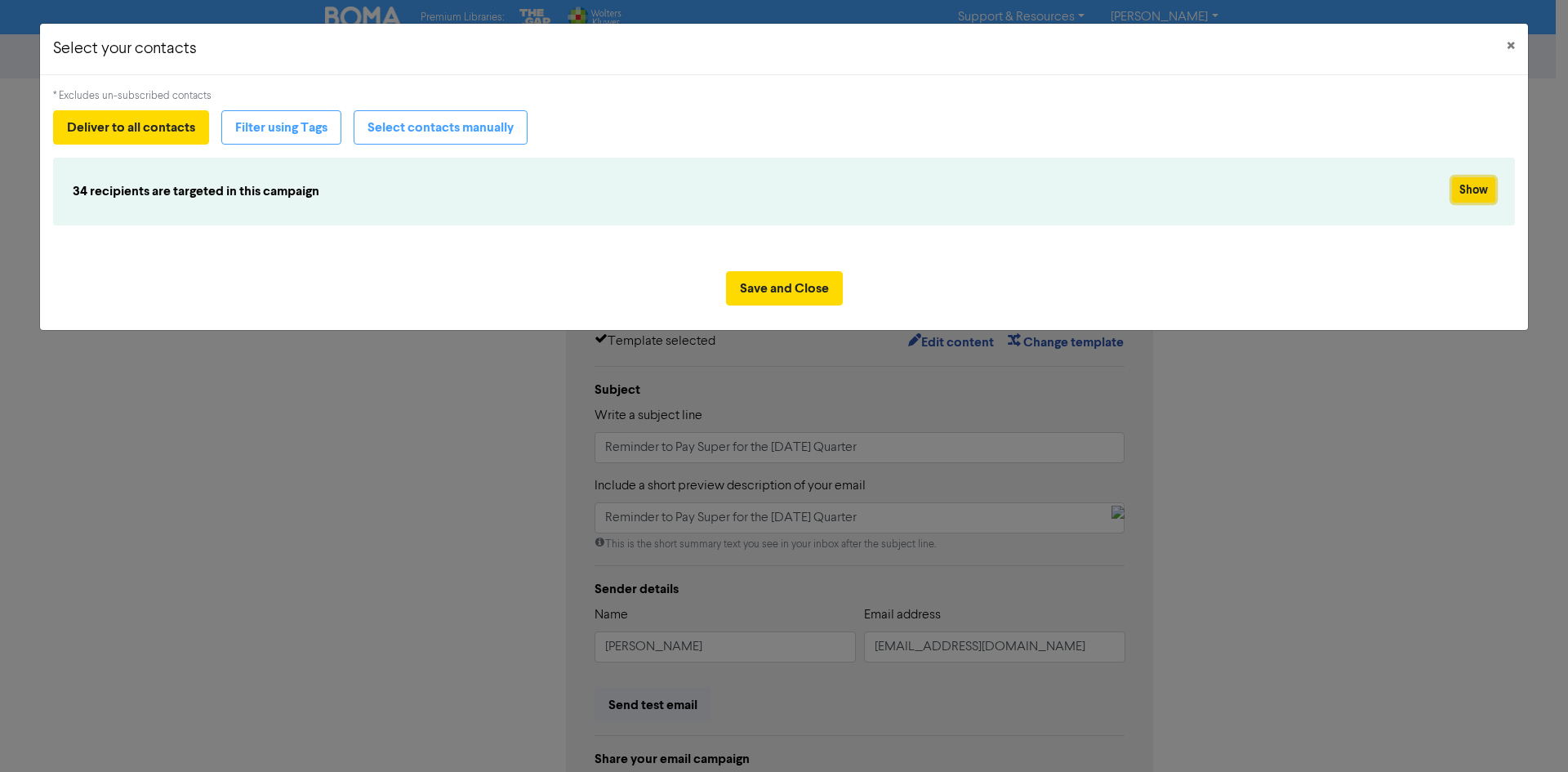
click at [1461, 191] on button "Show" at bounding box center [1473, 189] width 43 height 25
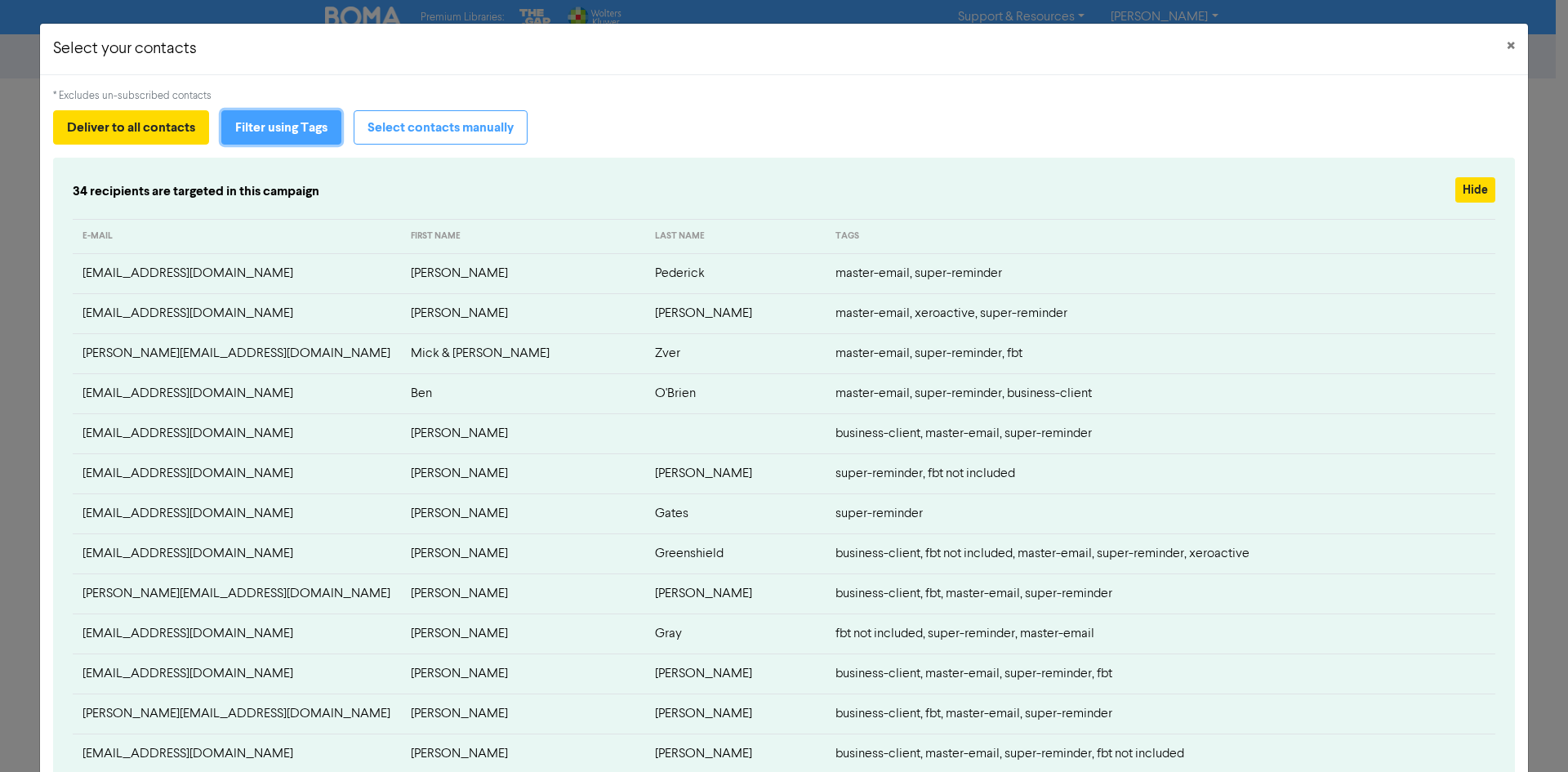
click at [305, 125] on button "Filter using Tags" at bounding box center [281, 127] width 120 height 34
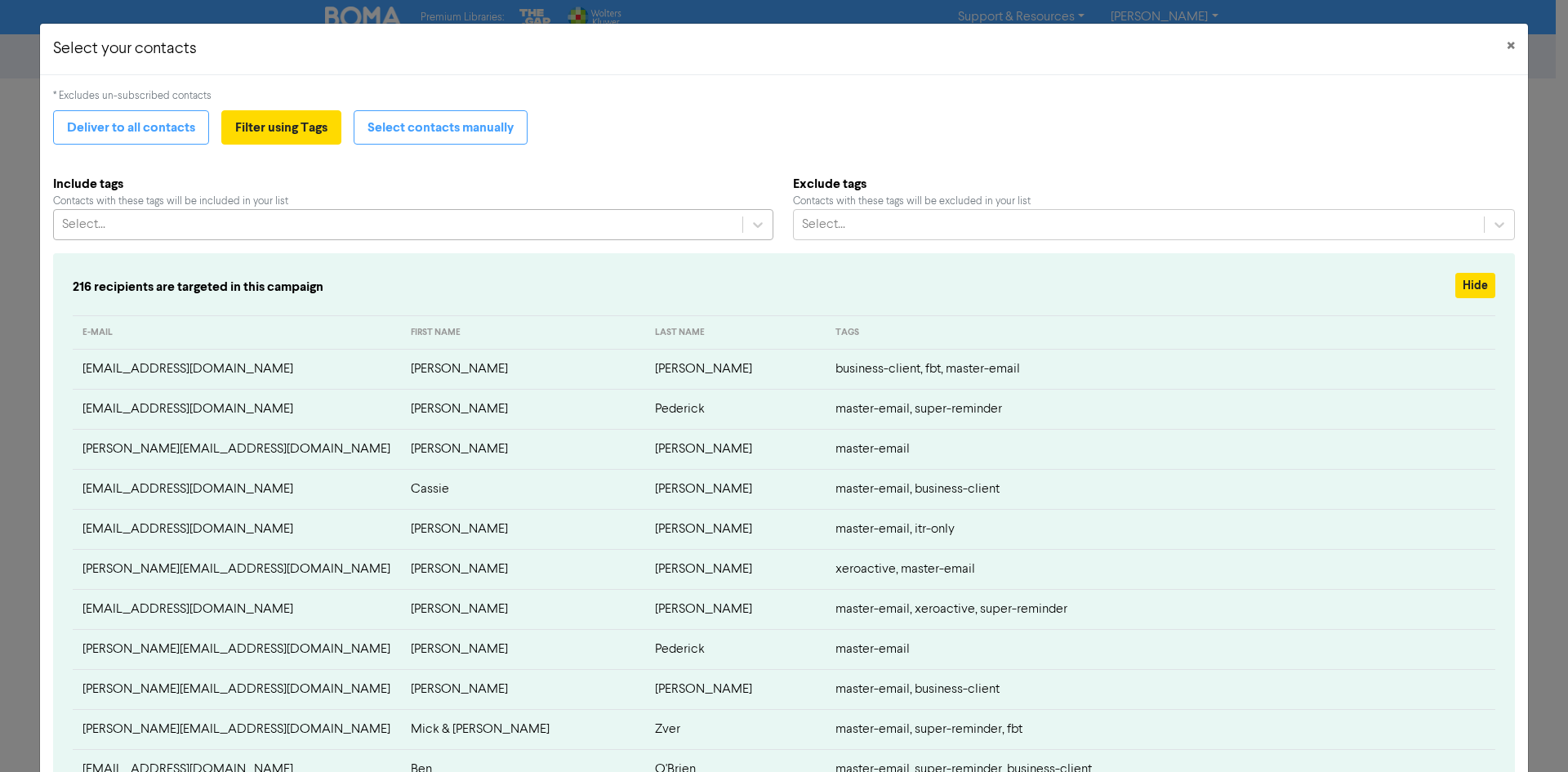
click at [364, 217] on div "Select..." at bounding box center [397, 224] width 688 height 29
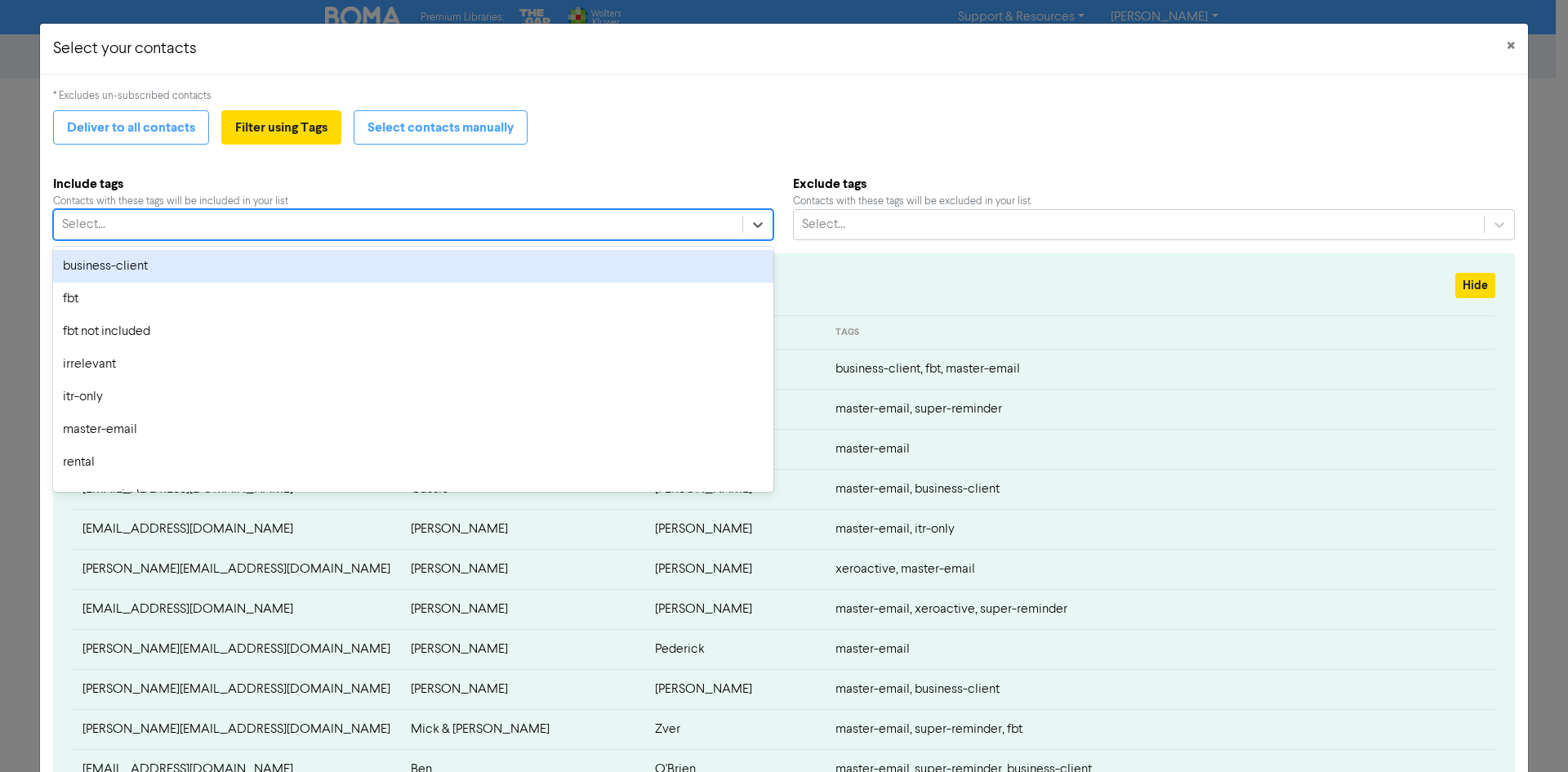
scroll to position [88, 0]
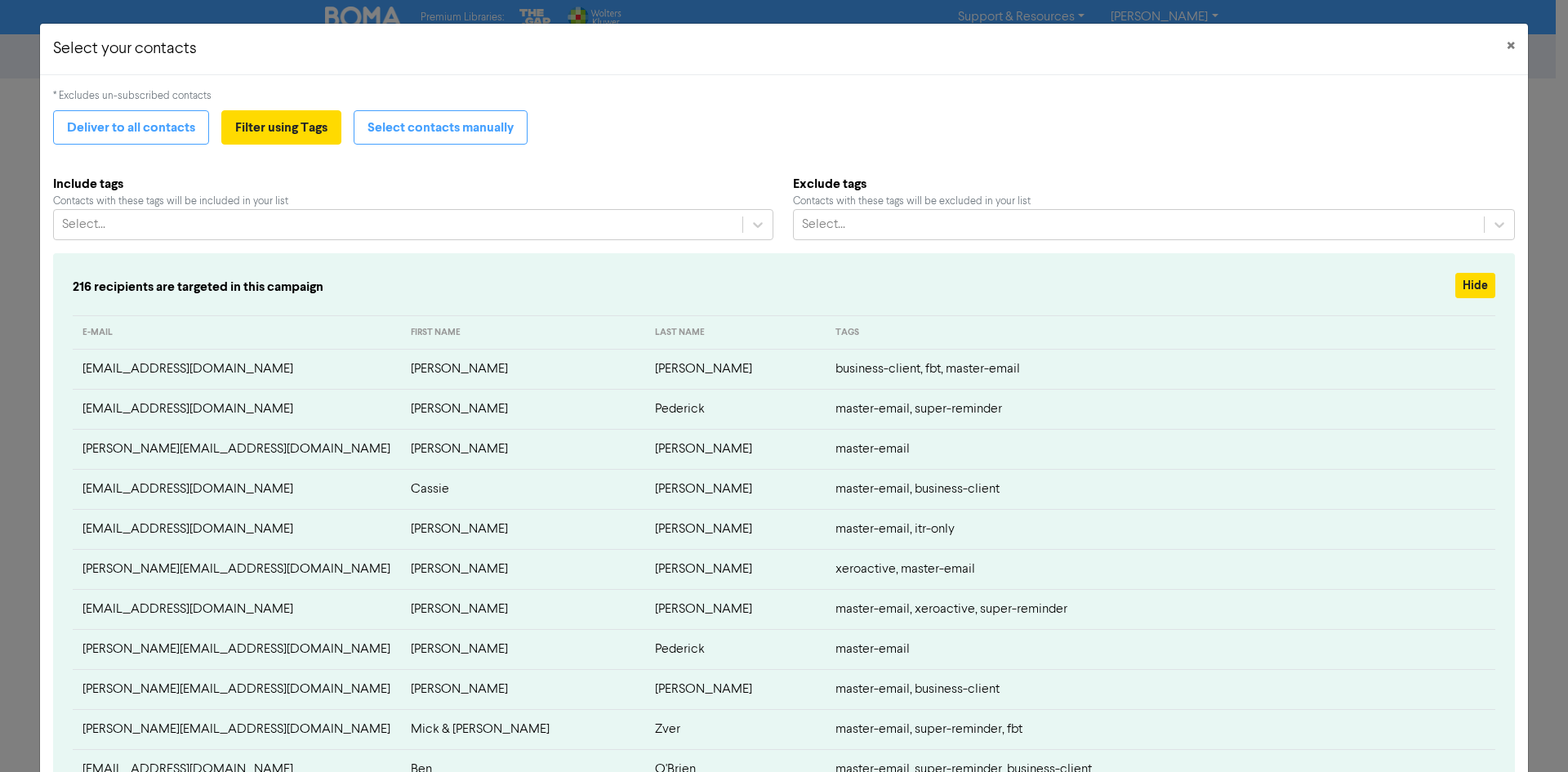
click at [742, 138] on div "Deliver to all contacts Filter using Tags Select contacts manually" at bounding box center [783, 127] width 1462 height 34
click at [1507, 48] on span "×" at bounding box center [1511, 46] width 8 height 24
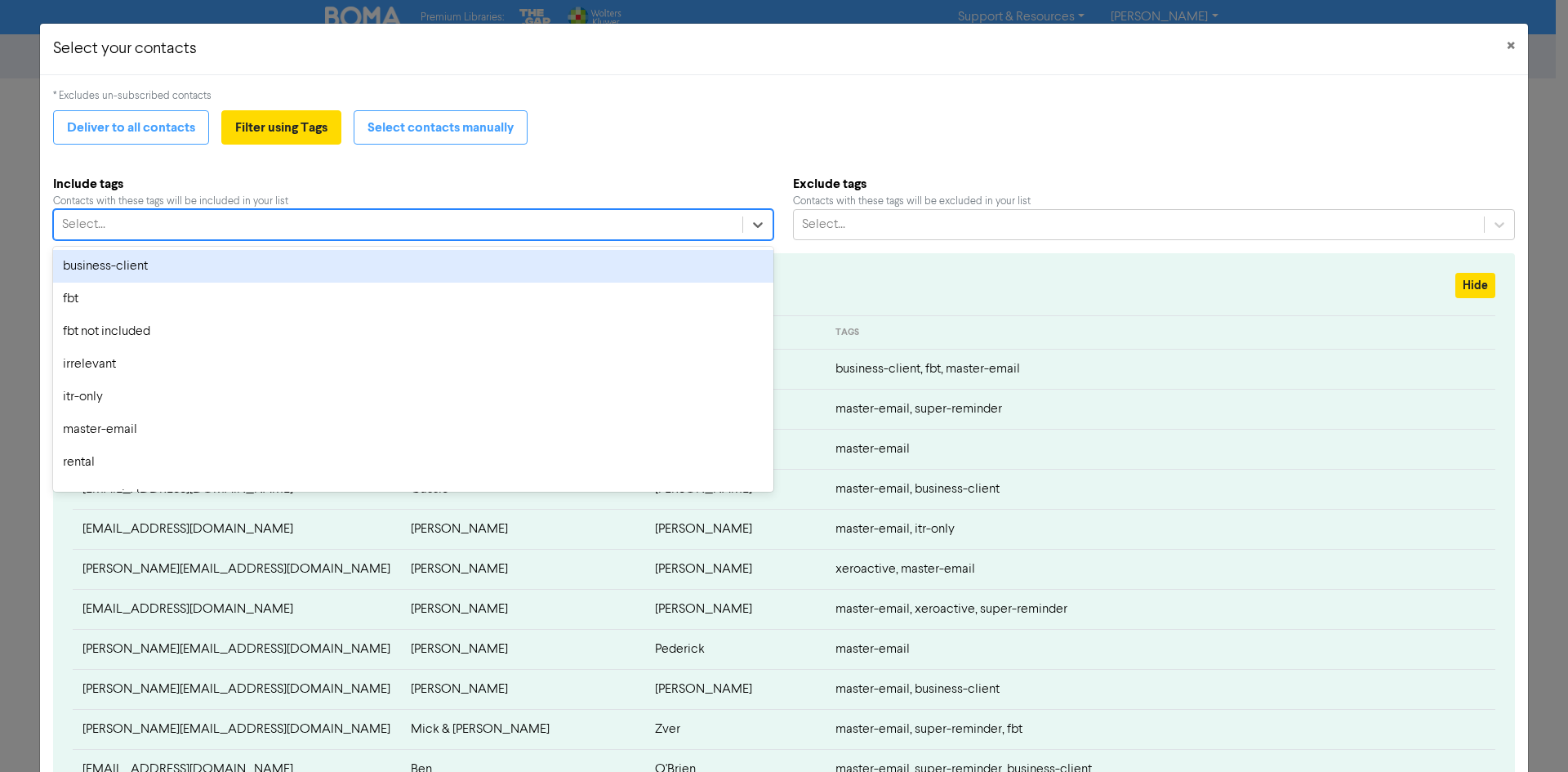
click at [410, 218] on div "Select..." at bounding box center [397, 224] width 688 height 29
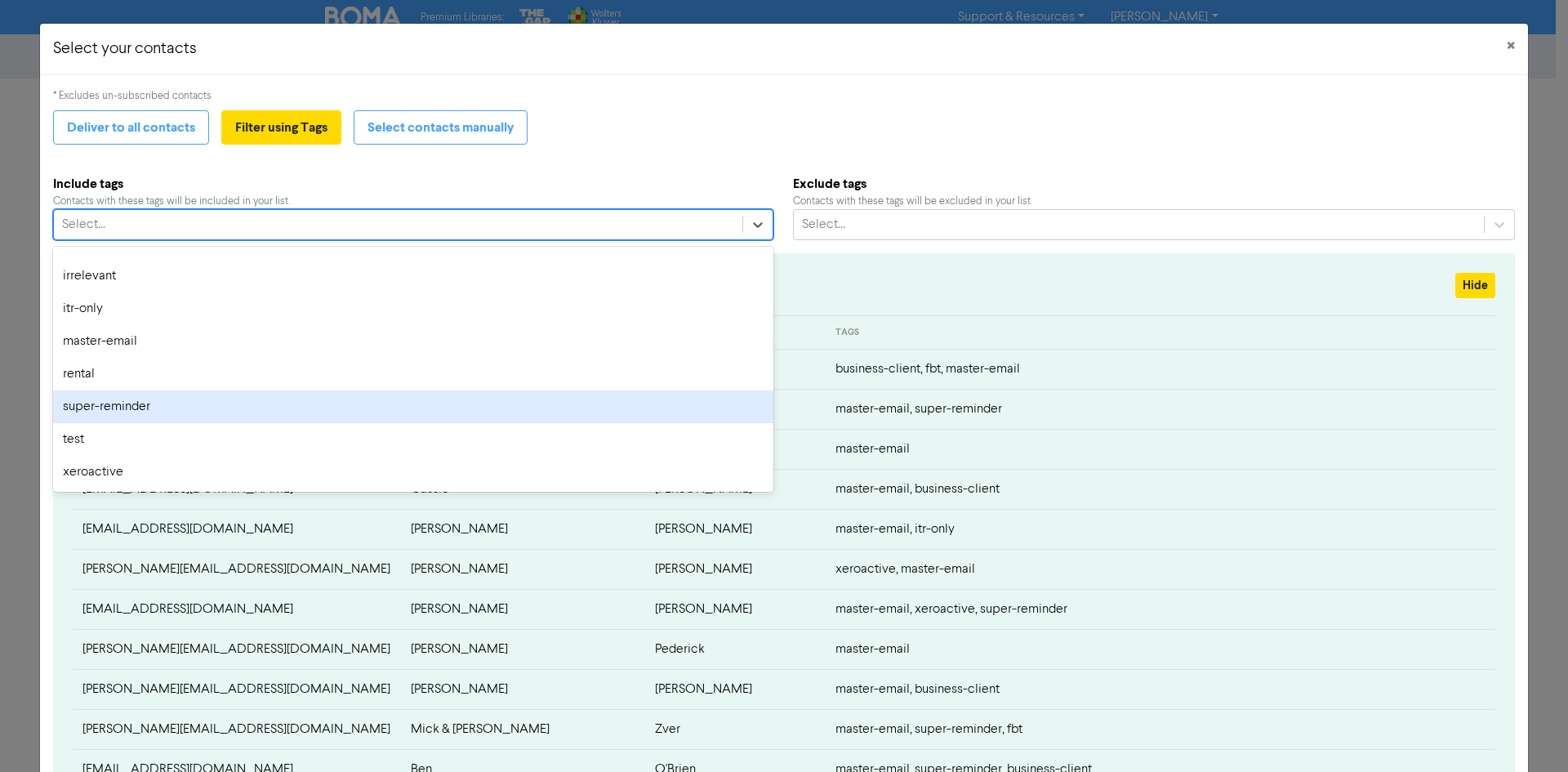
click at [416, 401] on div "super-reminder" at bounding box center [412, 407] width 720 height 33
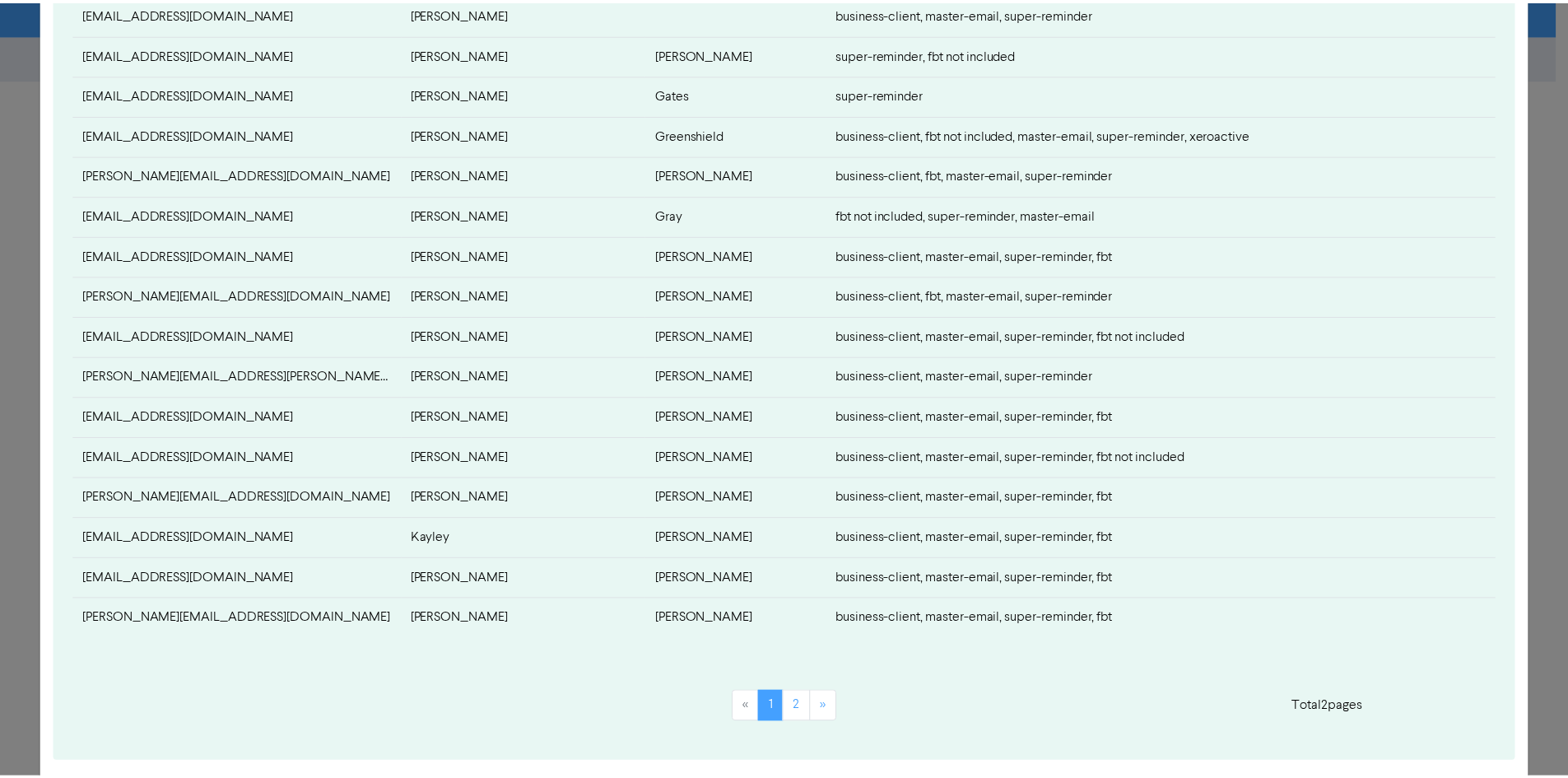
scroll to position [633, 0]
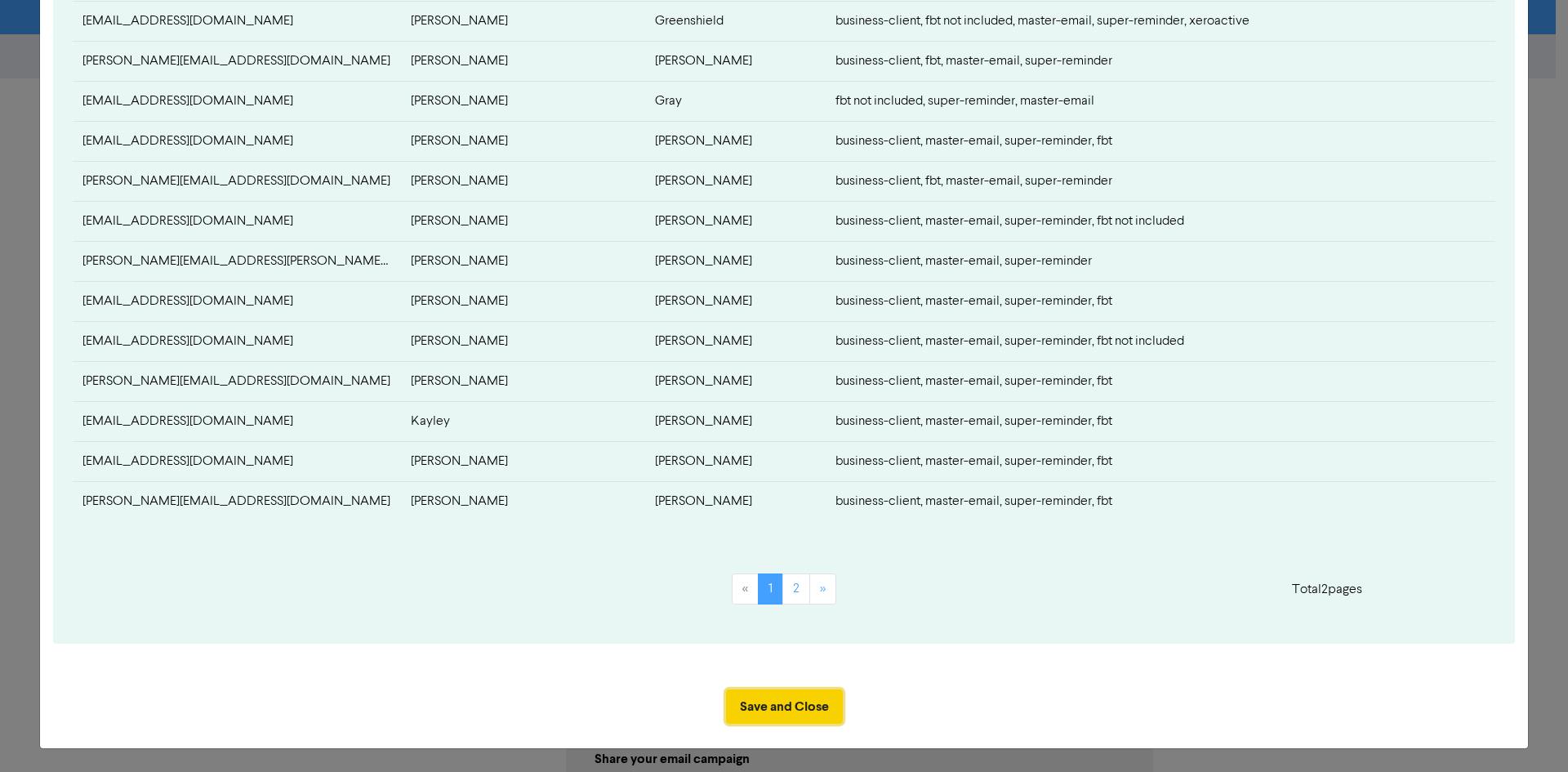
click at [803, 705] on button "Save and Close" at bounding box center [784, 706] width 117 height 34
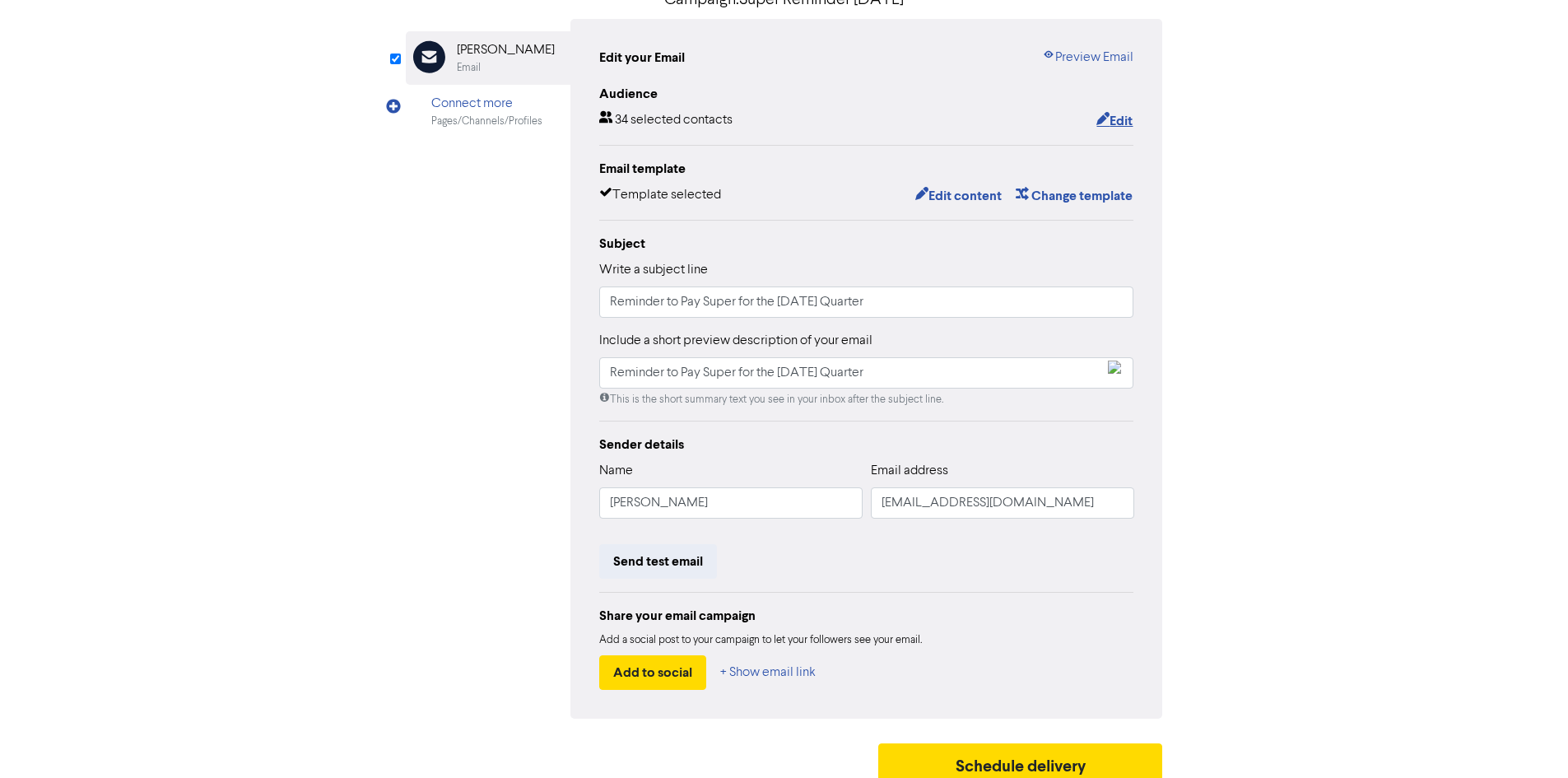
scroll to position [165, 0]
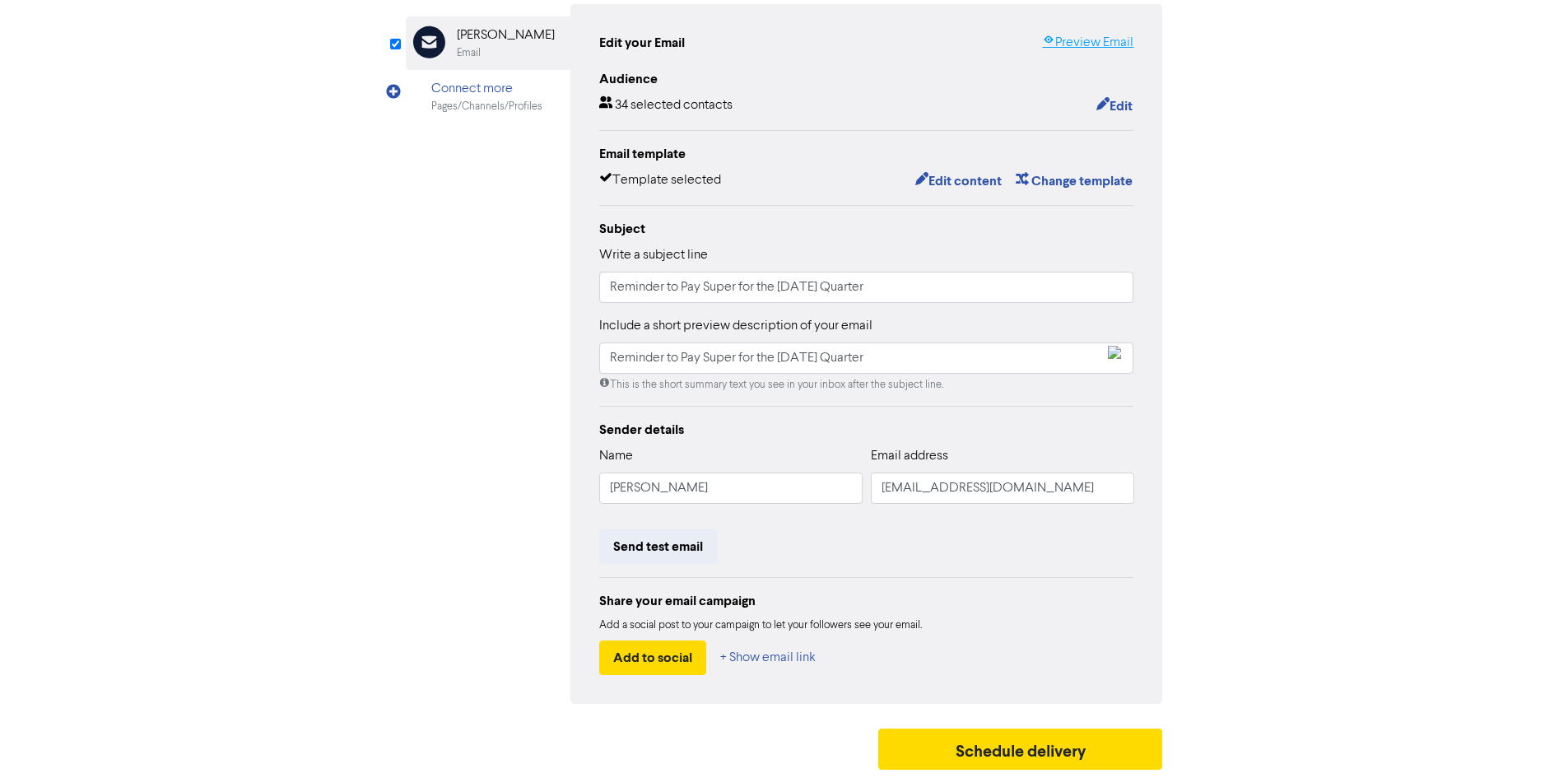
click at [1078, 40] on link "Preview Email" at bounding box center [1087, 43] width 91 height 20
